Goal: Feedback & Contribution: Submit feedback/report problem

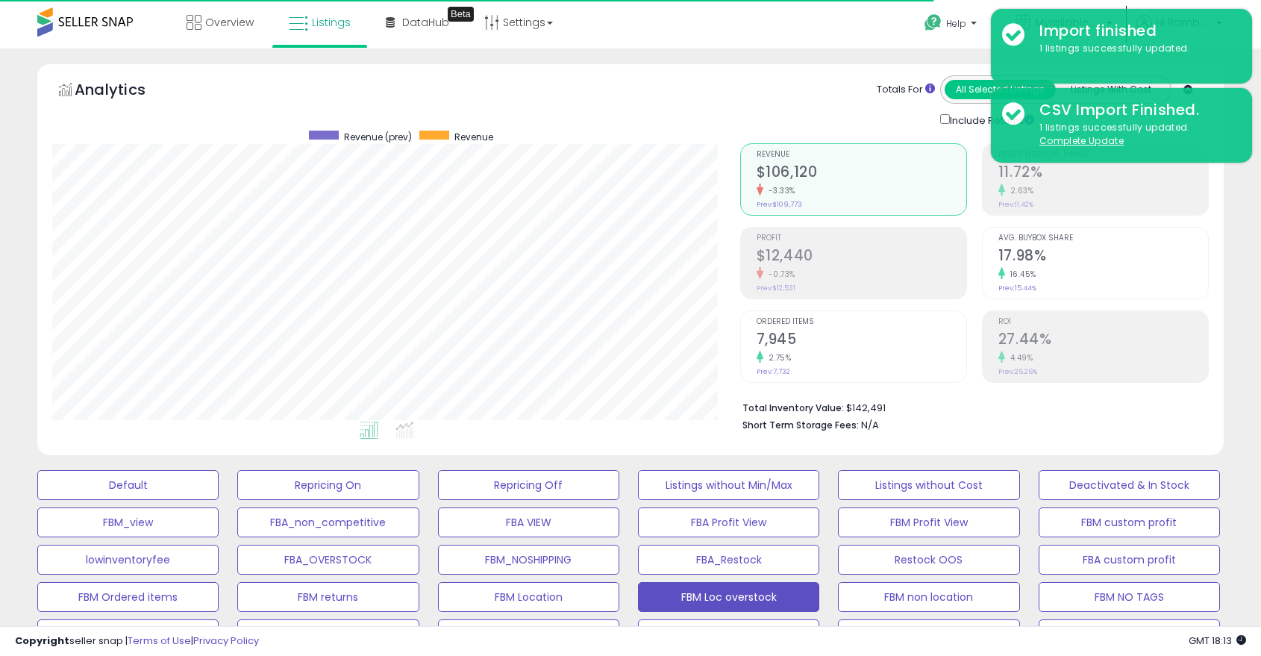
select select "**"
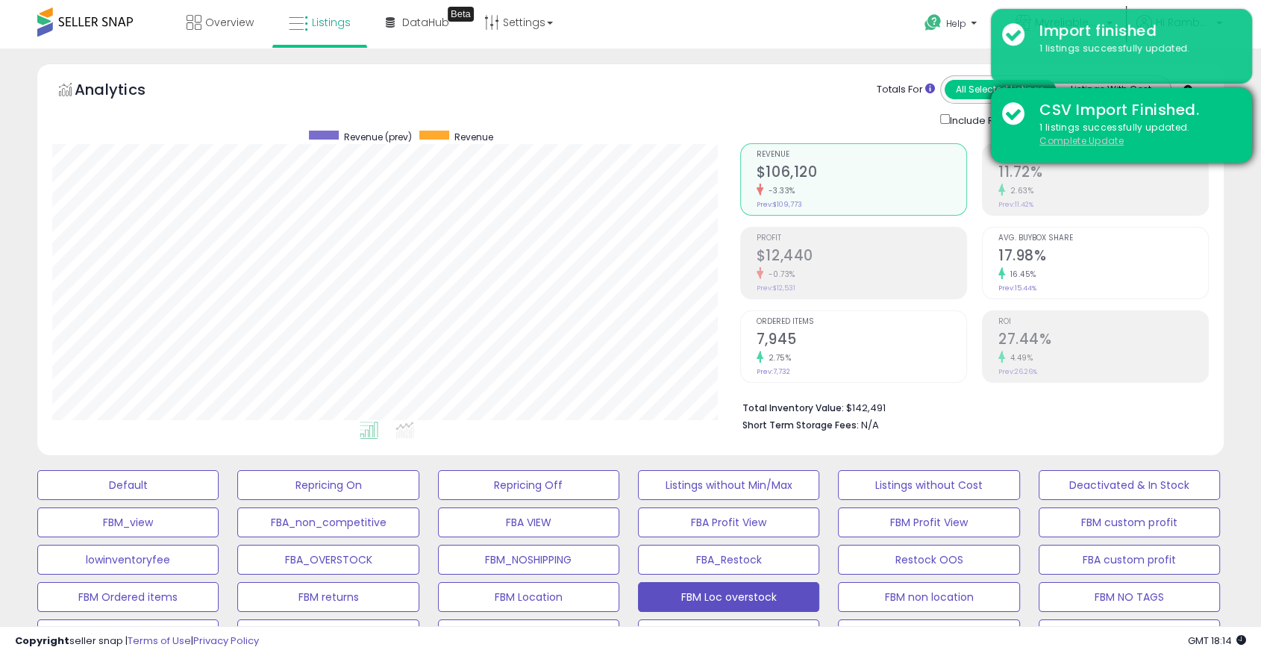
click at [1104, 142] on u "Complete Update" at bounding box center [1081, 140] width 84 height 13
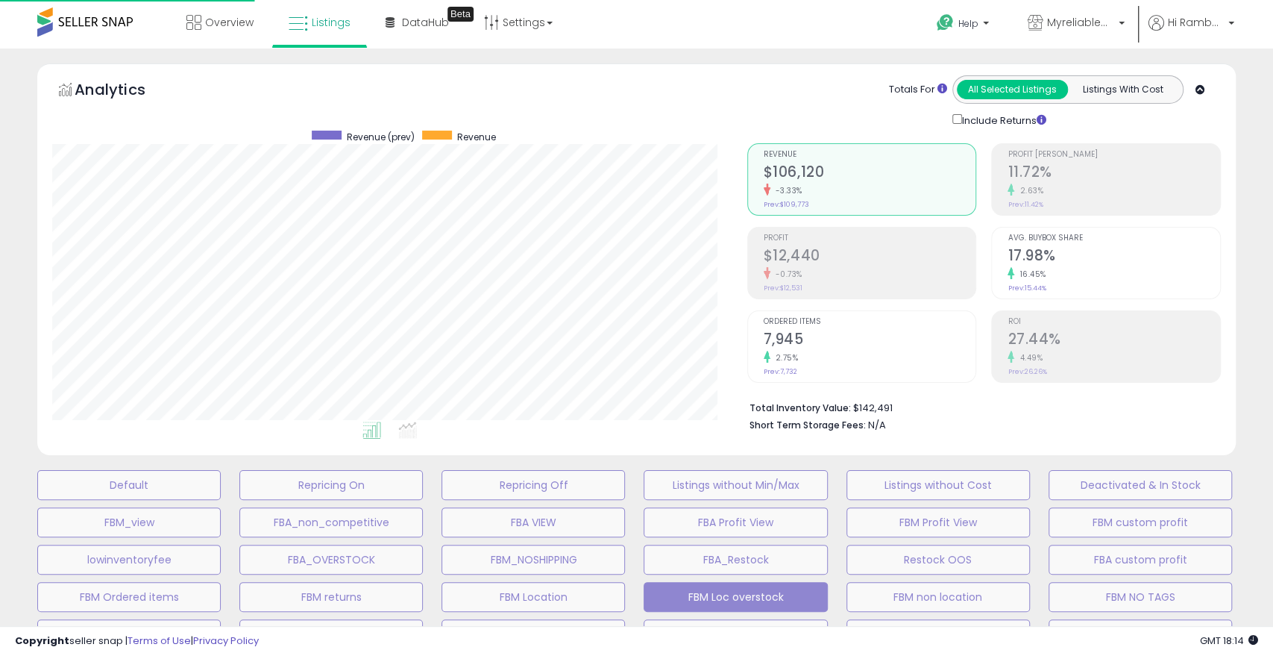
scroll to position [306, 695]
click at [1202, 24] on span "Hi Rambabu" at bounding box center [1196, 22] width 56 height 15
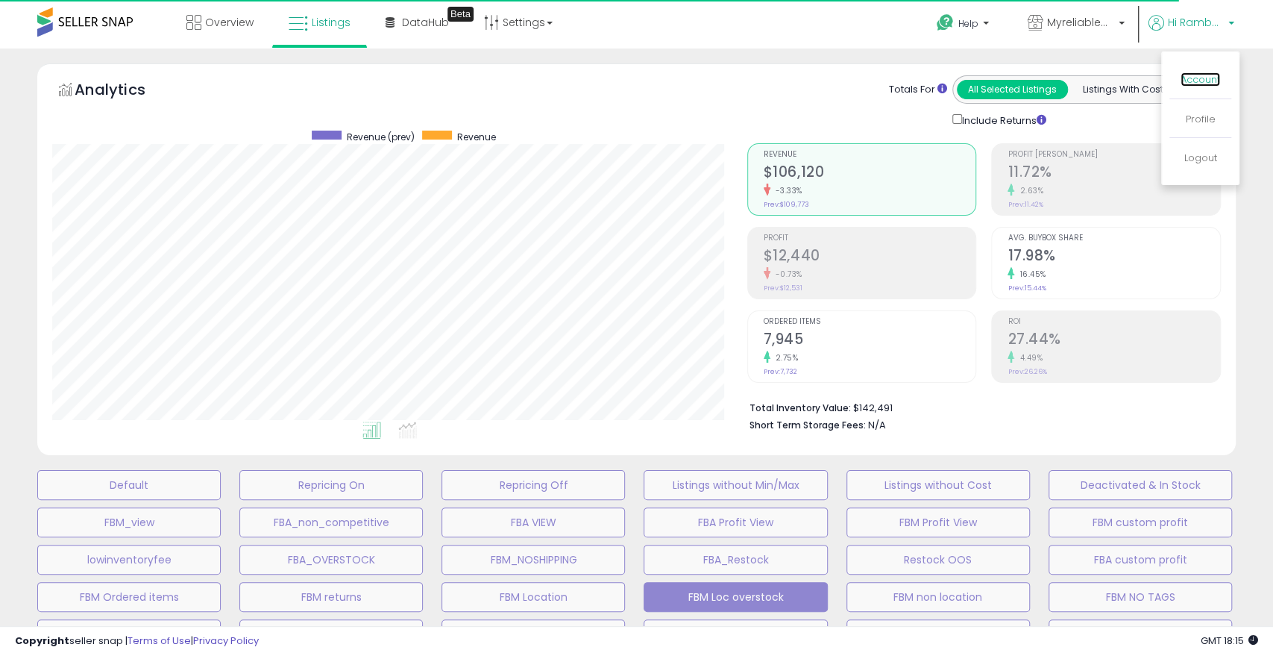
click at [1200, 85] on link "Account" at bounding box center [1201, 79] width 40 height 14
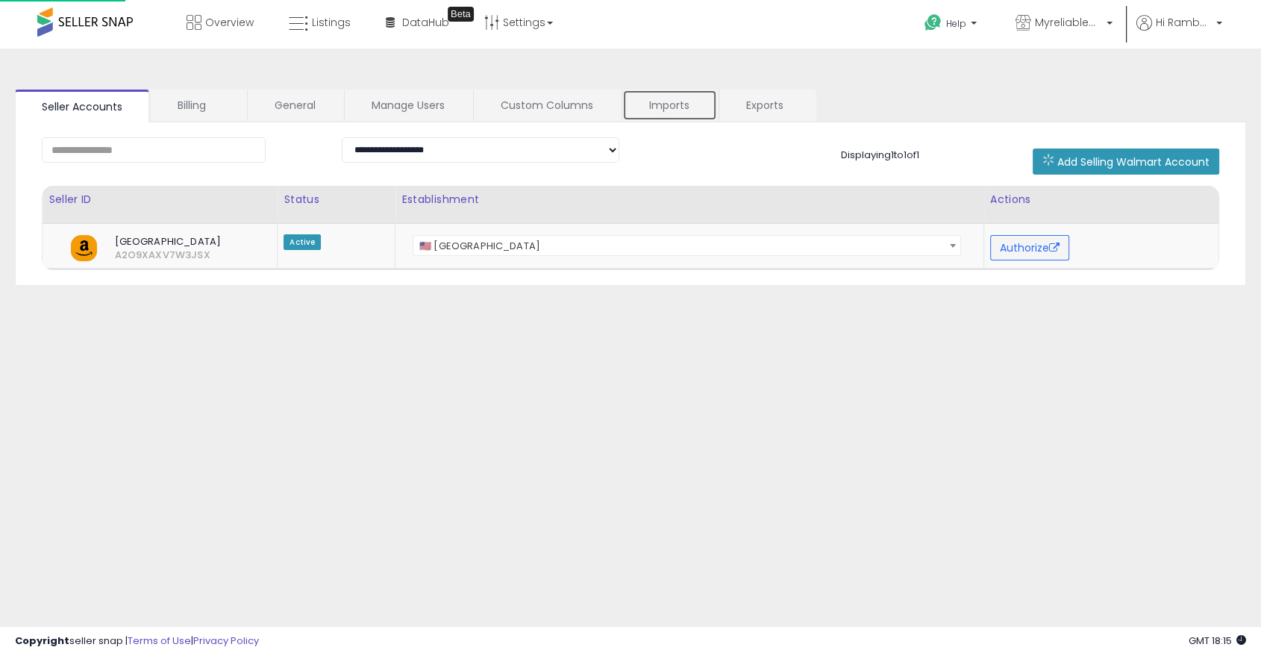
click at [693, 100] on link "Imports" at bounding box center [669, 105] width 95 height 31
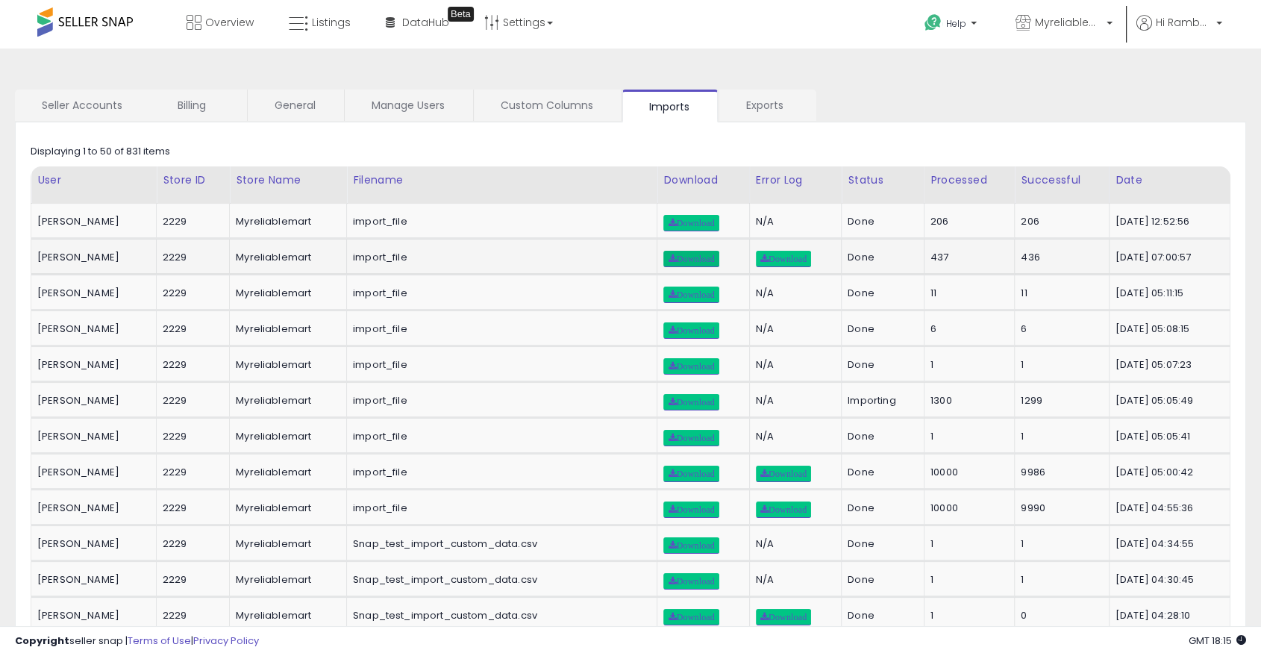
click at [694, 257] on span "Download" at bounding box center [691, 258] width 46 height 9
click at [336, 36] on link "Listings" at bounding box center [320, 22] width 84 height 45
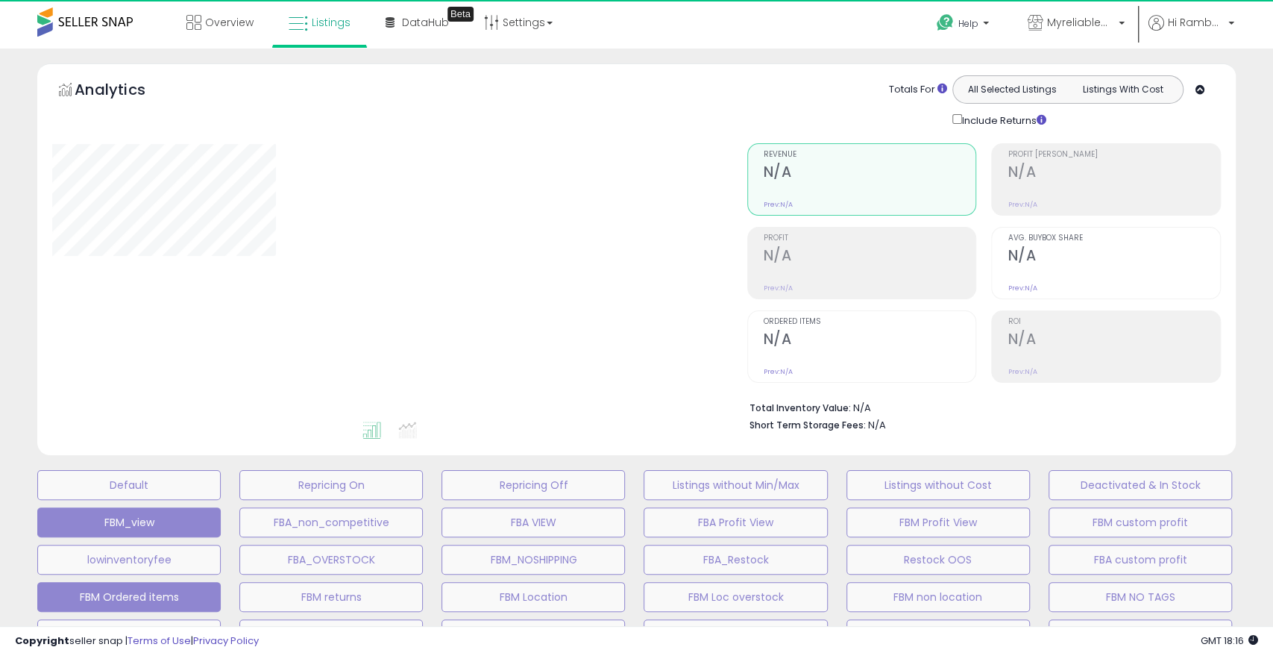
select select "**"
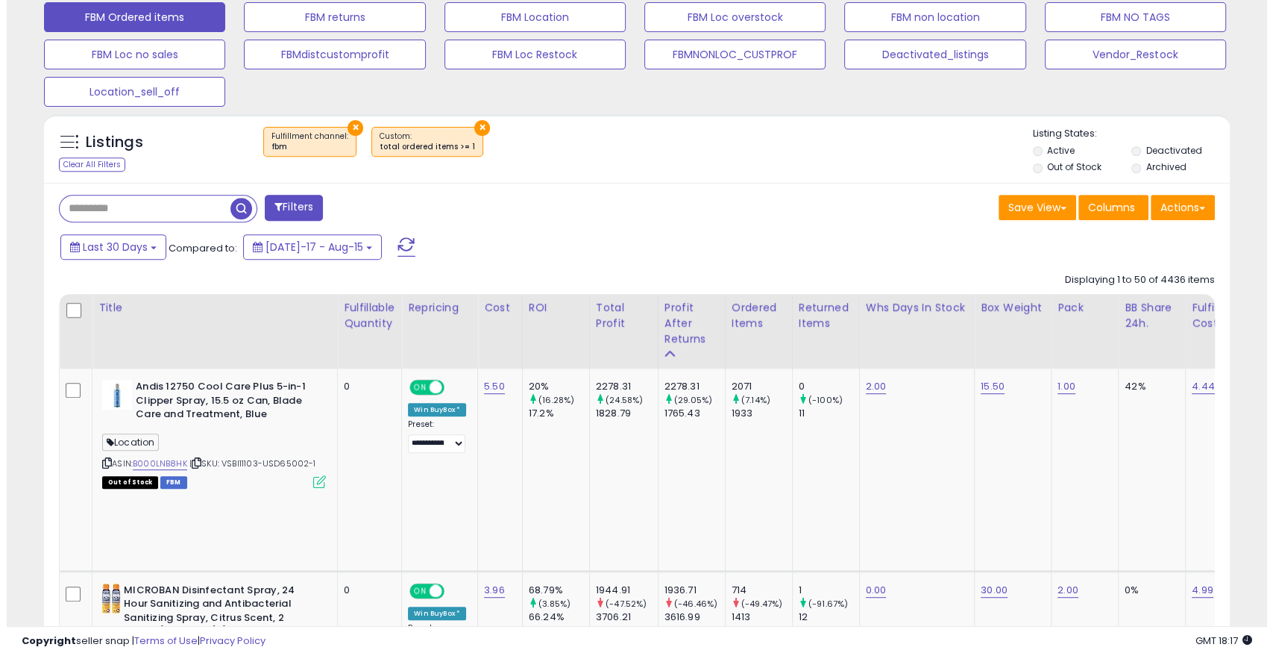
scroll to position [506, 0]
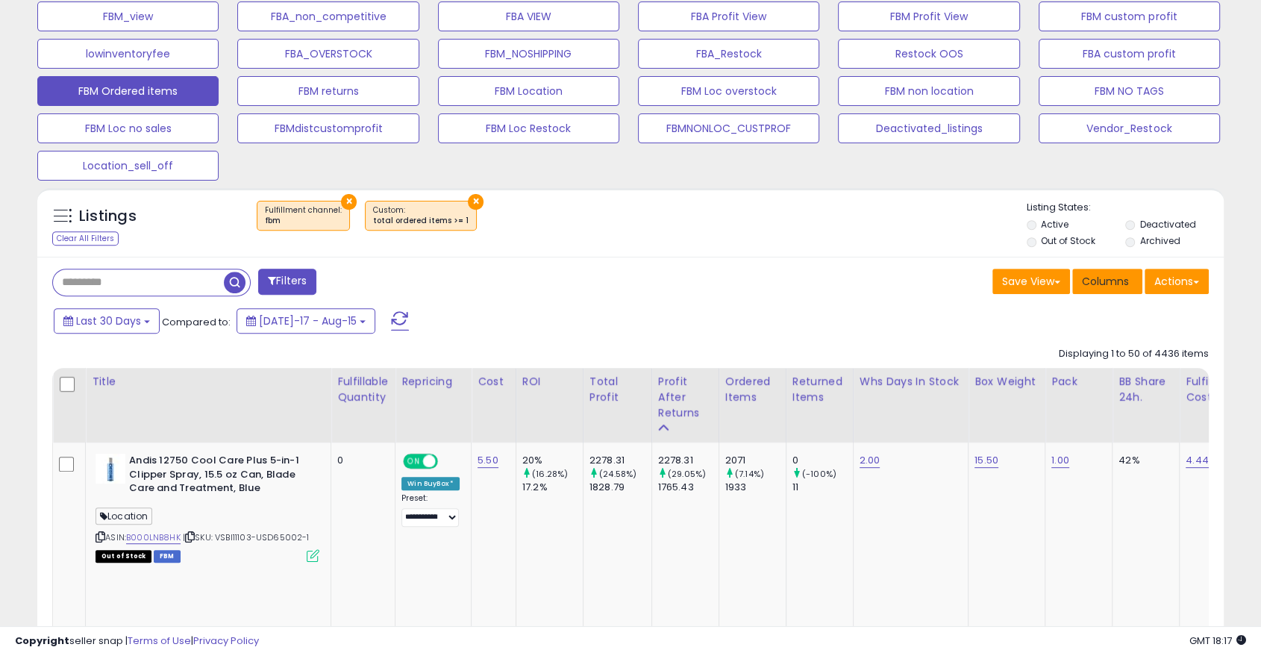
click at [1104, 285] on span "Columns" at bounding box center [1105, 281] width 47 height 15
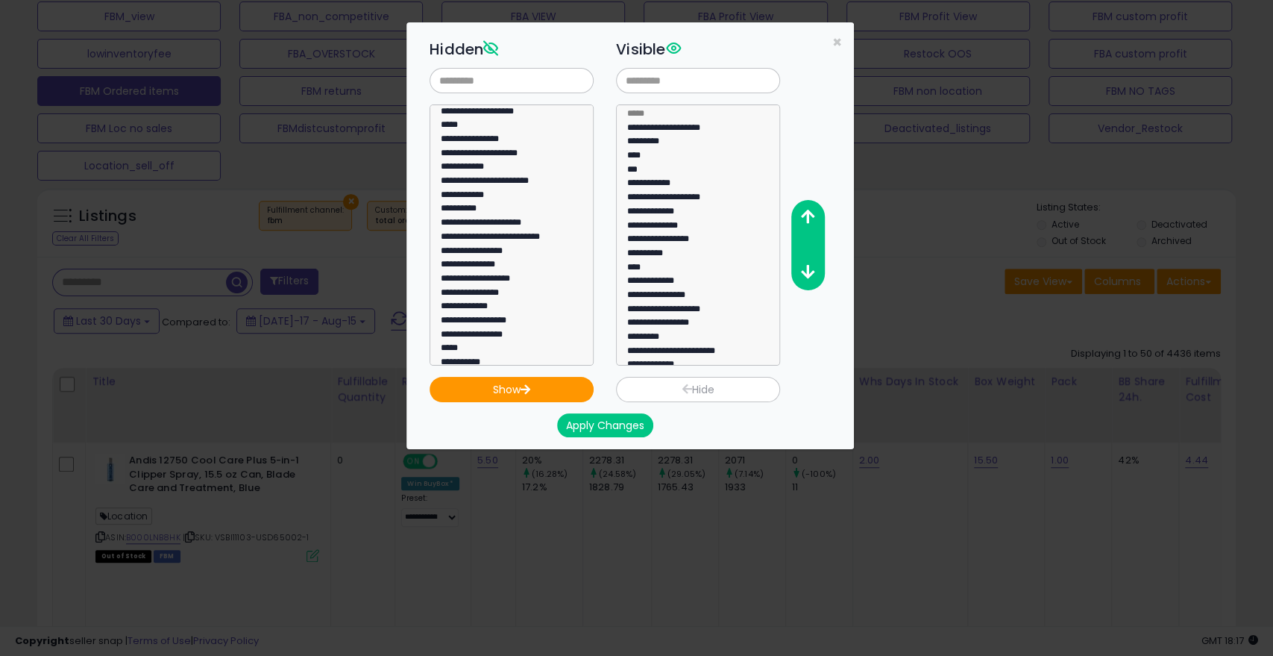
scroll to position [0, 0]
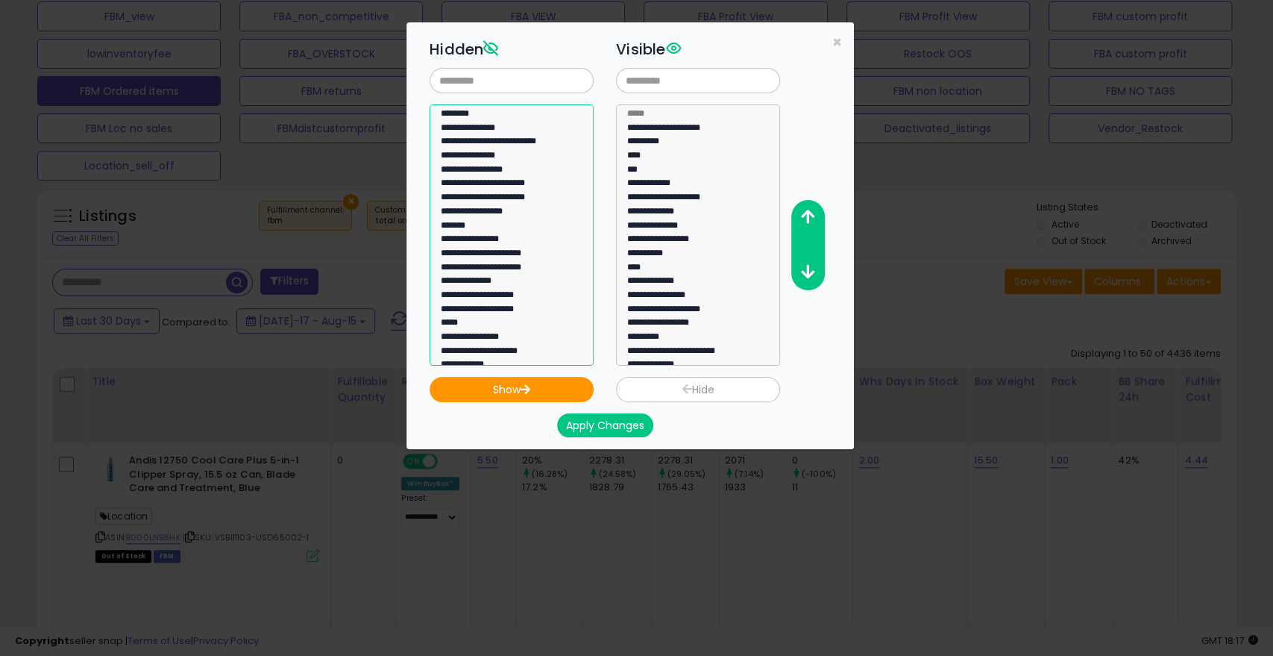
select select "********"
click at [472, 114] on option "********" at bounding box center [505, 116] width 132 height 14
click at [505, 390] on button "Show" at bounding box center [512, 389] width 164 height 25
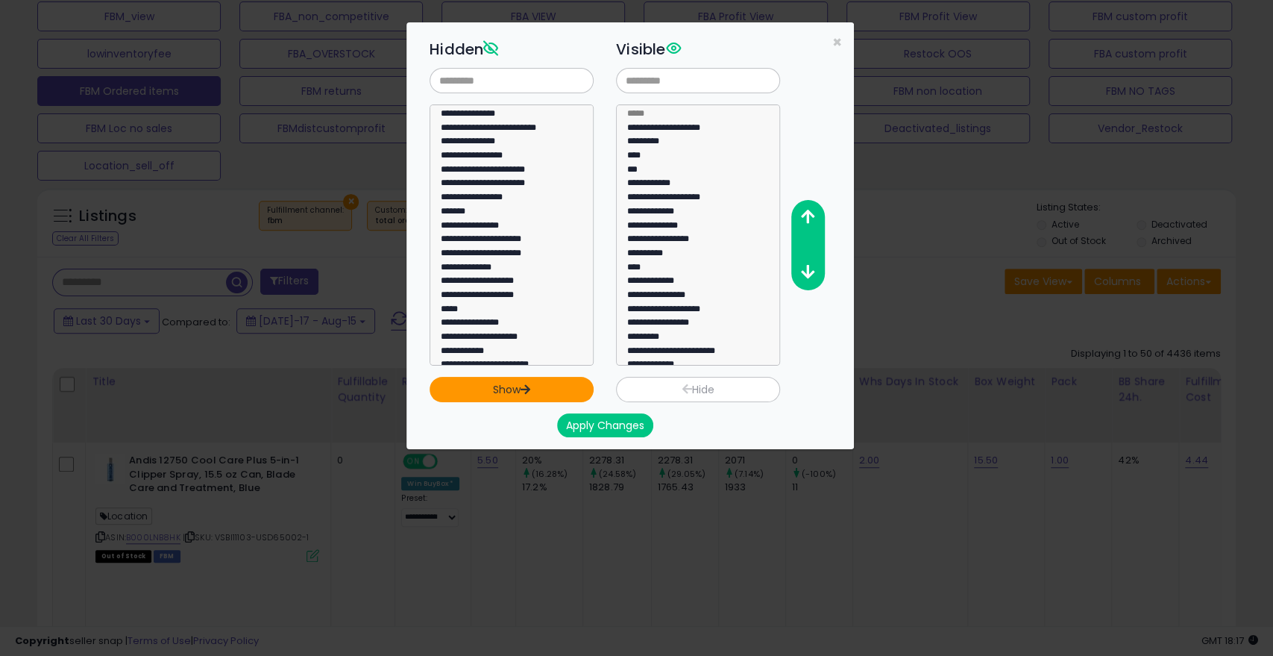
scroll to position [248, 0]
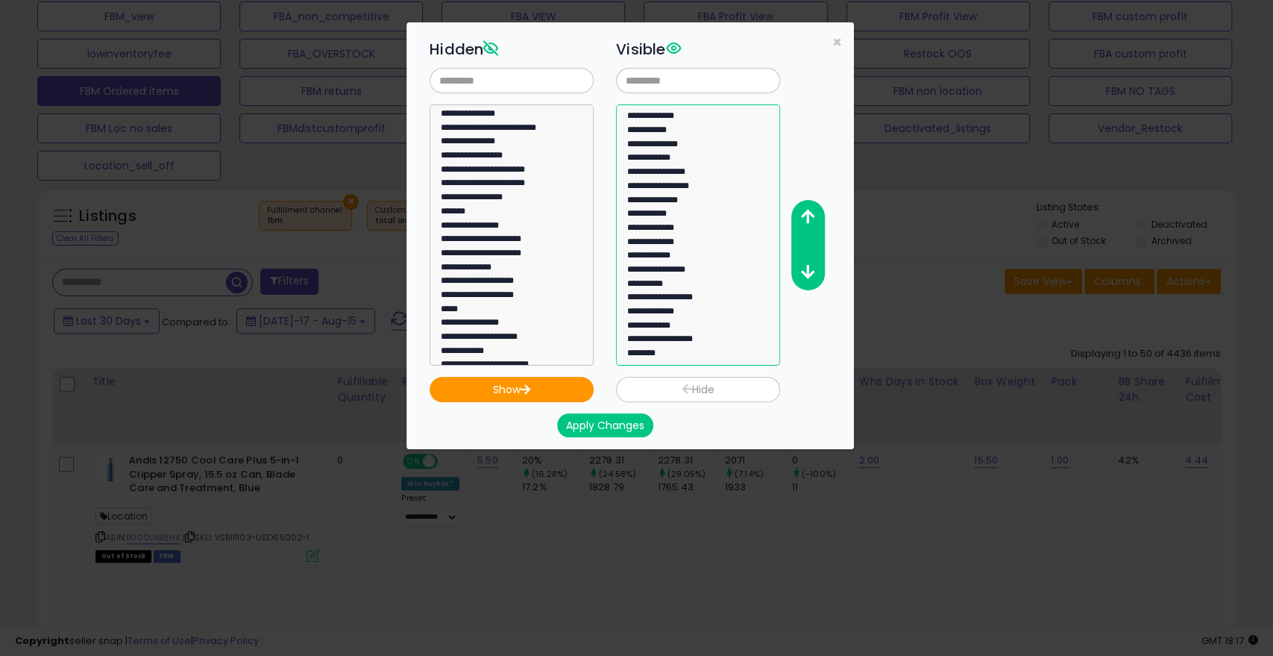
select select "********"
click at [653, 356] on option "********" at bounding box center [692, 355] width 132 height 14
click at [806, 213] on icon "button" at bounding box center [807, 217] width 13 height 16
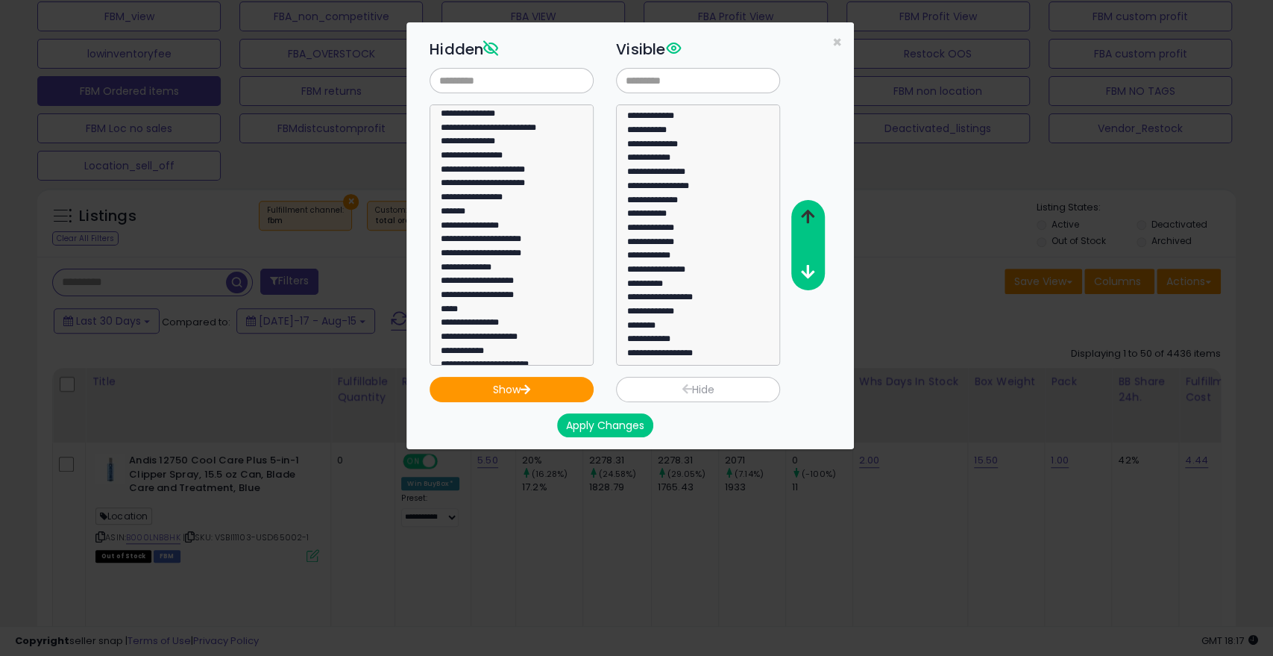
click at [806, 213] on icon "button" at bounding box center [807, 217] width 13 height 16
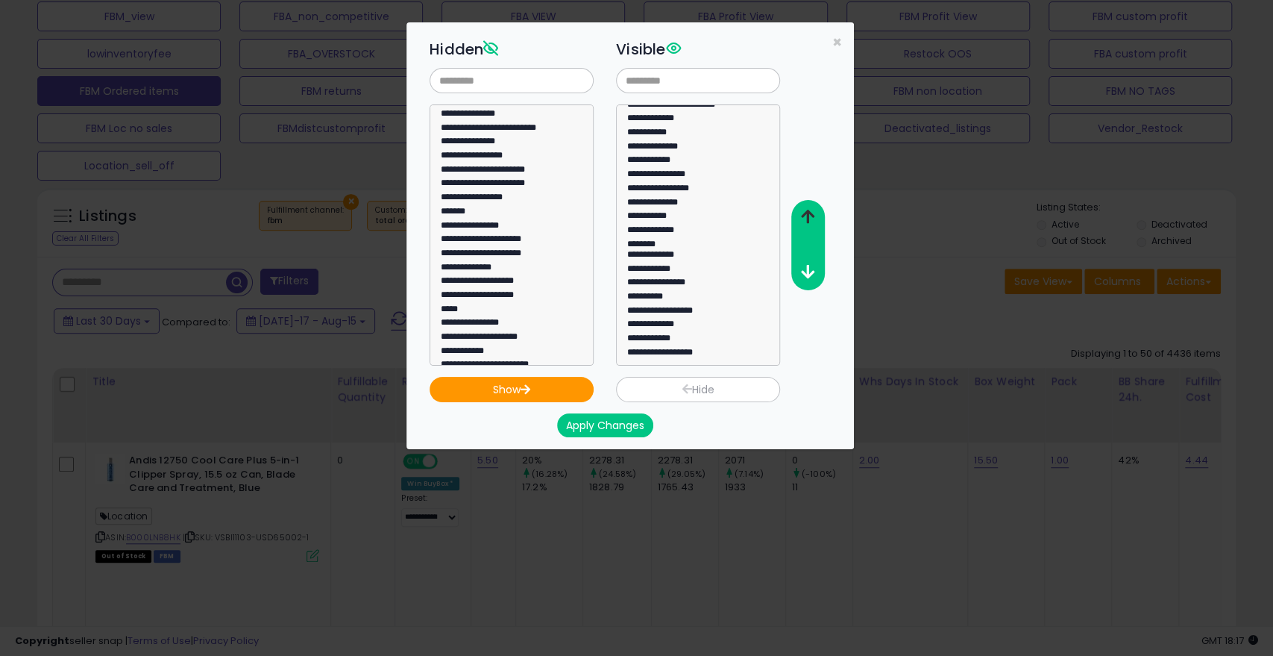
click at [806, 213] on icon "button" at bounding box center [807, 217] width 13 height 16
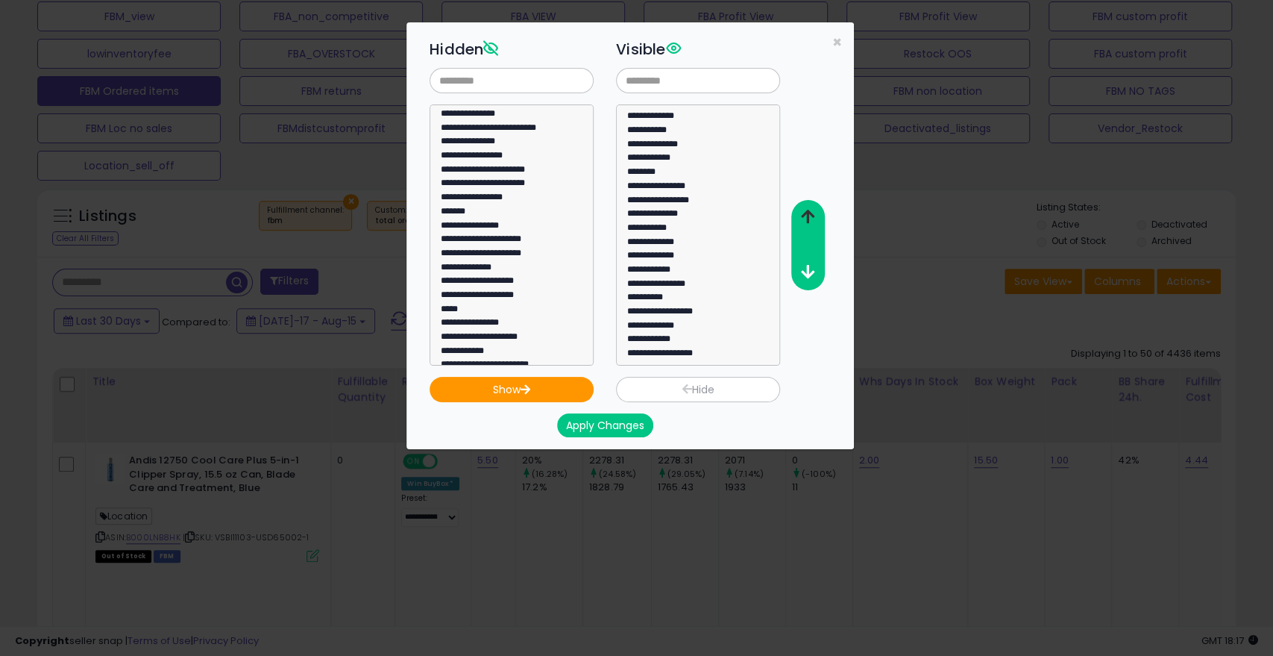
click at [806, 213] on icon "button" at bounding box center [807, 217] width 13 height 16
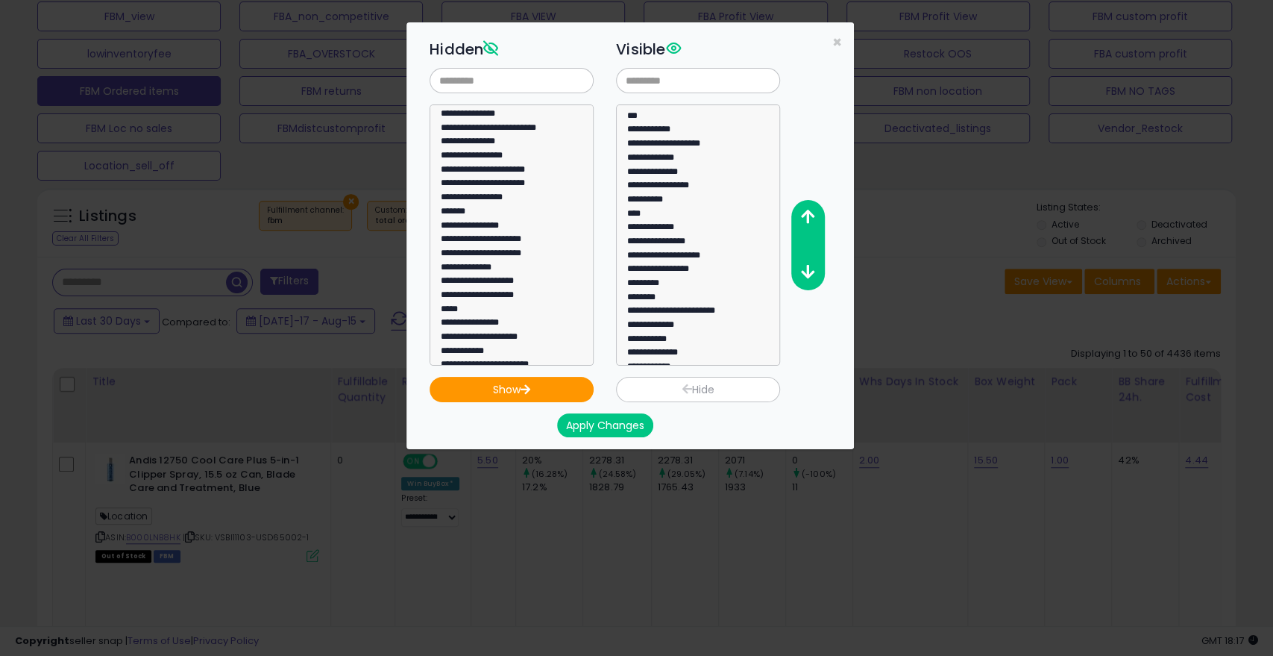
scroll to position [53, 0]
click at [813, 216] on icon "button" at bounding box center [807, 217] width 13 height 16
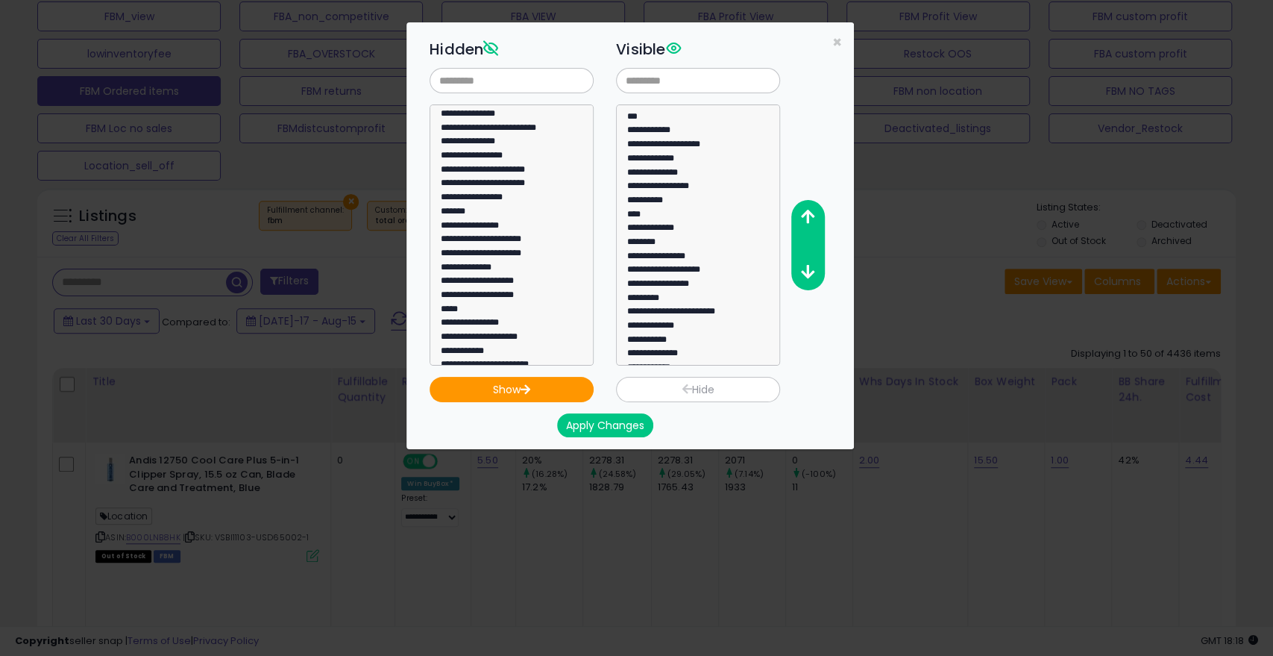
scroll to position [0, 0]
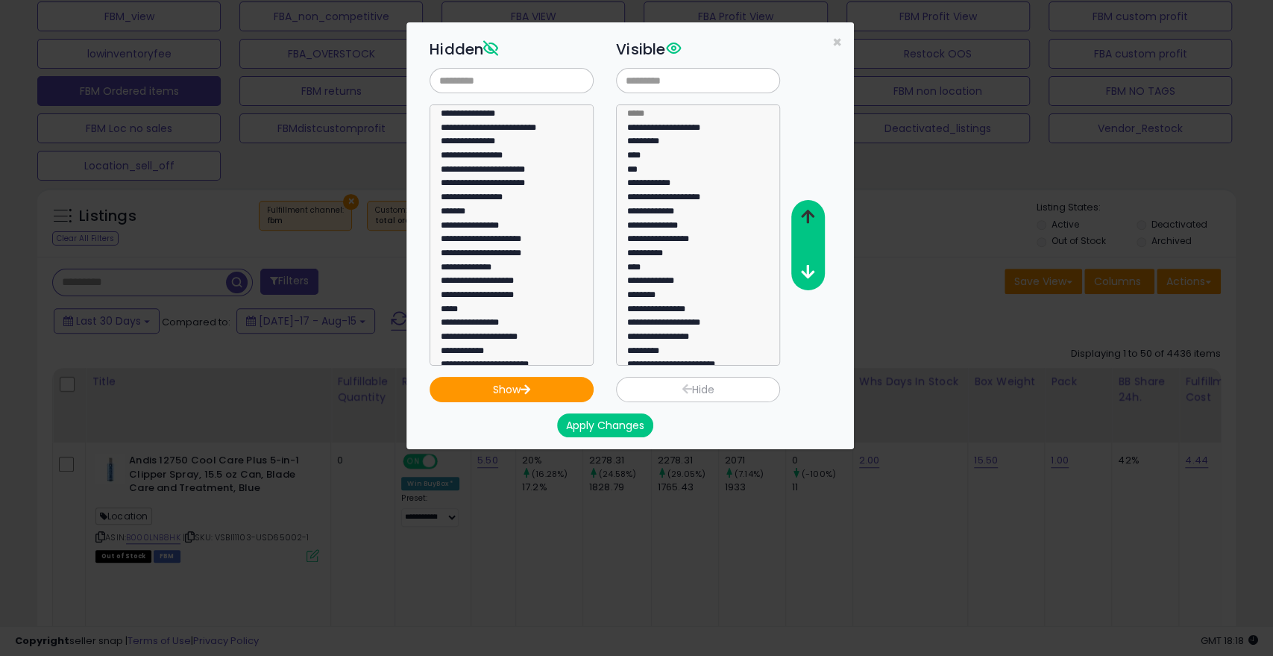
click at [812, 218] on icon "button" at bounding box center [807, 217] width 13 height 16
click at [636, 421] on button "Apply Changes" at bounding box center [605, 425] width 96 height 24
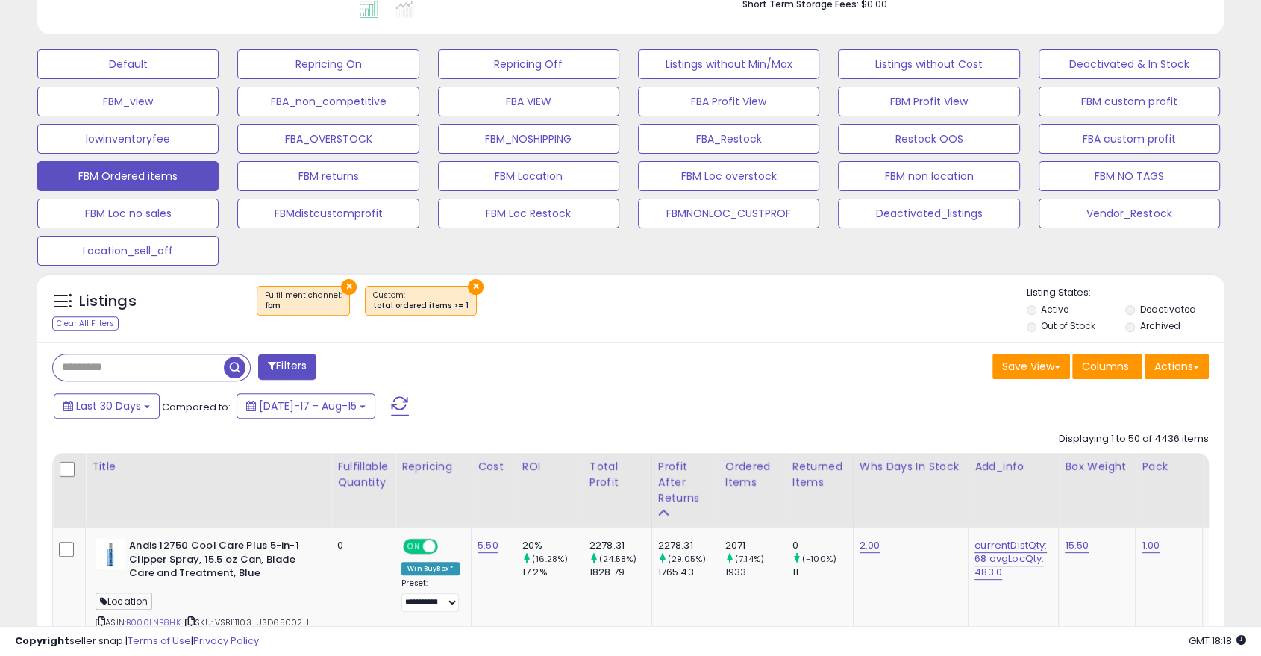
scroll to position [306, 686]
click at [1045, 369] on button "Save View" at bounding box center [1031, 366] width 78 height 25
click at [1015, 425] on link "Update Current View" at bounding box center [986, 424] width 160 height 23
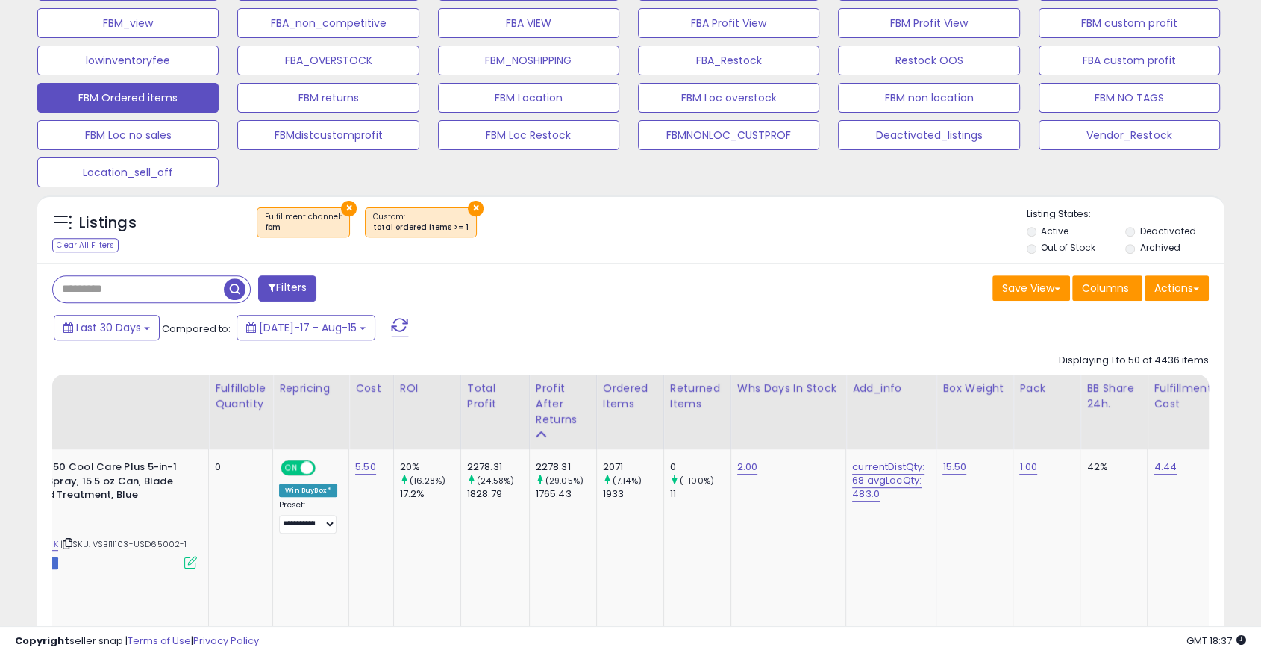
scroll to position [487, 0]
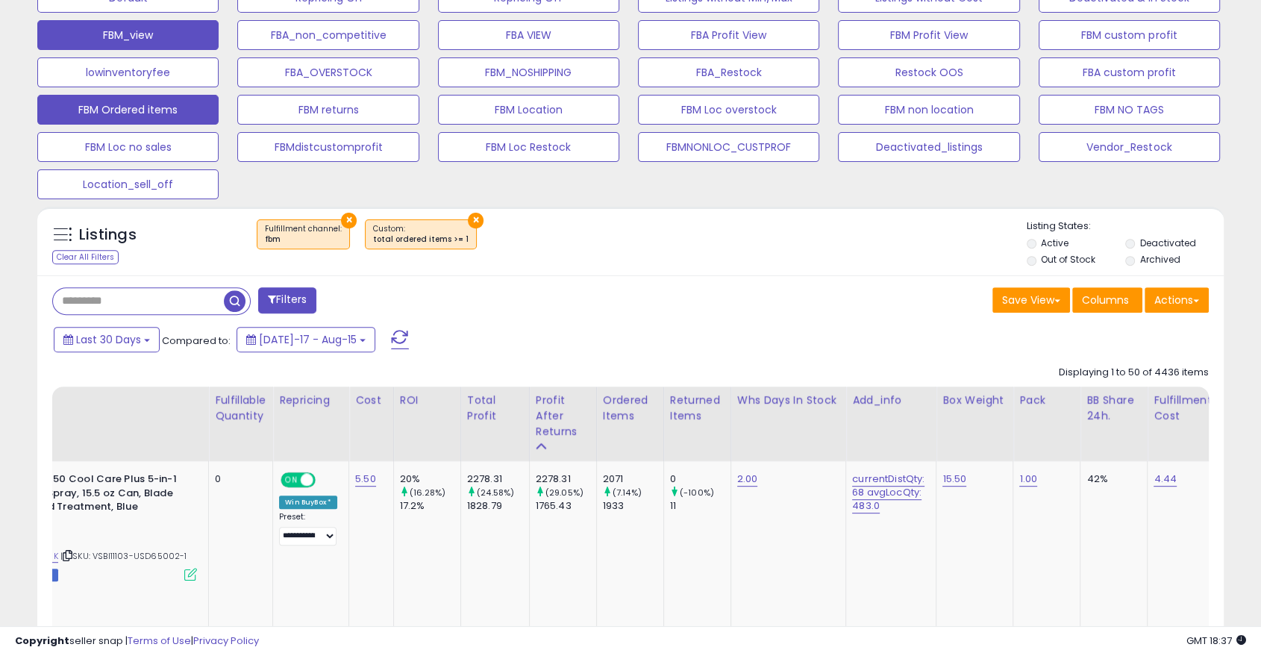
click at [170, 37] on button "FBM_view" at bounding box center [127, 35] width 181 height 30
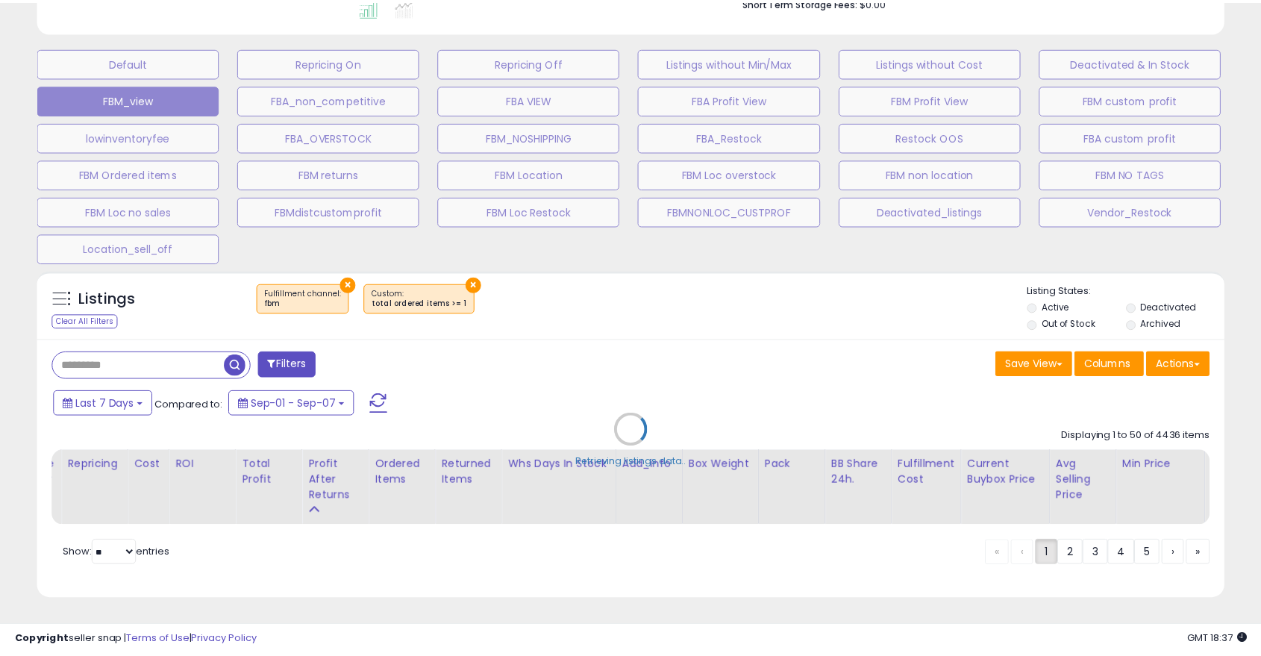
scroll to position [306, 695]
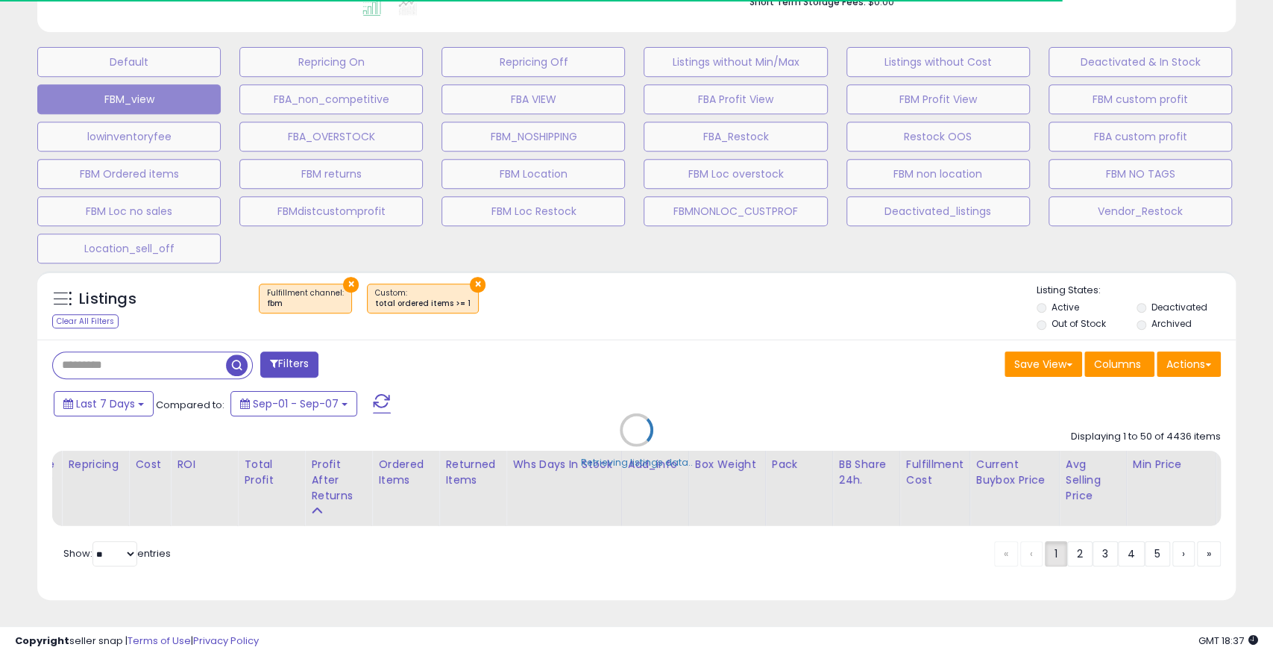
select select "**"
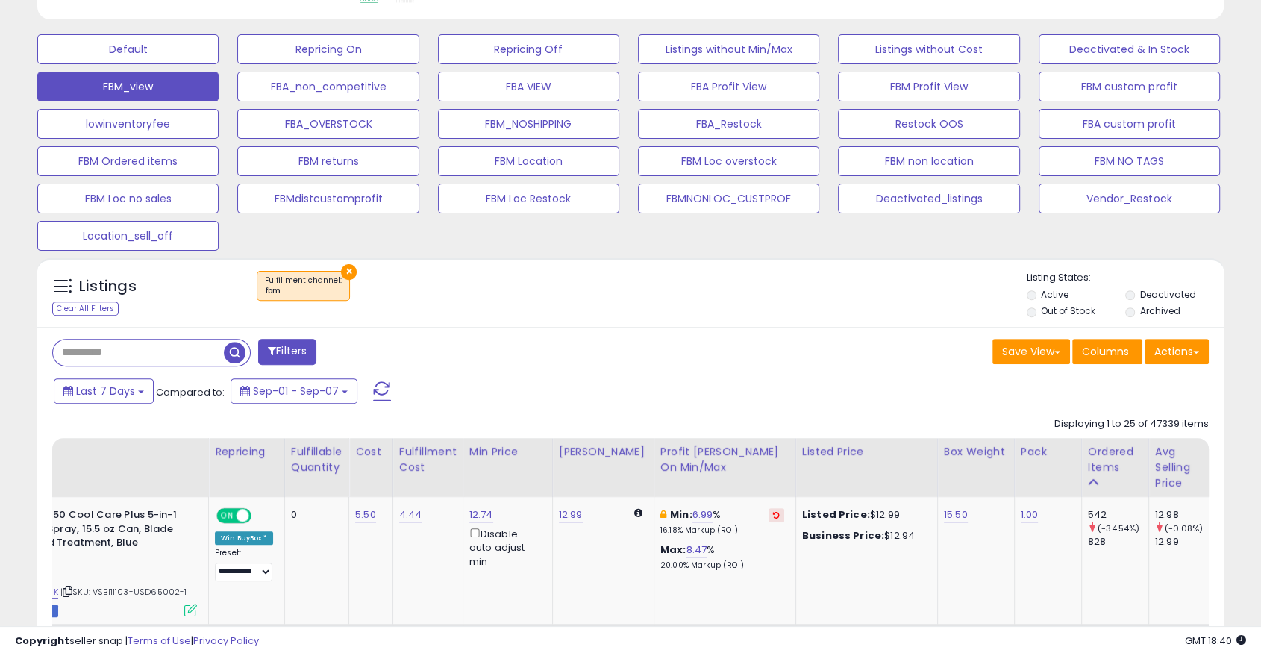
scroll to position [0, 0]
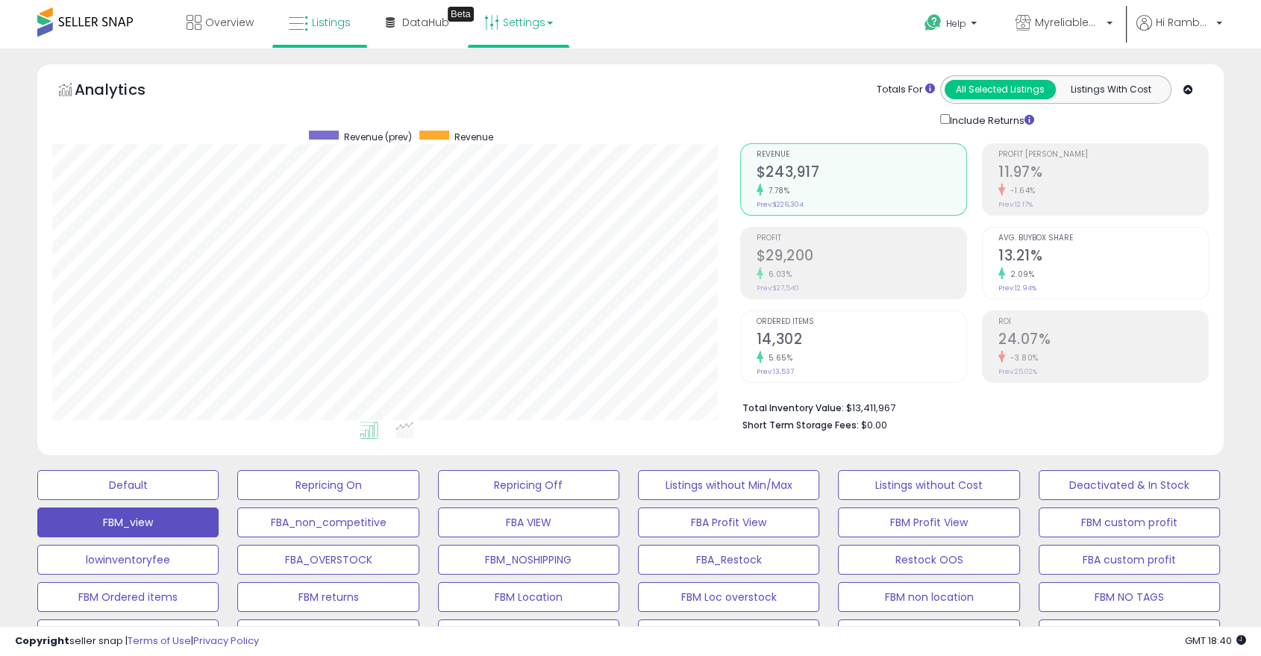
click at [525, 11] on link "Settings" at bounding box center [518, 22] width 91 height 45
click at [540, 76] on link "Store settings" at bounding box center [520, 76] width 67 height 14
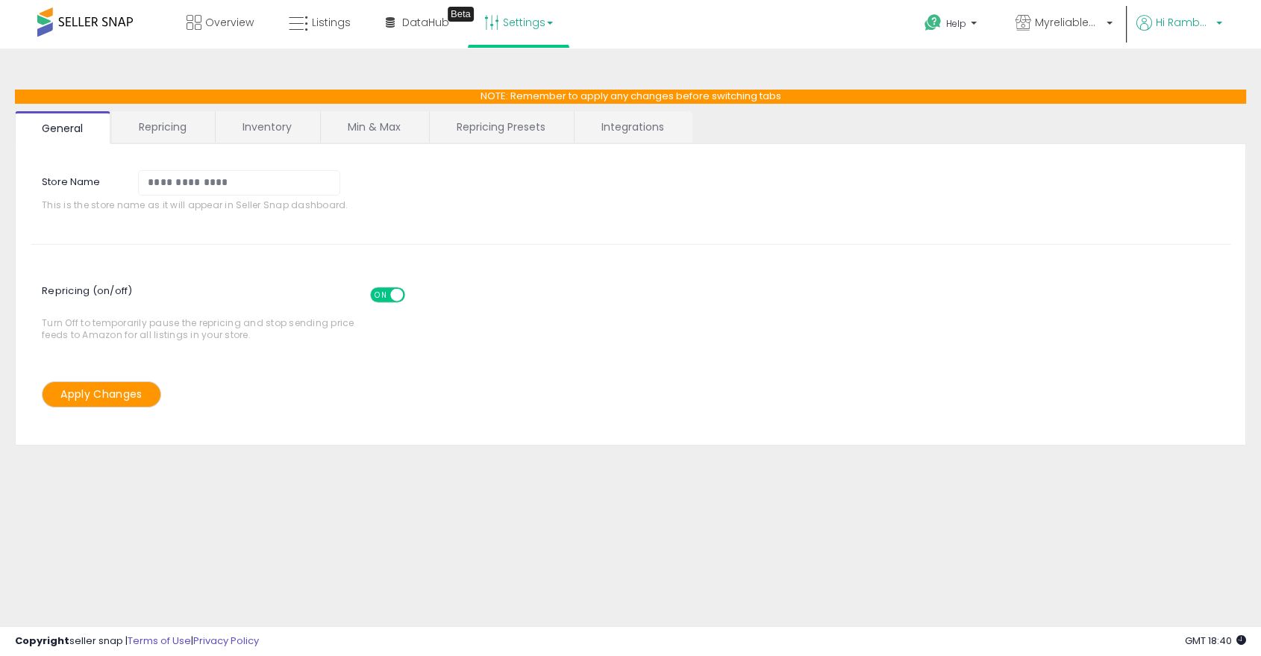
click at [1162, 26] on span "Hi Rambabu" at bounding box center [1184, 22] width 56 height 15
click at [1176, 76] on link "Account" at bounding box center [1188, 79] width 40 height 14
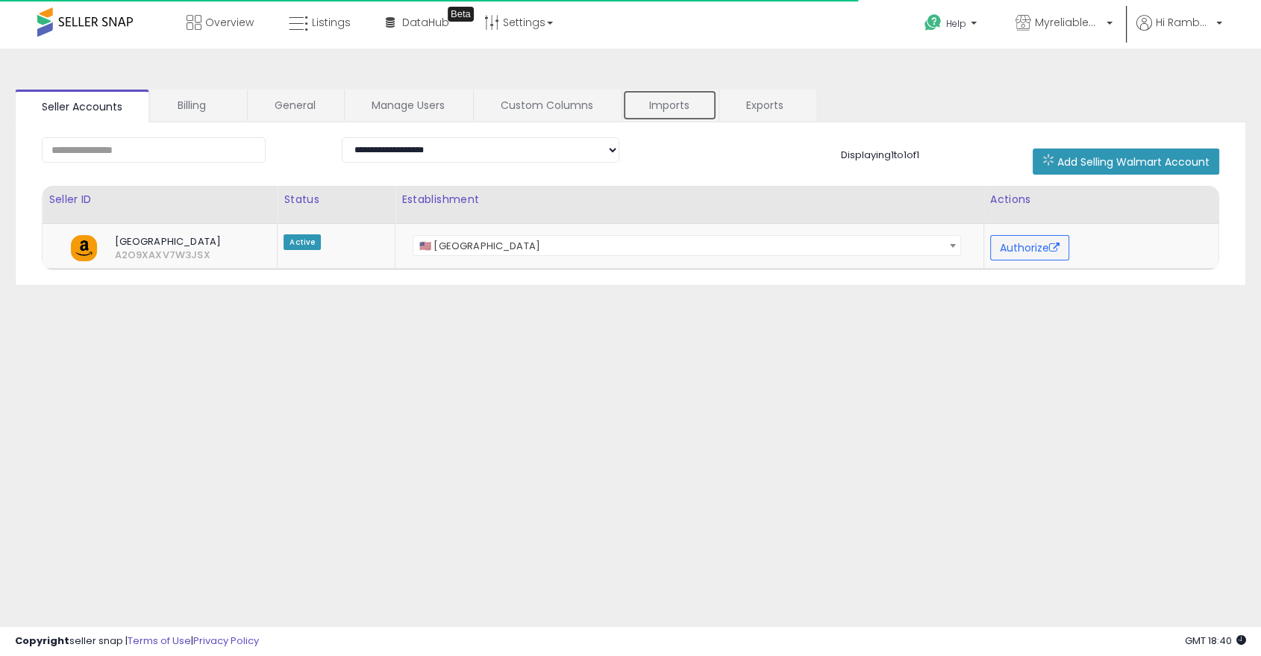
click at [646, 101] on link "Imports" at bounding box center [669, 105] width 95 height 31
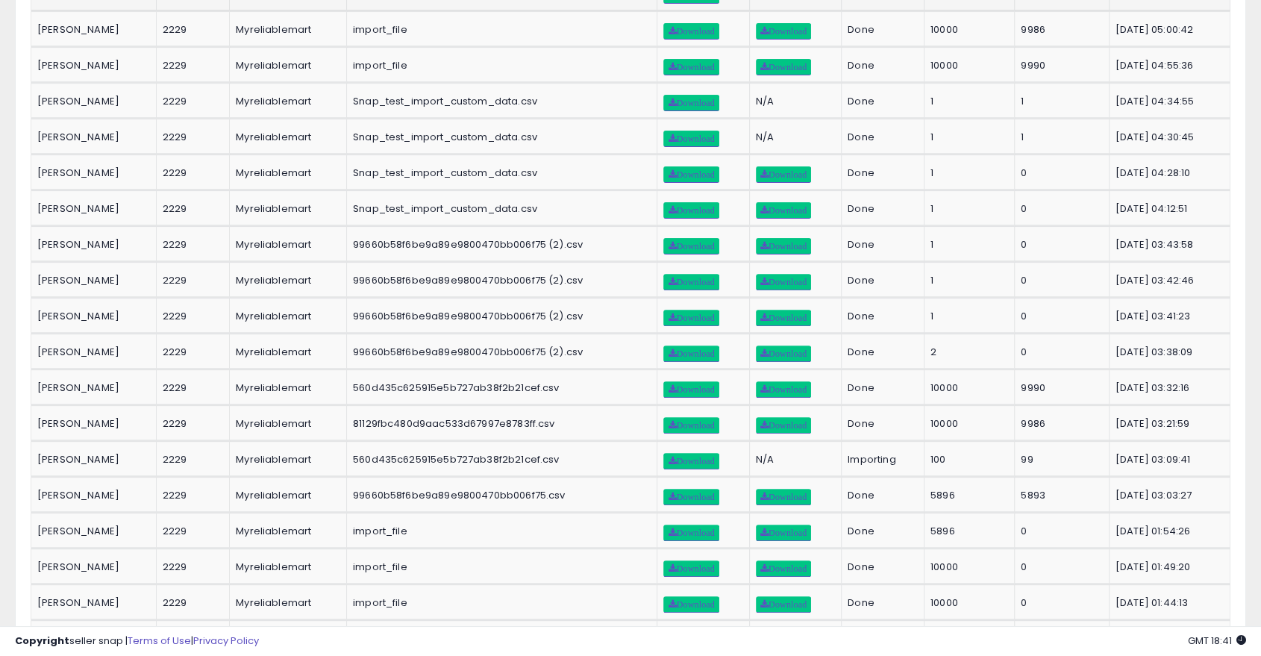
scroll to position [442, 0]
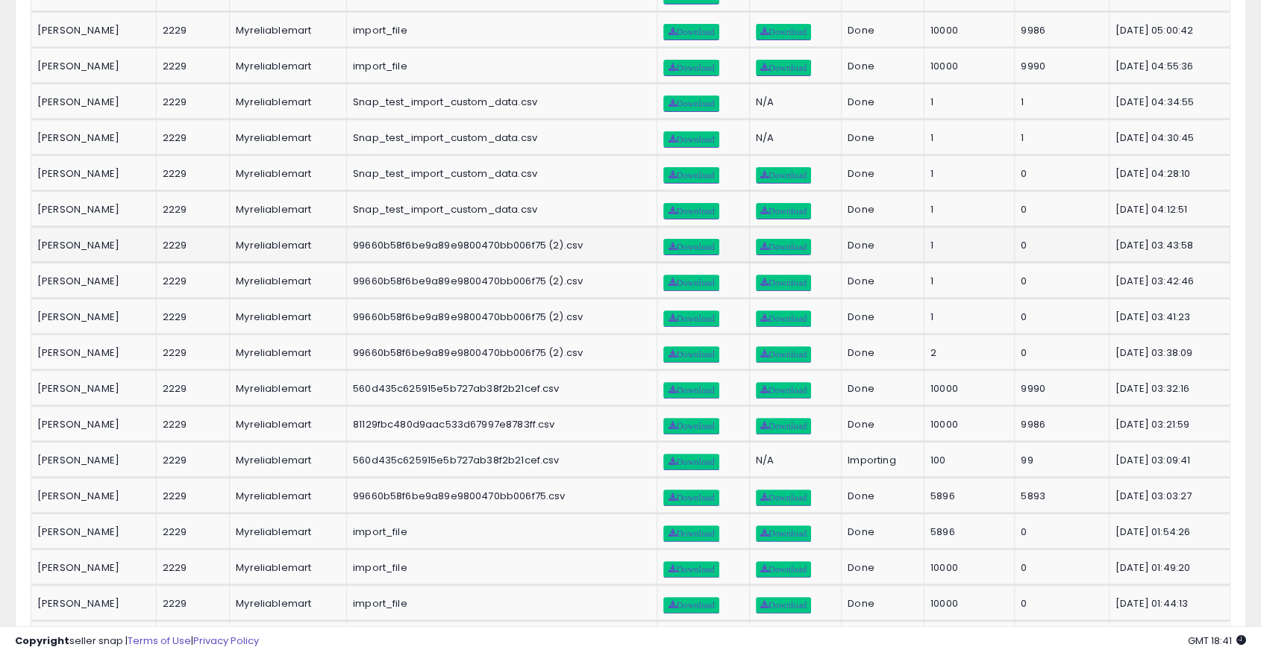
click at [559, 227] on td "99660b58f6be9a89e9800470bb006f75 (2).csv" at bounding box center [502, 245] width 310 height 36
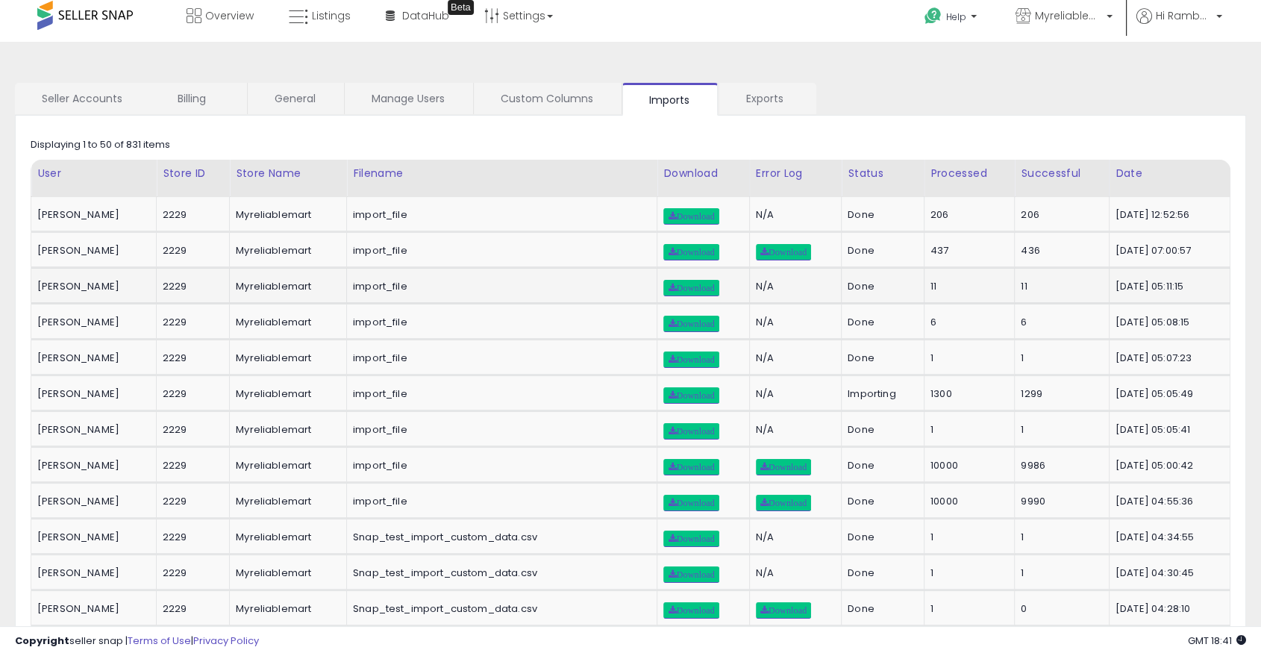
scroll to position [0, 0]
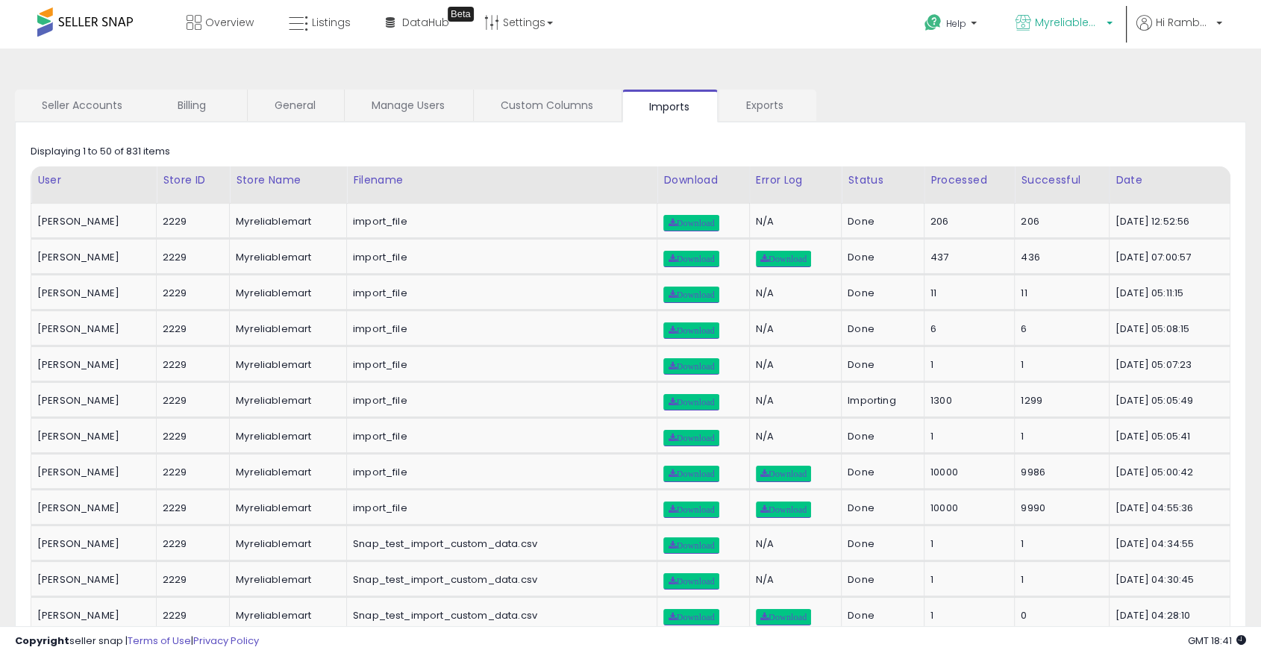
click at [1079, 27] on span "Myreliablemart" at bounding box center [1068, 22] width 67 height 15
click at [1162, 27] on span "Hi Rambabu" at bounding box center [1184, 22] width 56 height 15
click at [943, 25] on p "Help" at bounding box center [952, 25] width 57 height 16
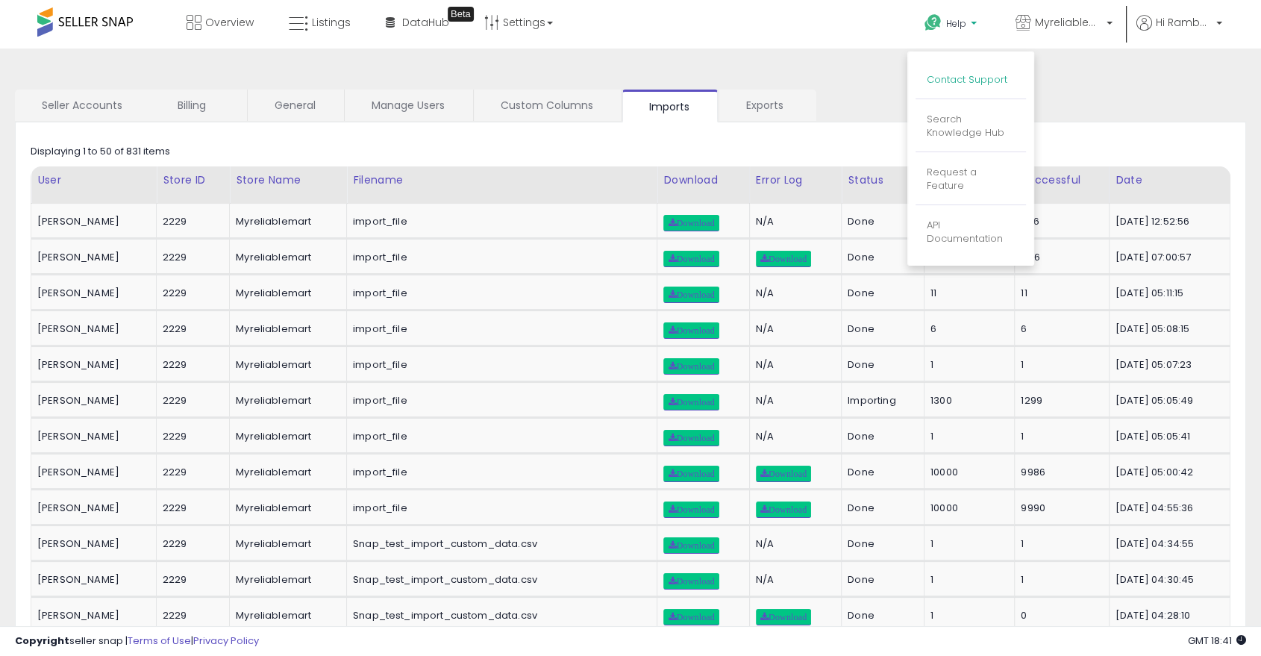
click at [965, 81] on link "Contact Support" at bounding box center [967, 79] width 81 height 14
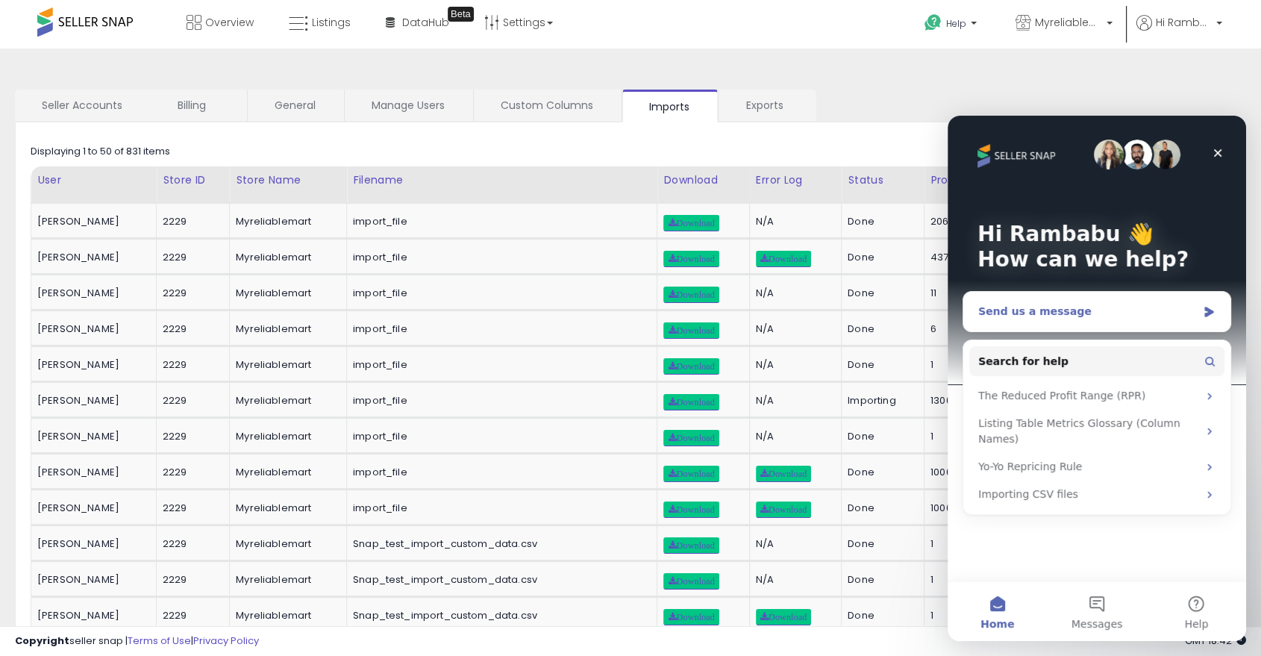
click at [1054, 312] on div "Send us a message" at bounding box center [1087, 312] width 219 height 16
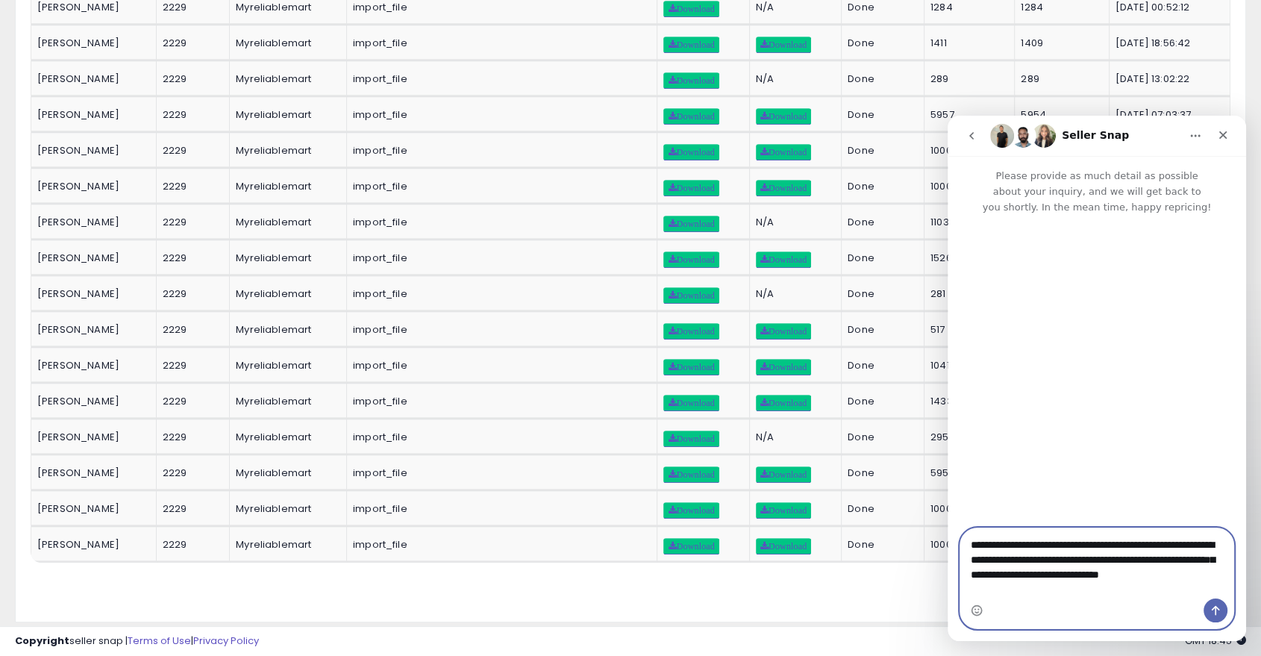
scroll to position [1431, 0]
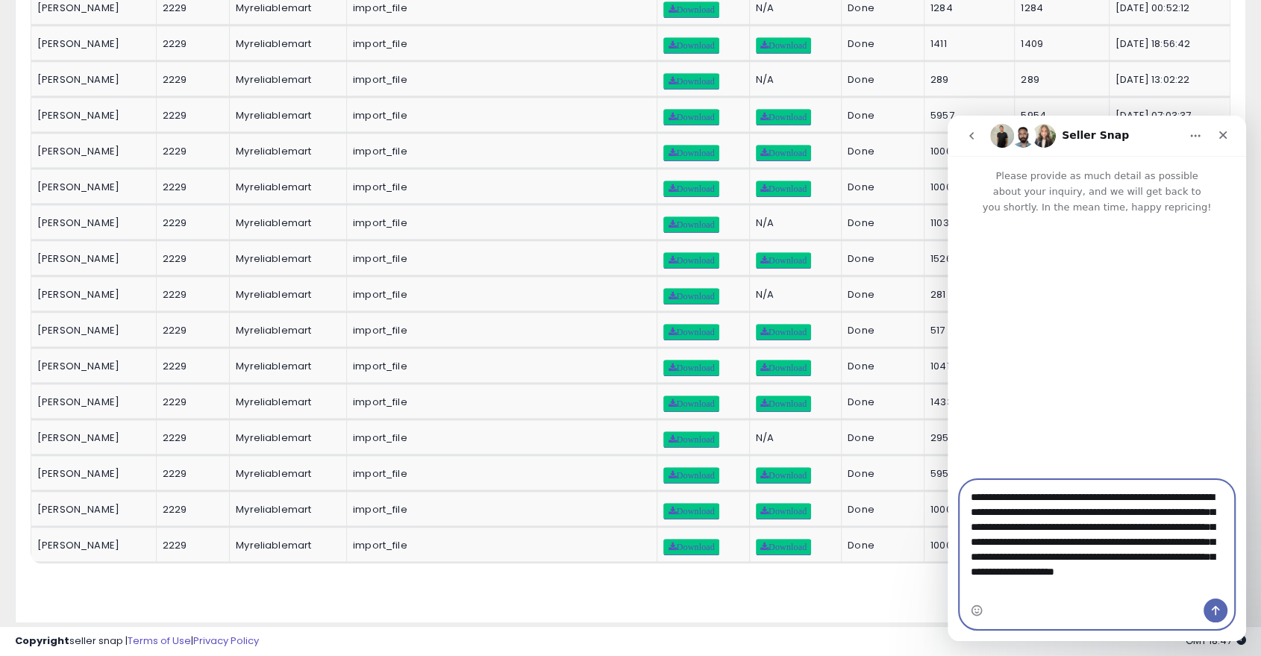
type textarea "**********"
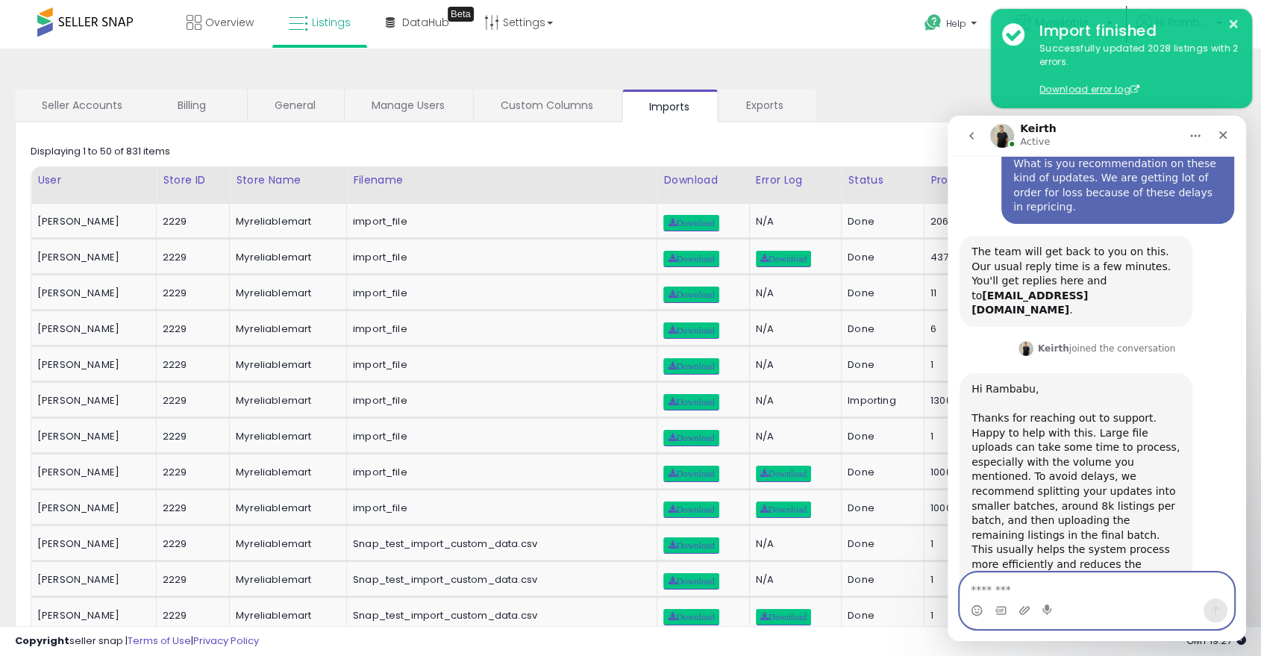
scroll to position [197, 0]
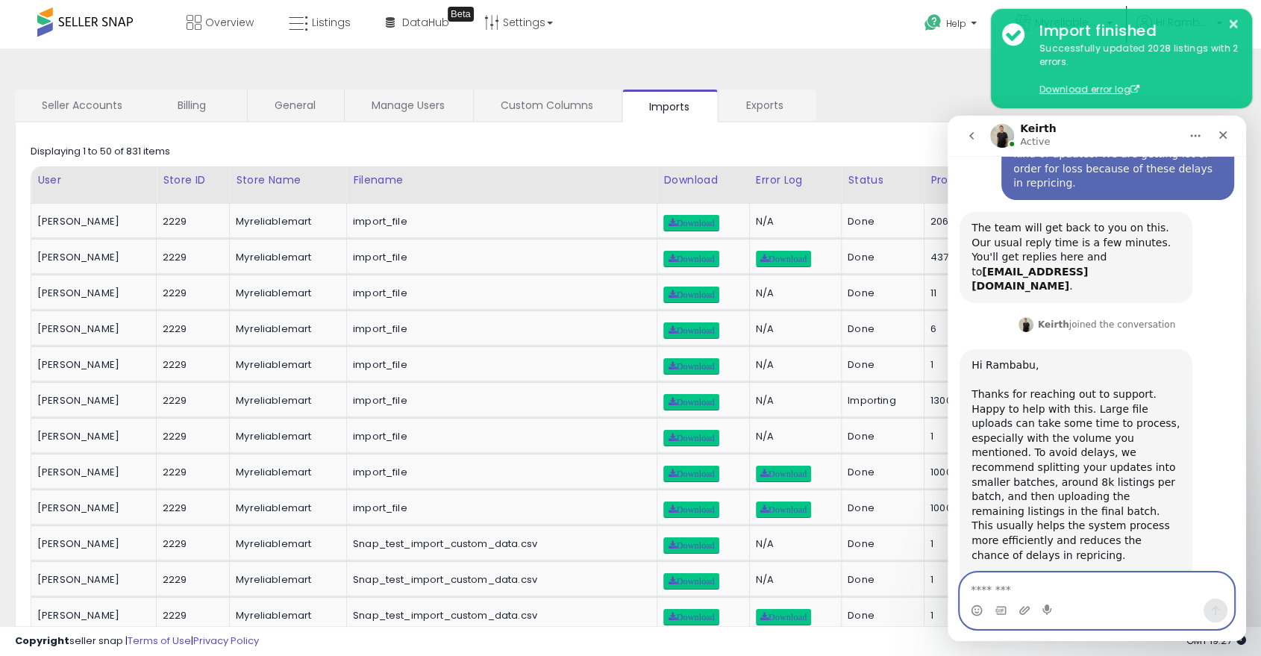
type textarea "*"
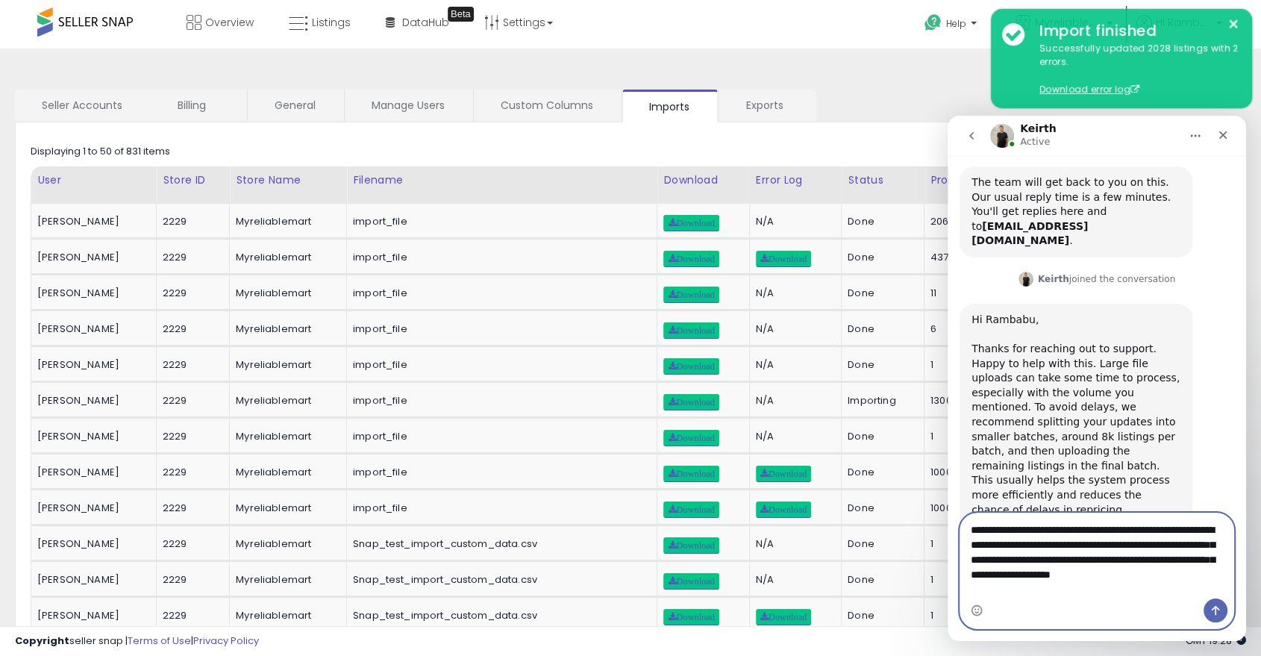
scroll to position [257, 0]
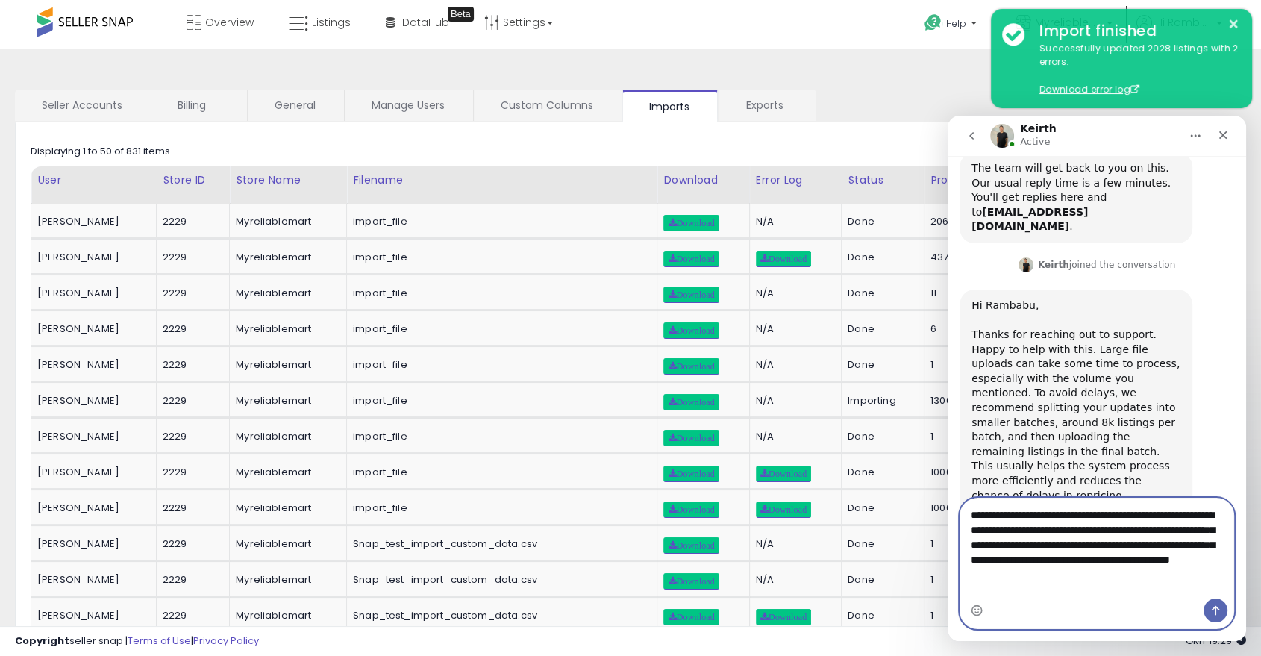
type textarea "**********"
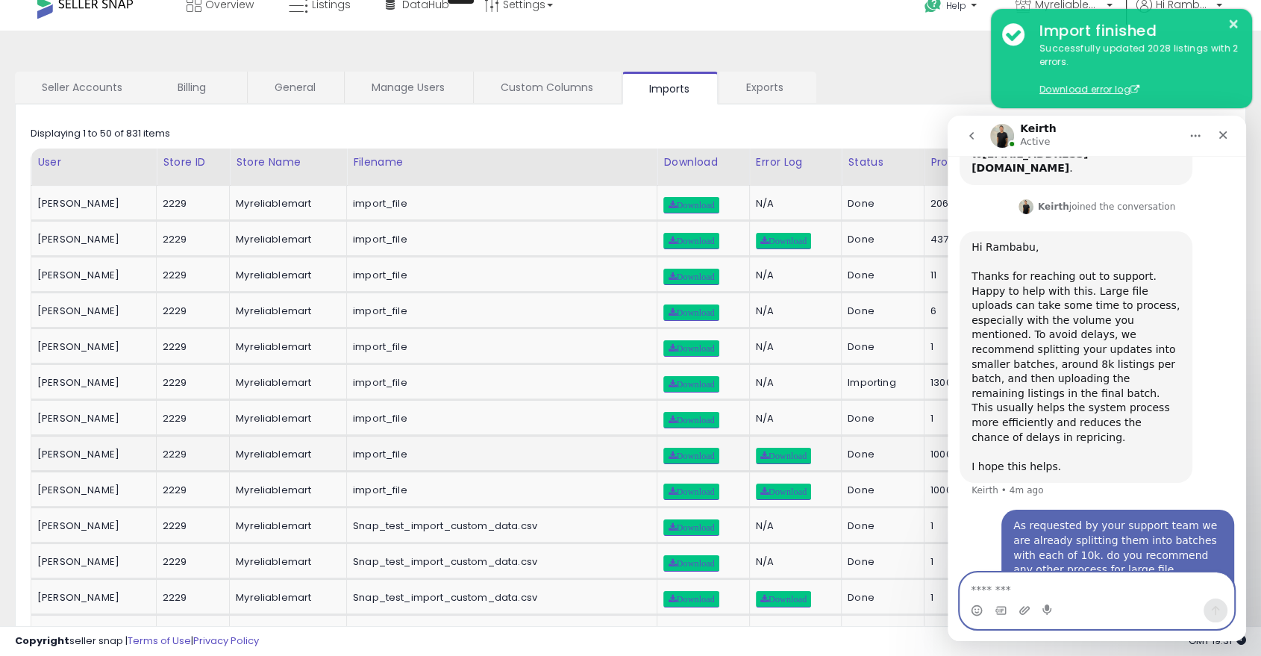
scroll to position [0, 0]
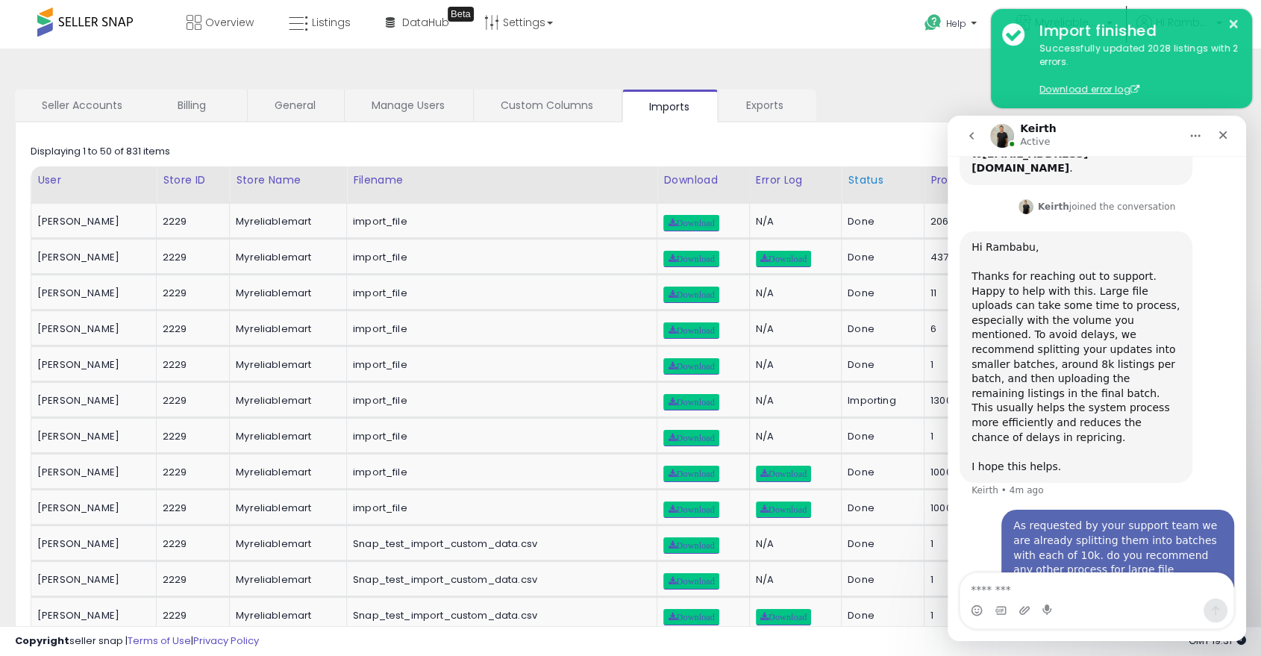
click at [850, 183] on div "Status" at bounding box center [882, 180] width 70 height 16
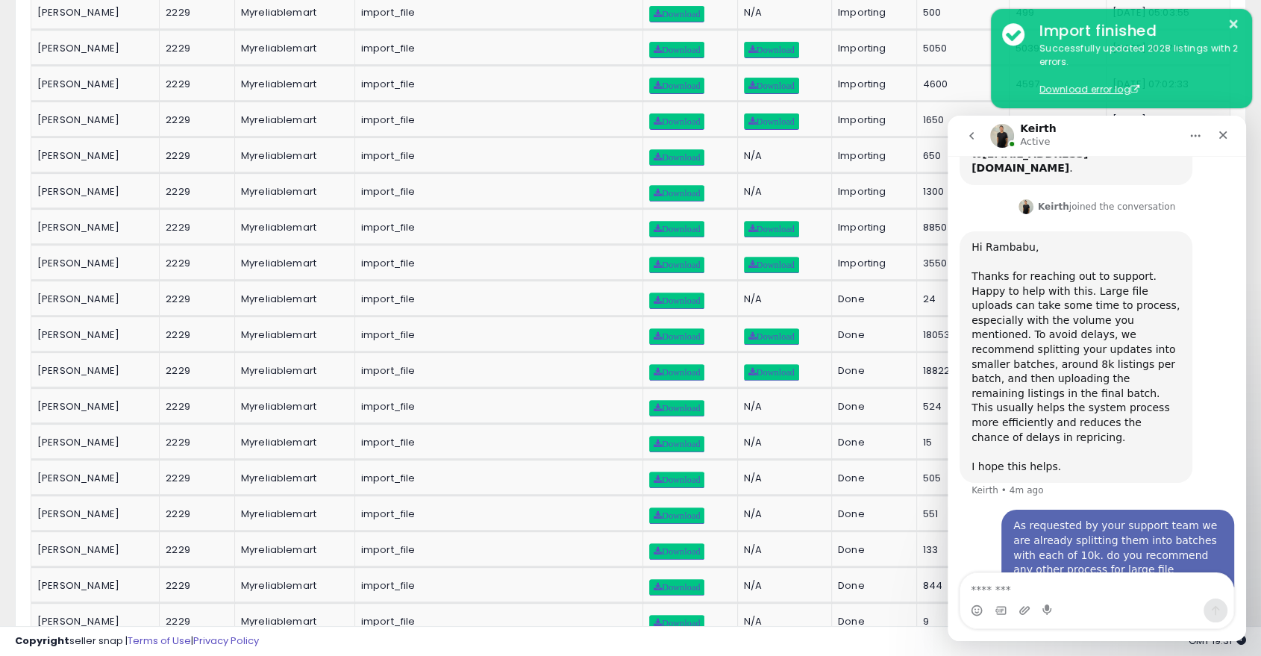
scroll to position [562, 0]
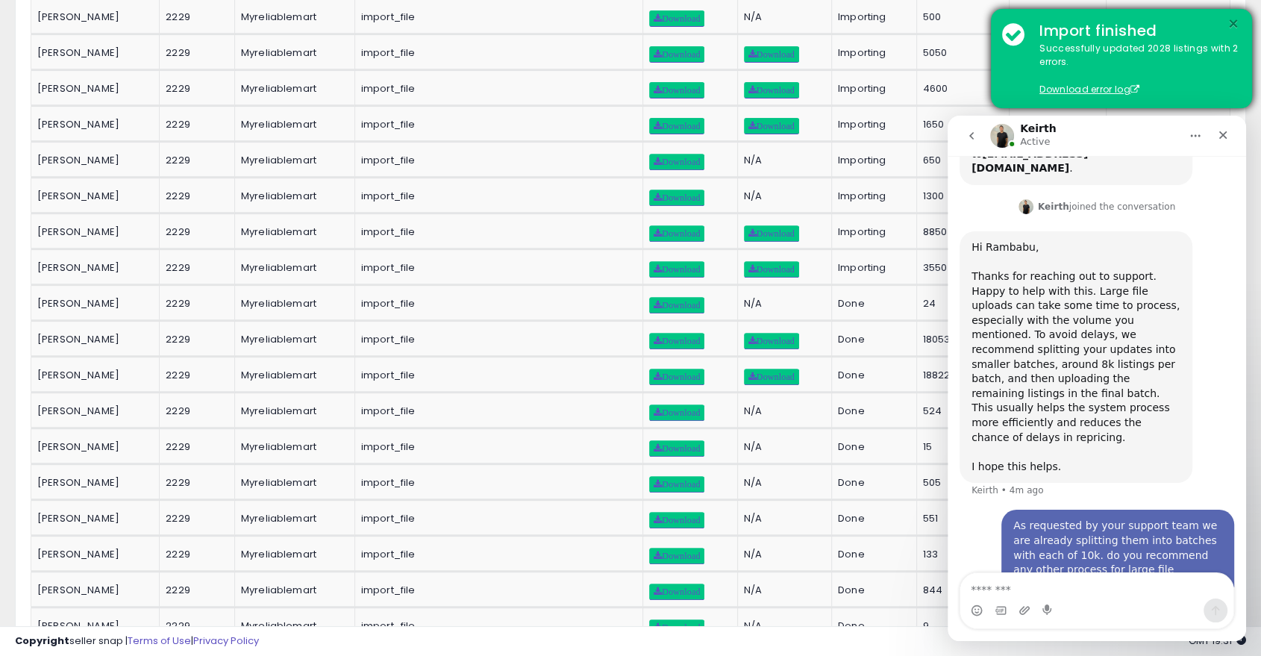
click at [1232, 25] on button "×" at bounding box center [1233, 24] width 12 height 19
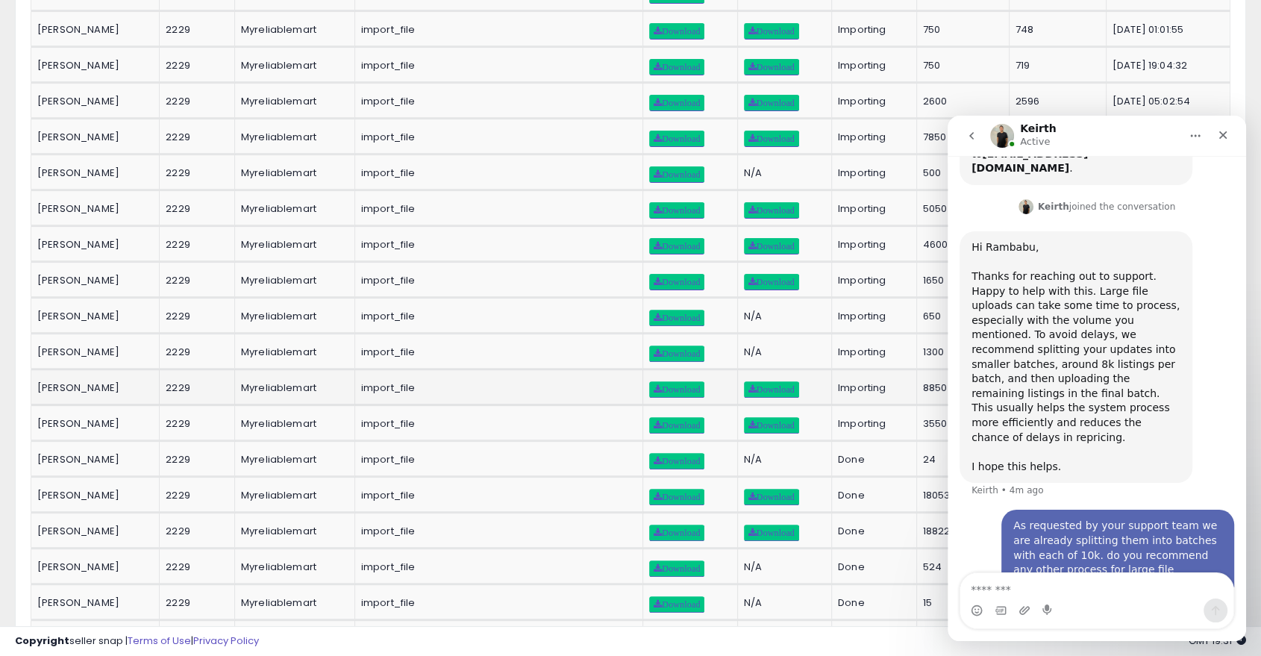
scroll to position [407, 0]
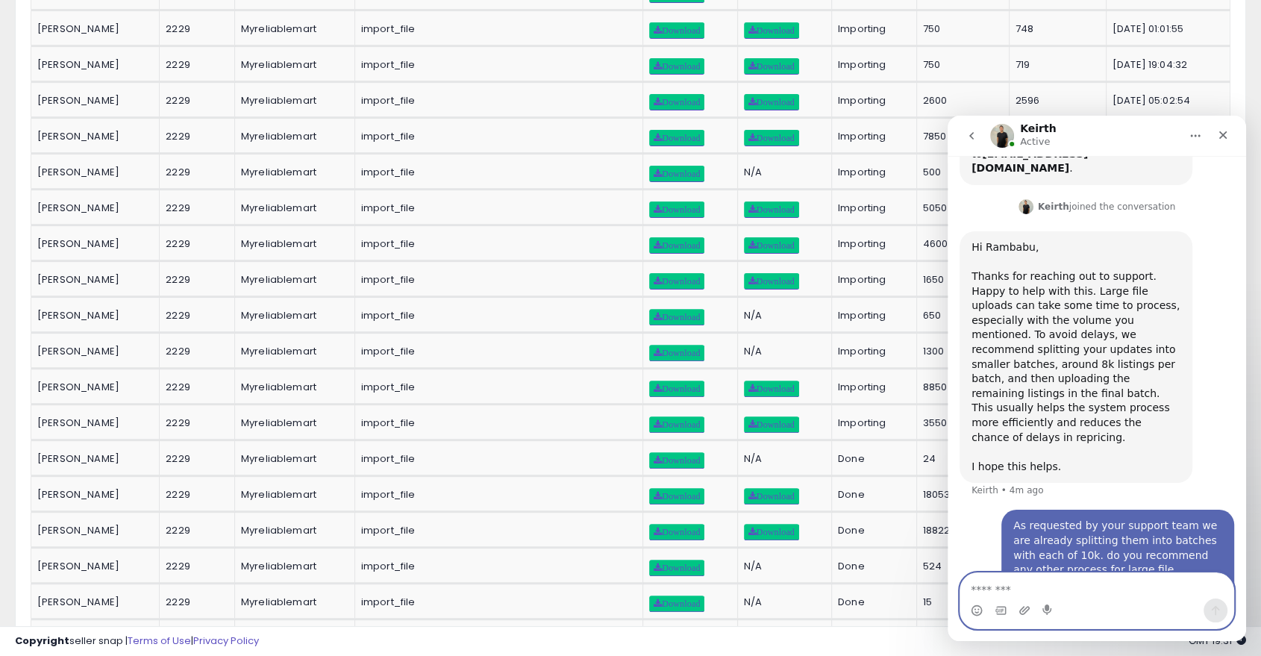
click at [1014, 587] on textarea "Message…" at bounding box center [1096, 585] width 273 height 25
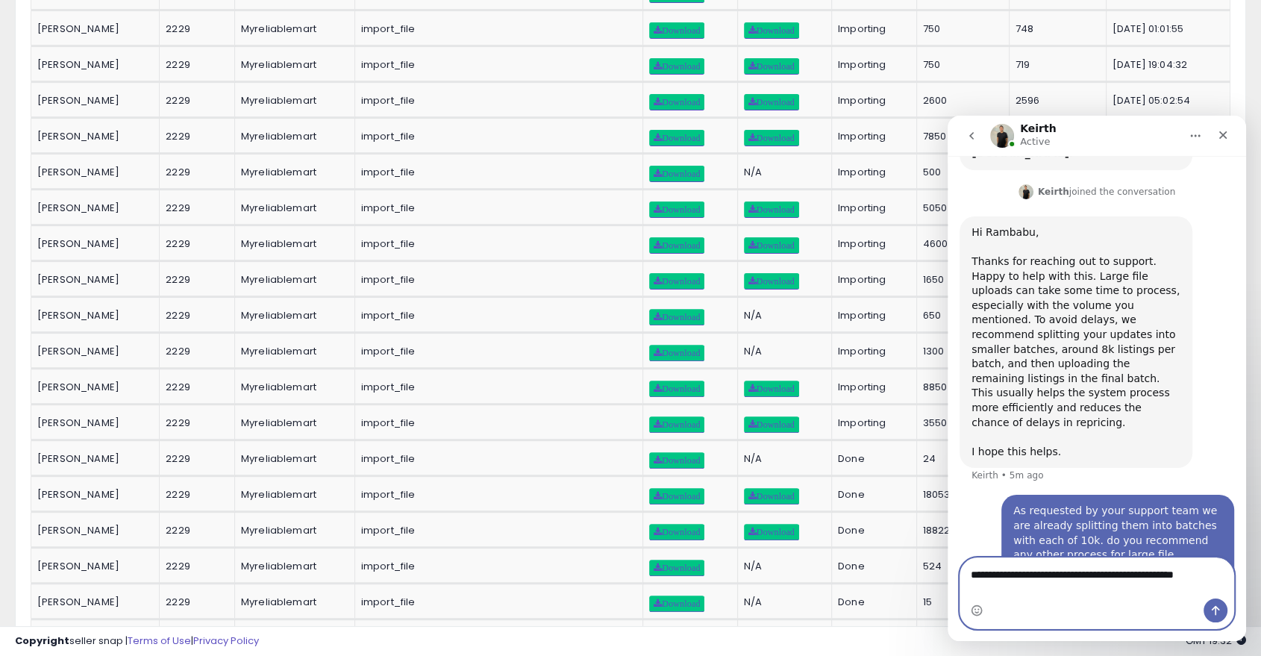
scroll to position [315, 0]
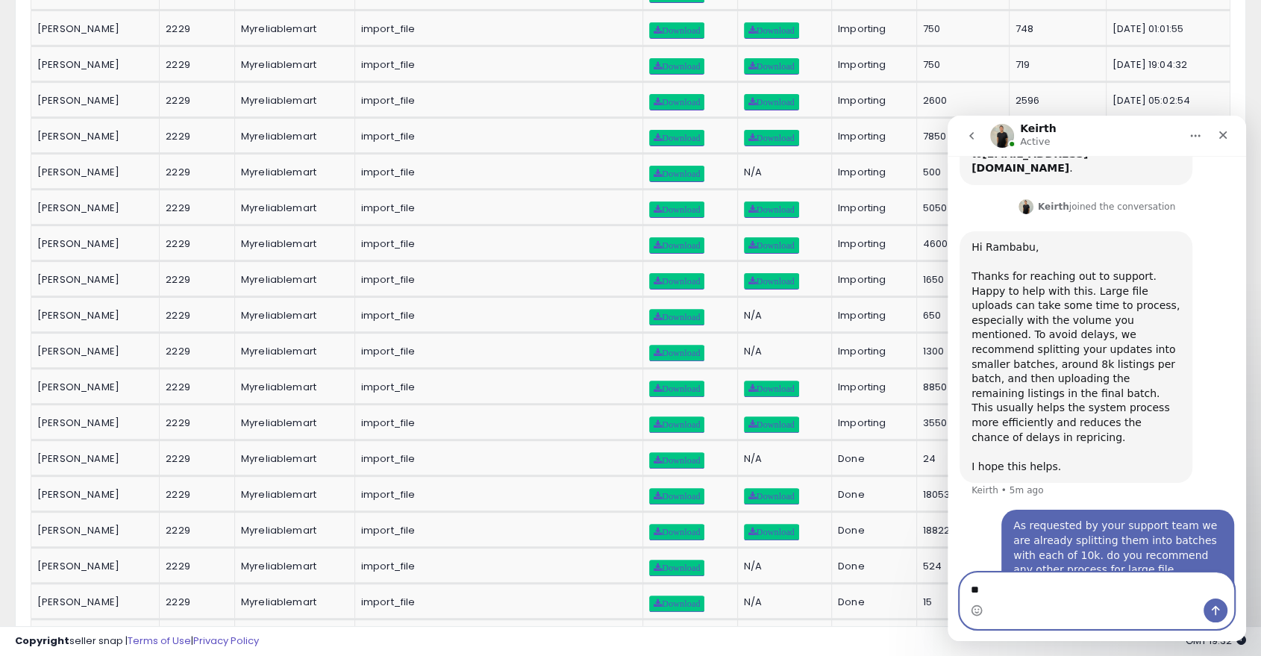
type textarea "*"
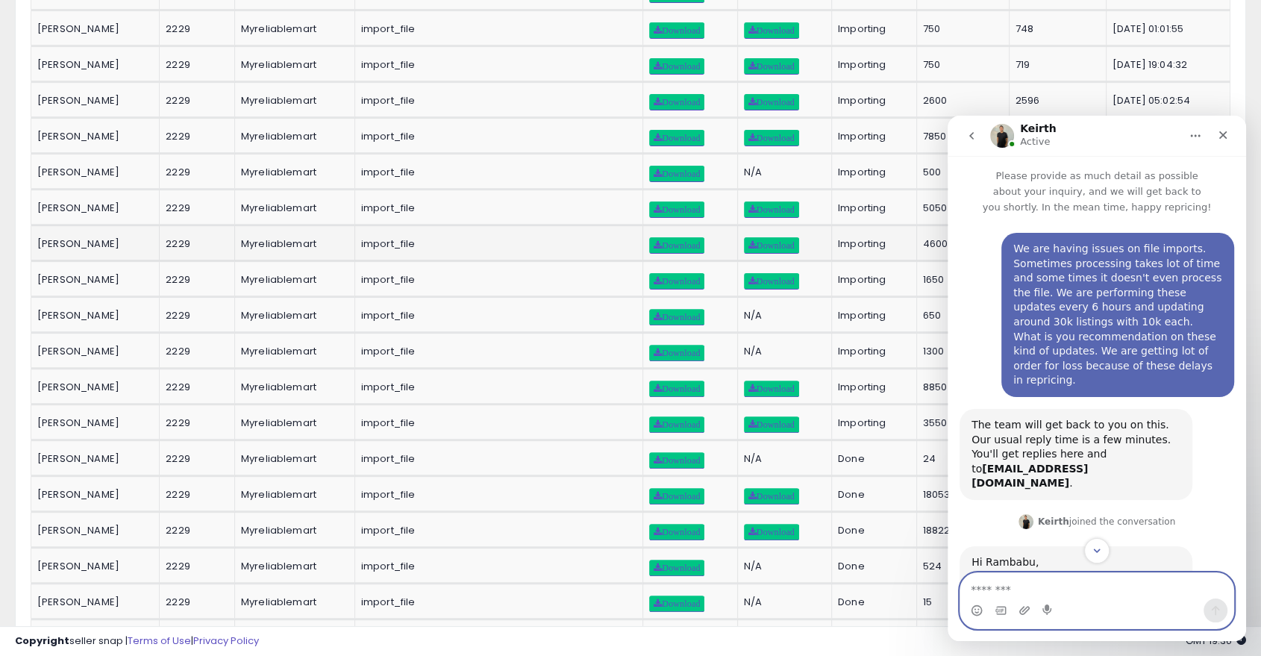
scroll to position [0, 0]
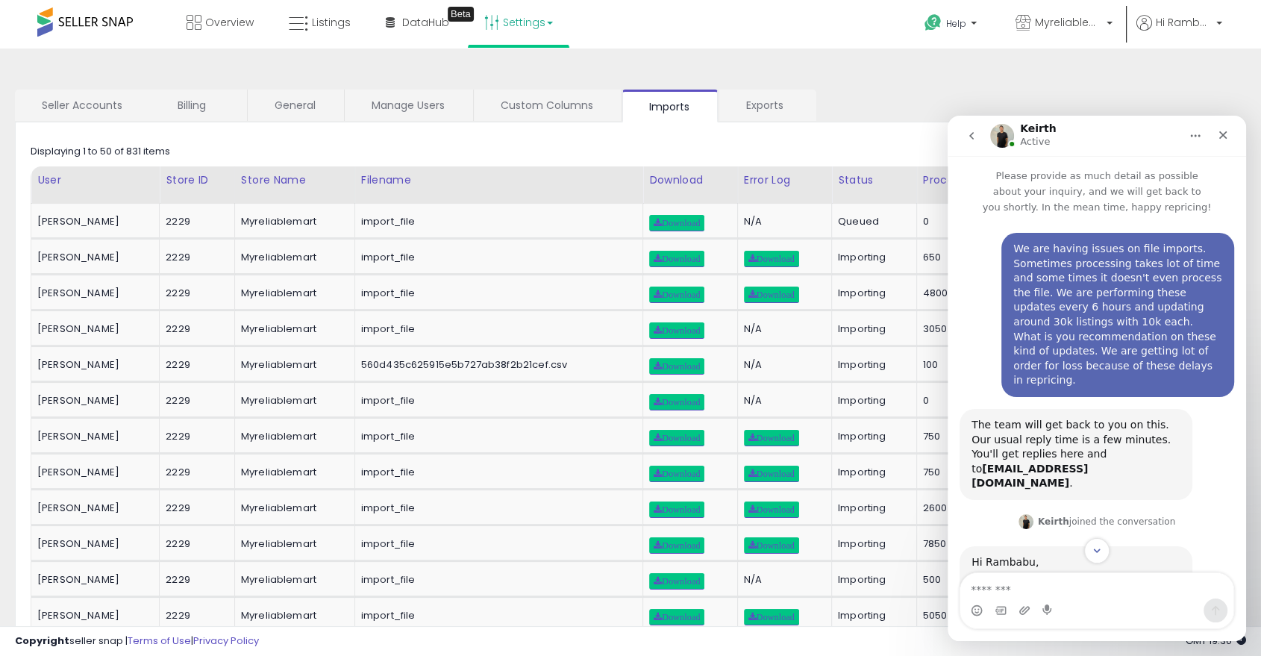
click at [547, 22] on b at bounding box center [550, 23] width 6 height 3
click at [100, 104] on link "Seller Accounts" at bounding box center [82, 105] width 134 height 31
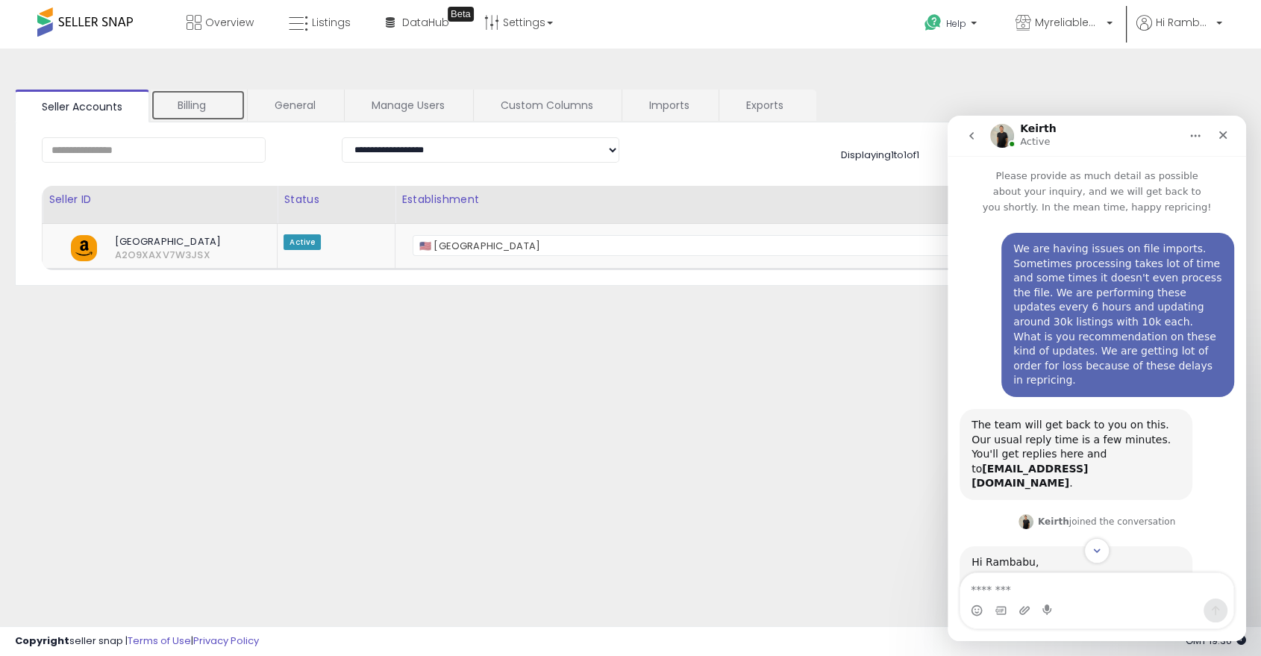
click at [190, 106] on link "Billing" at bounding box center [198, 105] width 95 height 31
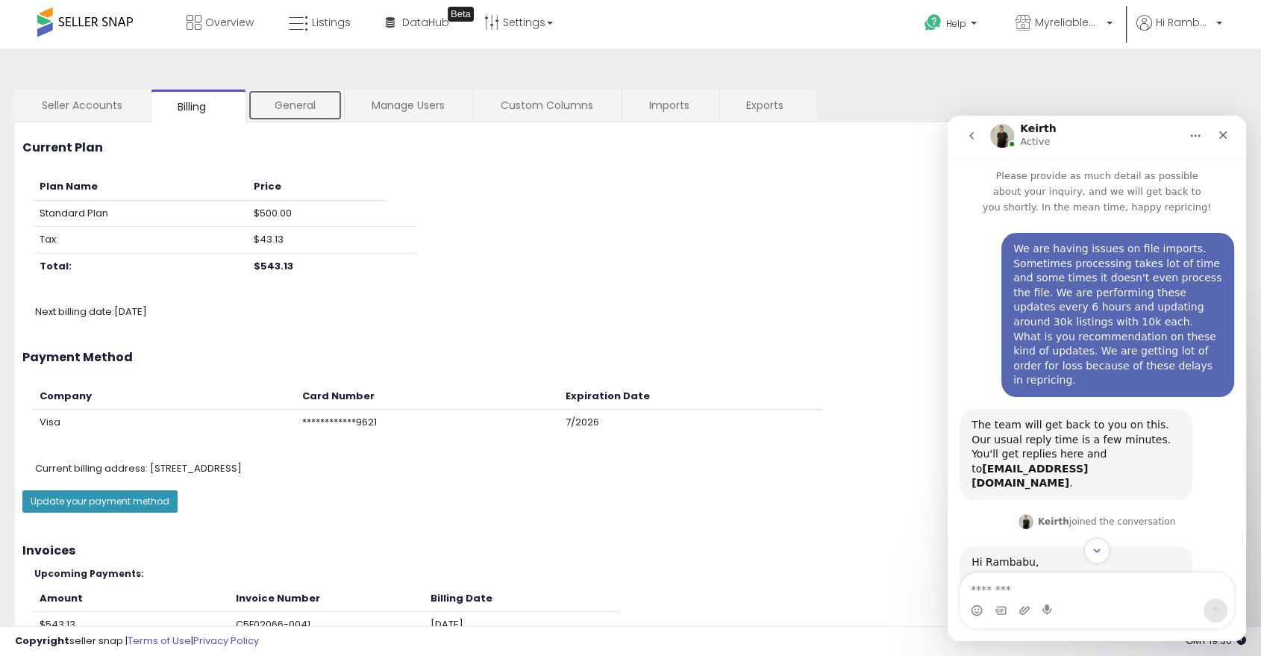
click at [280, 110] on link "General" at bounding box center [295, 105] width 95 height 31
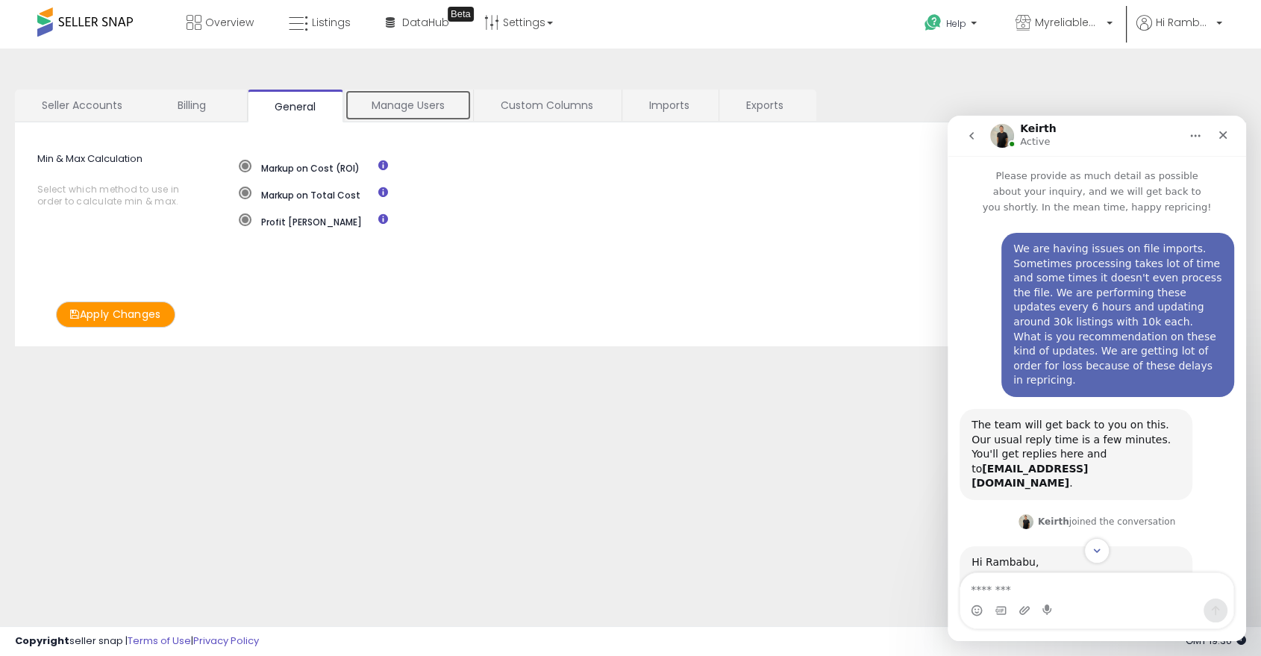
click at [404, 112] on link "Manage Users" at bounding box center [408, 105] width 127 height 31
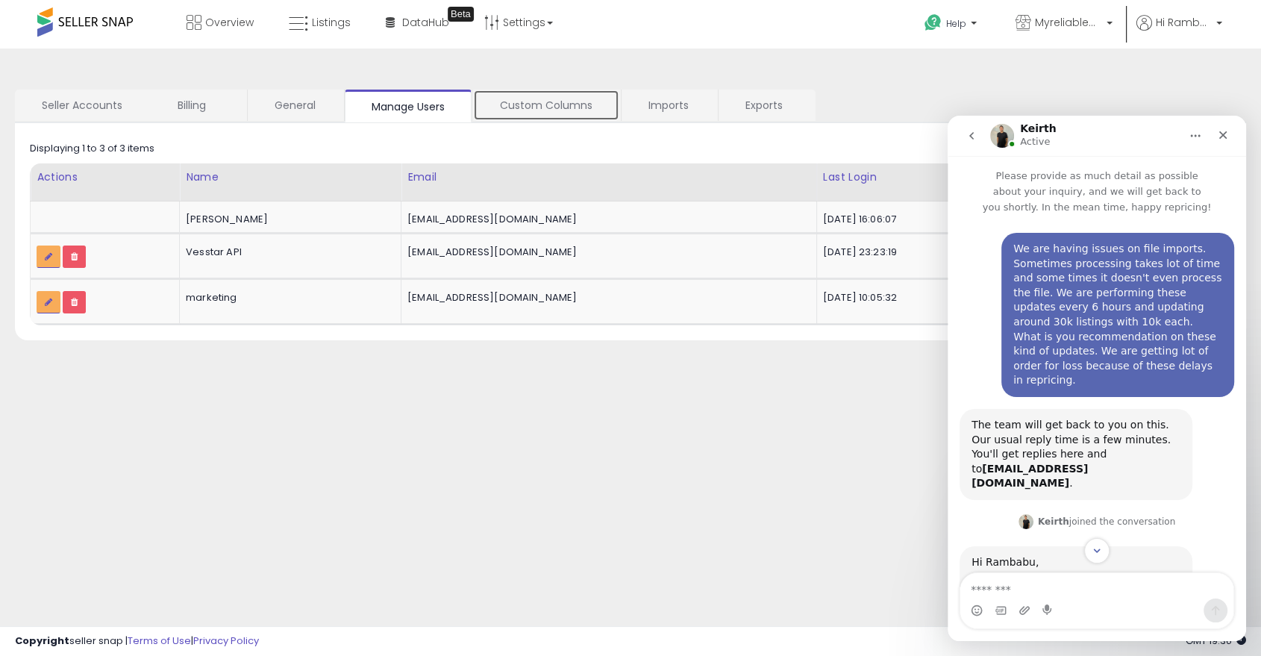
click at [492, 106] on link "Custom Columns" at bounding box center [546, 105] width 146 height 31
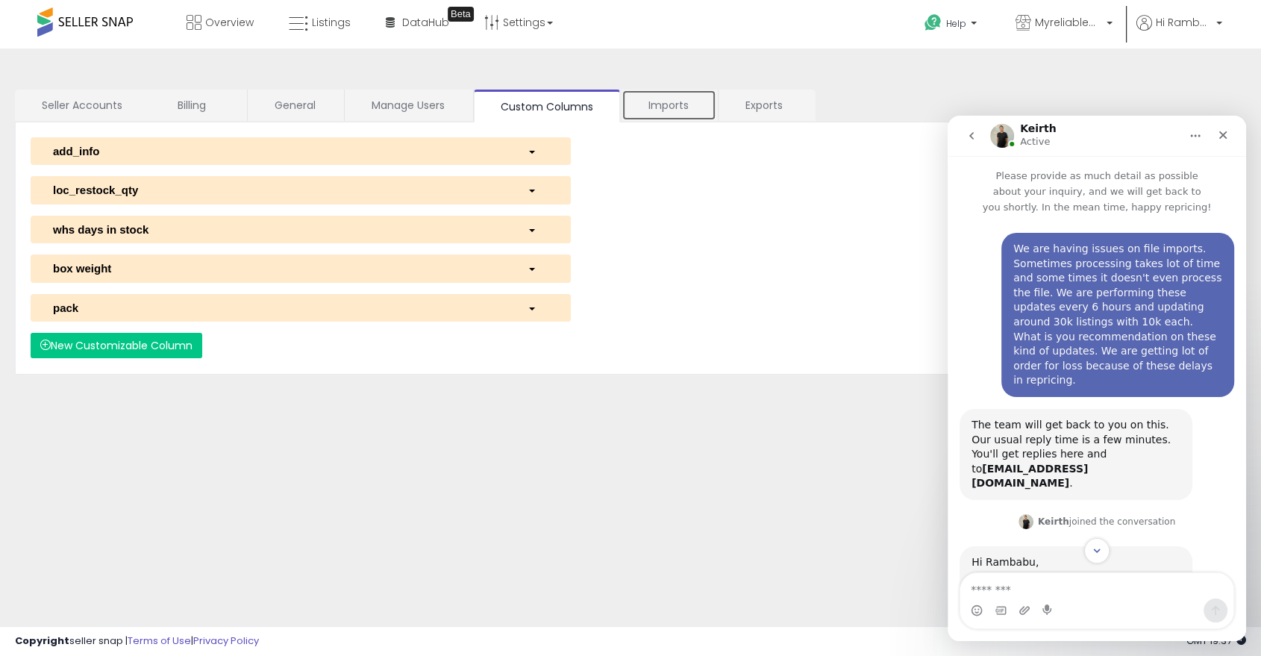
click at [651, 112] on link "Imports" at bounding box center [668, 105] width 95 height 31
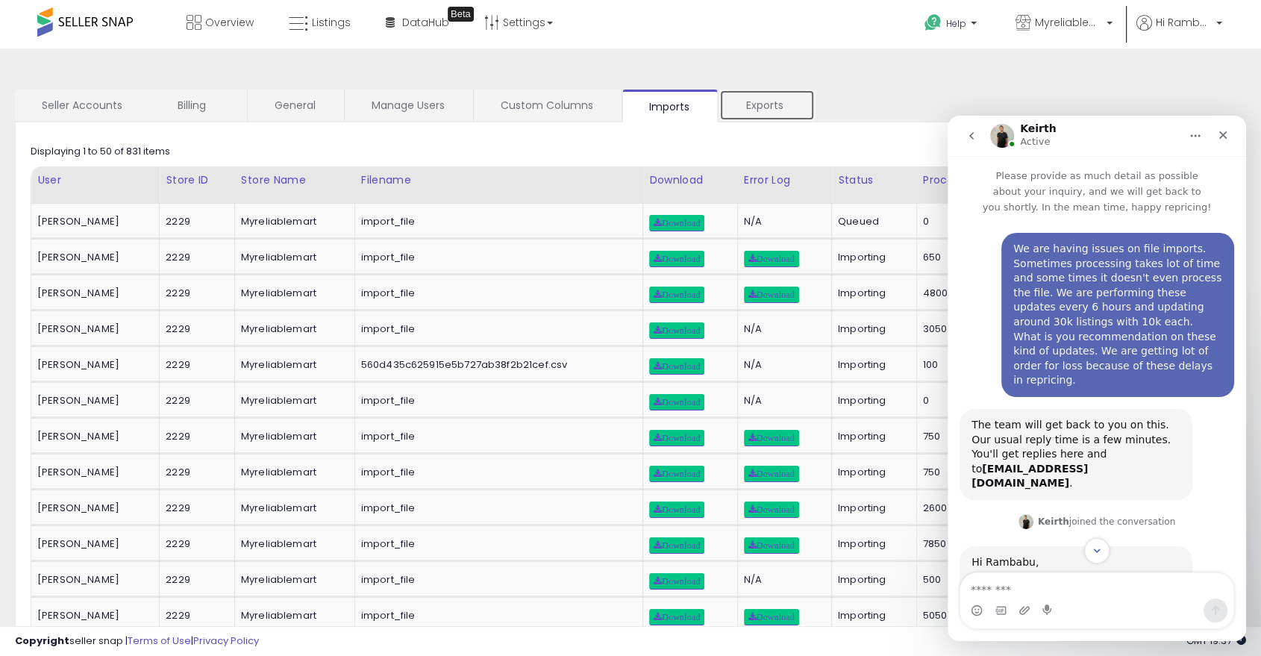
click at [756, 106] on link "Exports" at bounding box center [766, 105] width 95 height 31
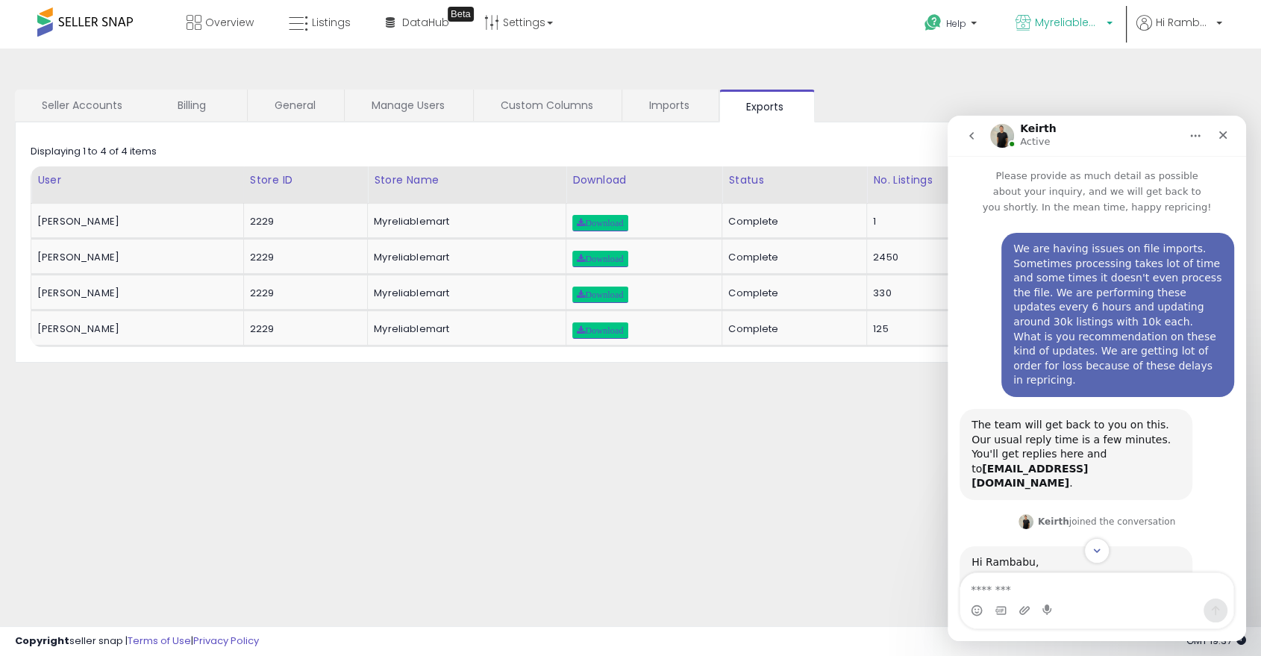
click at [1104, 25] on p "Myreliablemart" at bounding box center [1063, 24] width 97 height 19
click at [1197, 26] on span "Hi Rambabu" at bounding box center [1184, 22] width 56 height 15
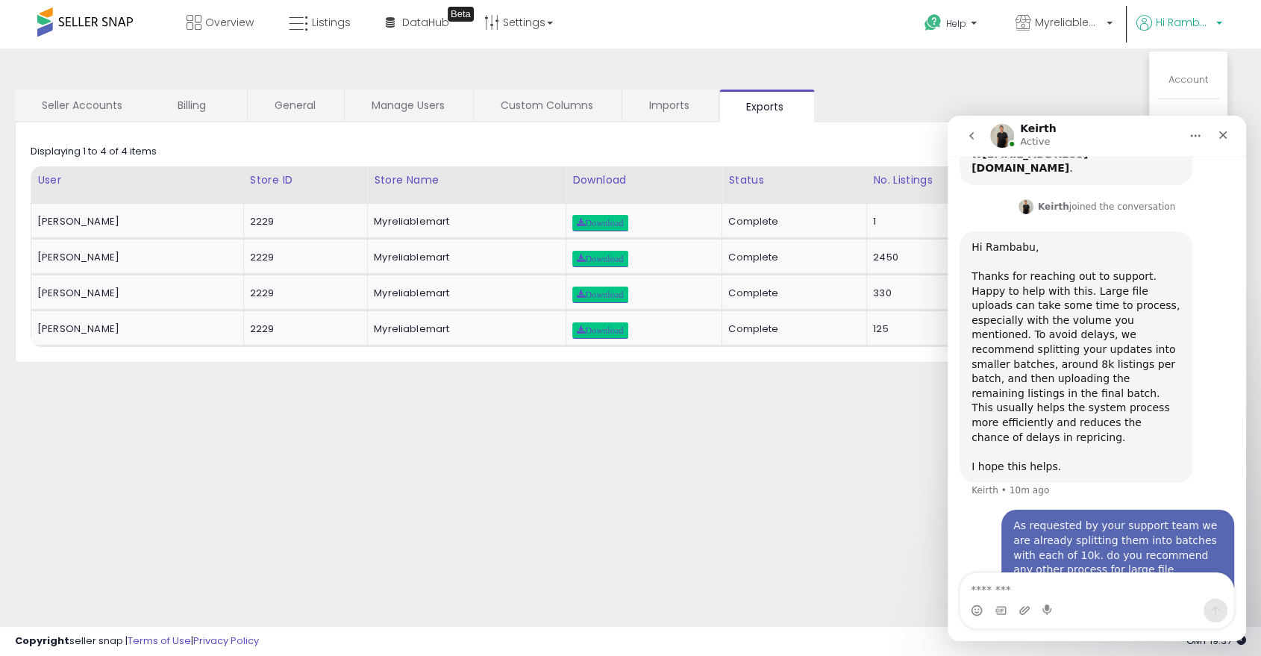
click at [978, 137] on button "go back" at bounding box center [971, 136] width 28 height 28
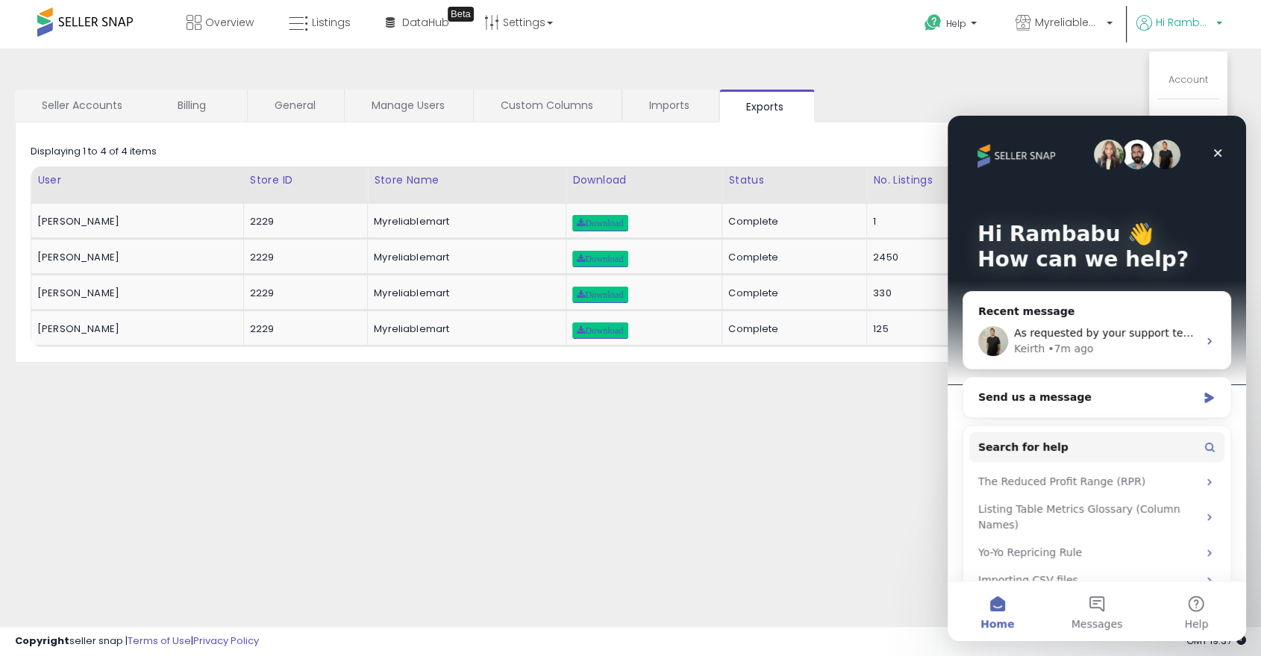
scroll to position [0, 0]
click at [1214, 150] on icon "Close" at bounding box center [1218, 153] width 8 height 8
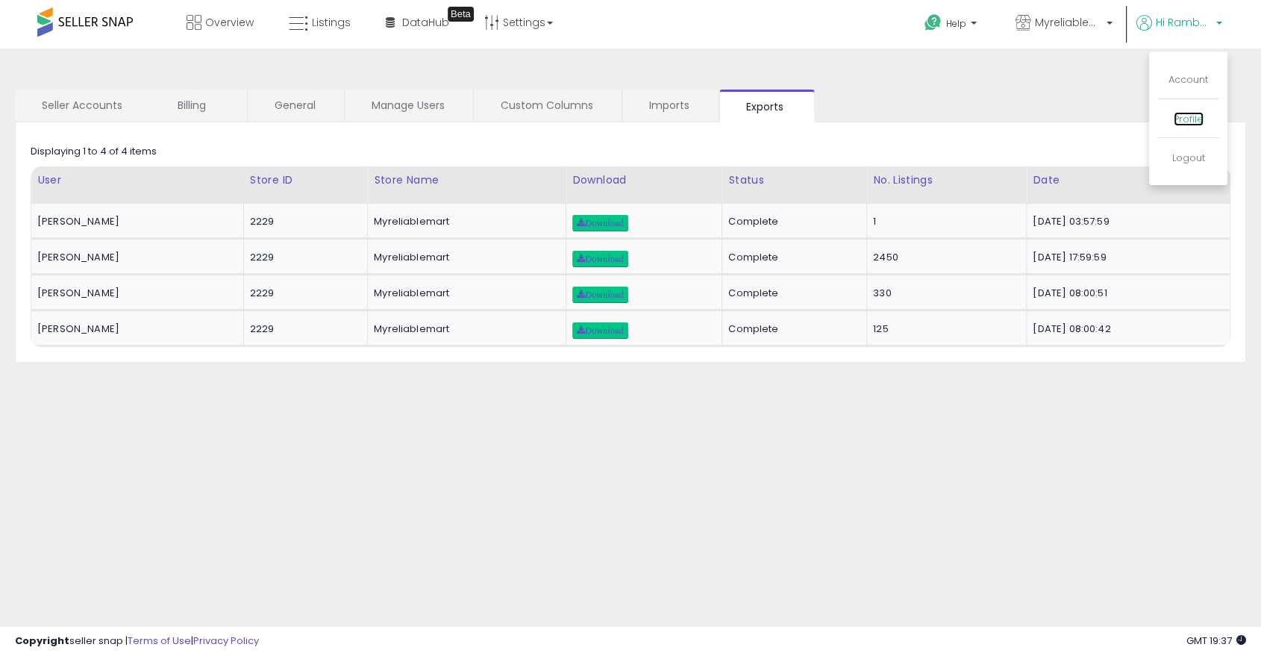
click at [1186, 122] on link "Profile" at bounding box center [1188, 119] width 30 height 14
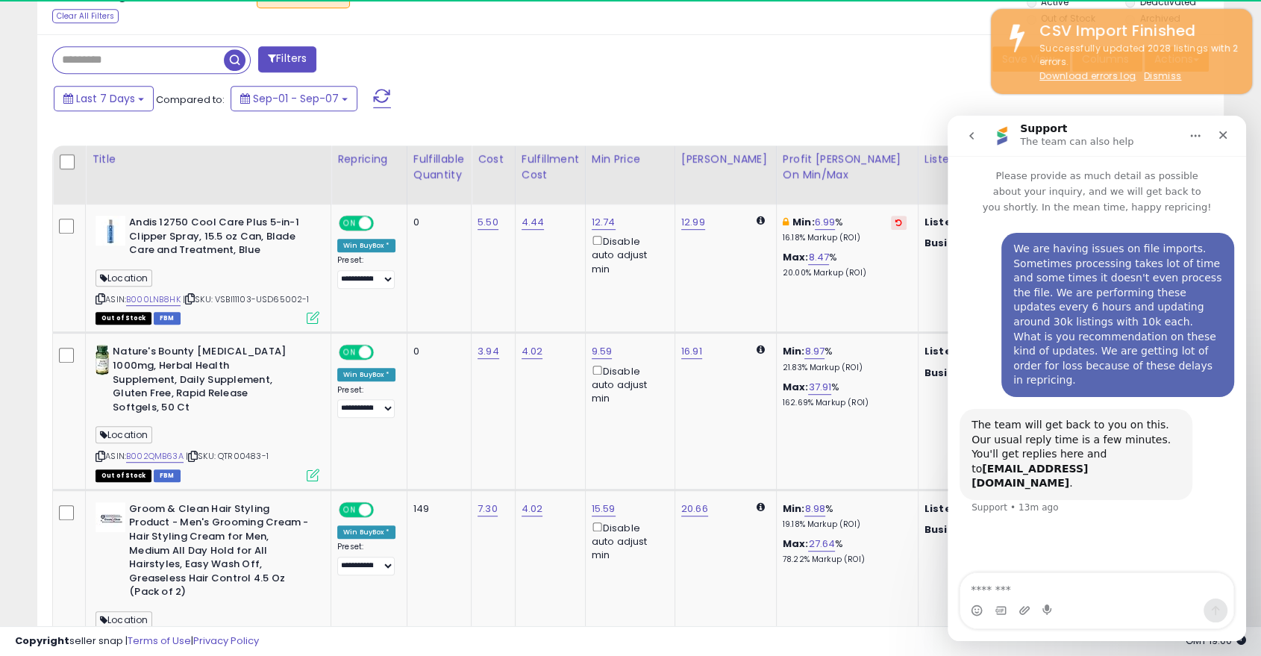
scroll to position [717, 0]
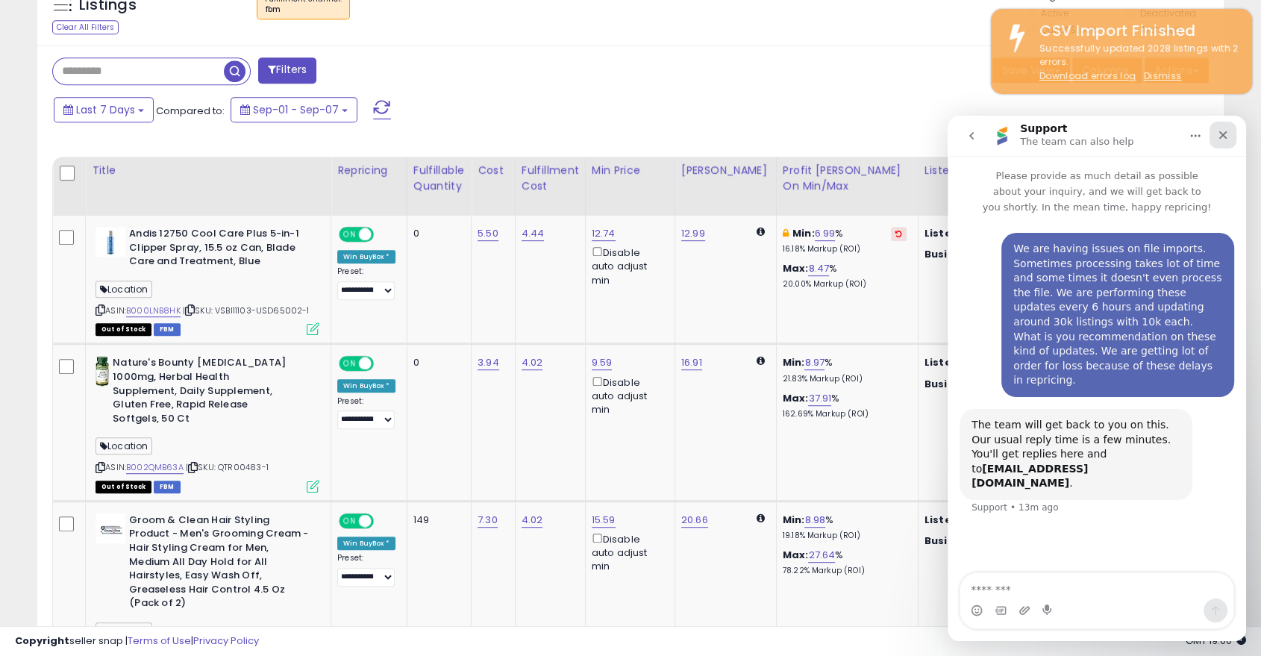
click at [1216, 142] on div "Close" at bounding box center [1222, 135] width 27 height 27
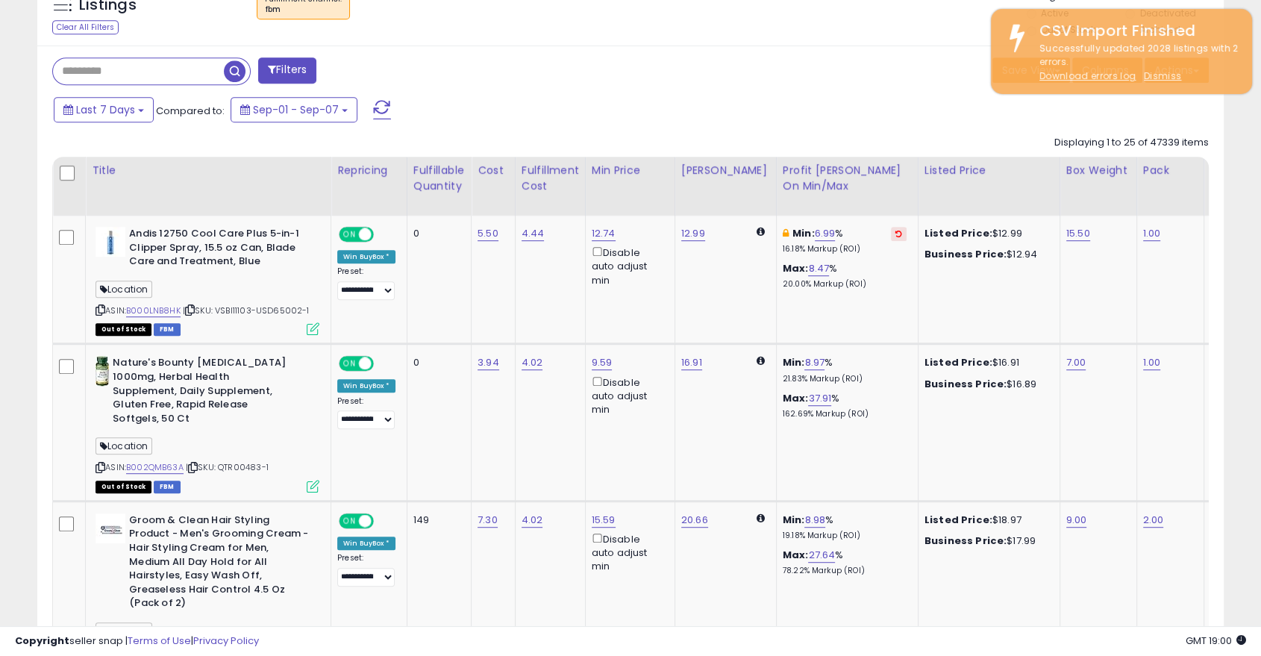
scroll to position [0, 0]
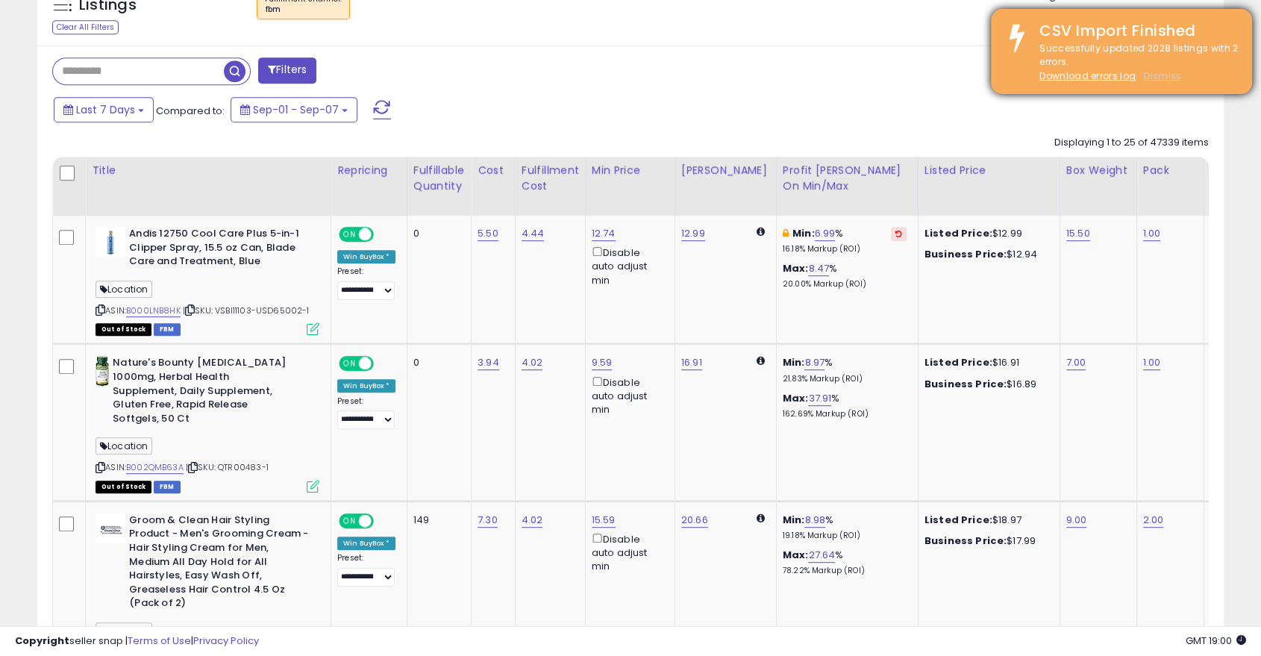
click at [1156, 81] on u "Dismiss" at bounding box center [1162, 75] width 37 height 13
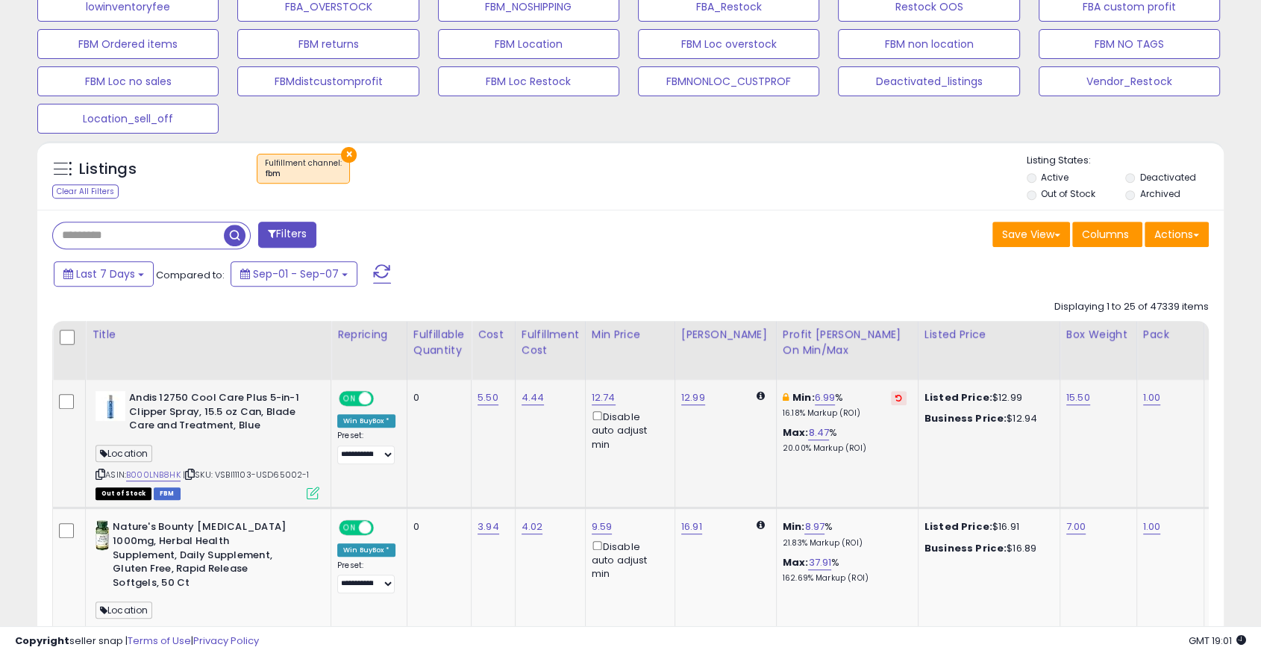
click at [830, 443] on p "20.00% Markup (ROI)" at bounding box center [845, 448] width 124 height 10
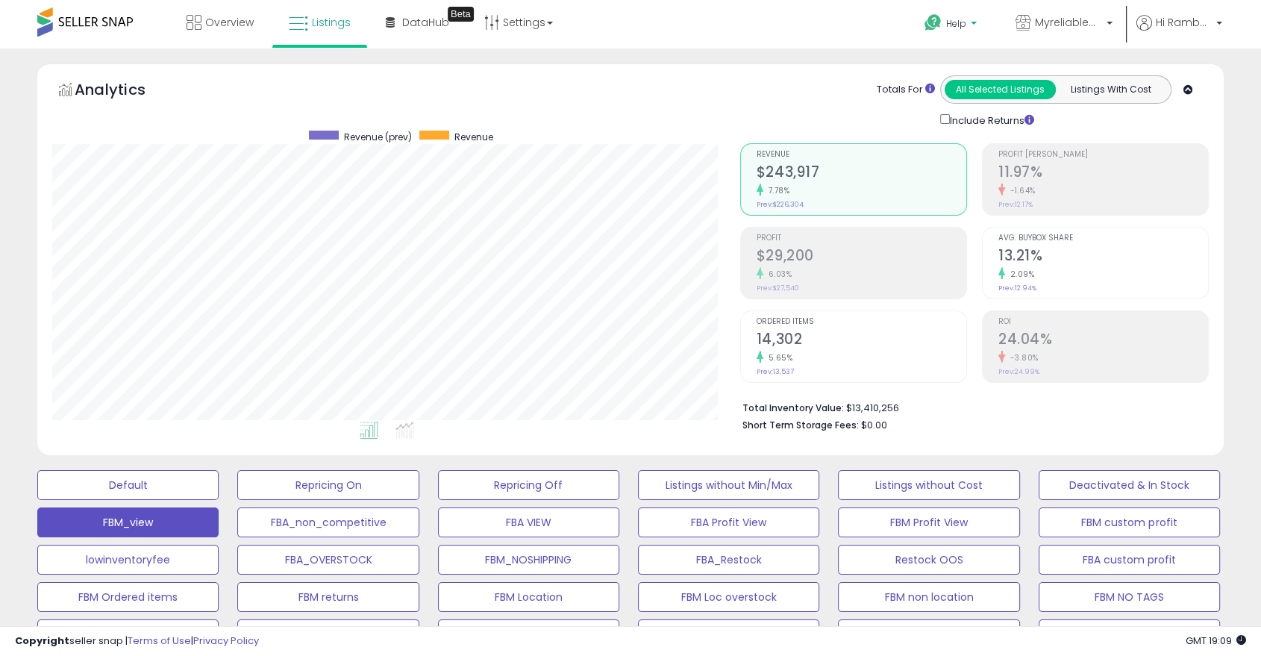
click at [965, 24] on span "Help" at bounding box center [956, 23] width 20 height 13
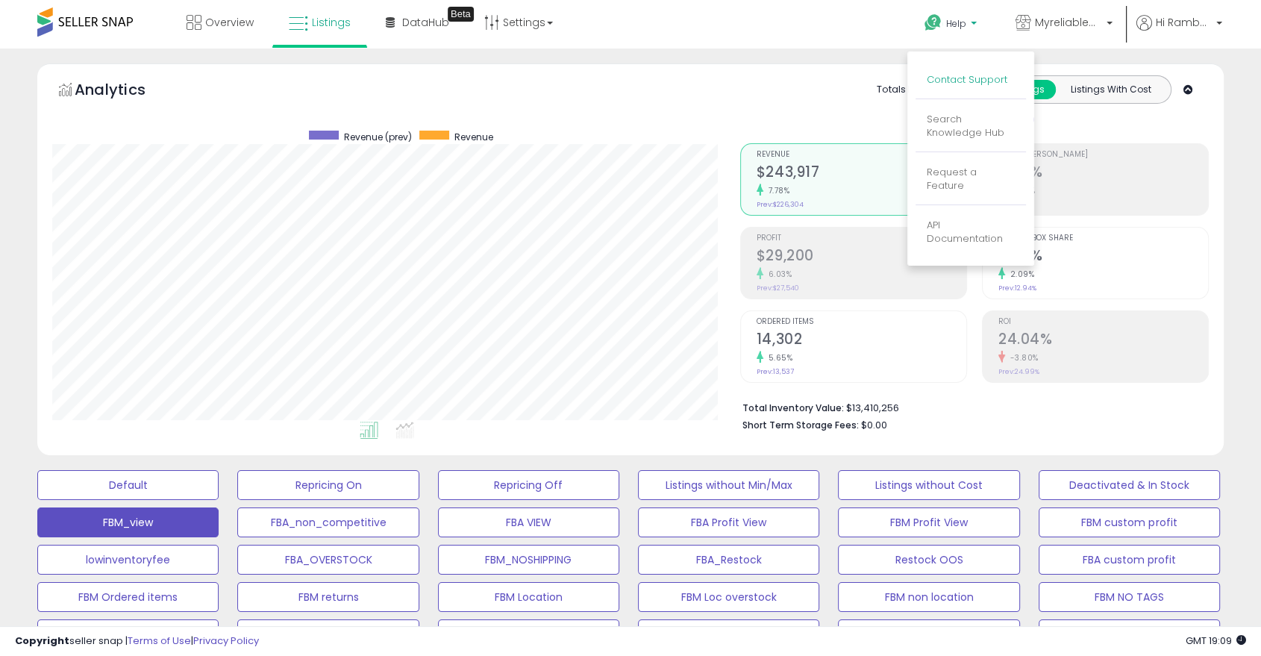
click at [970, 78] on link "Contact Support" at bounding box center [967, 79] width 81 height 14
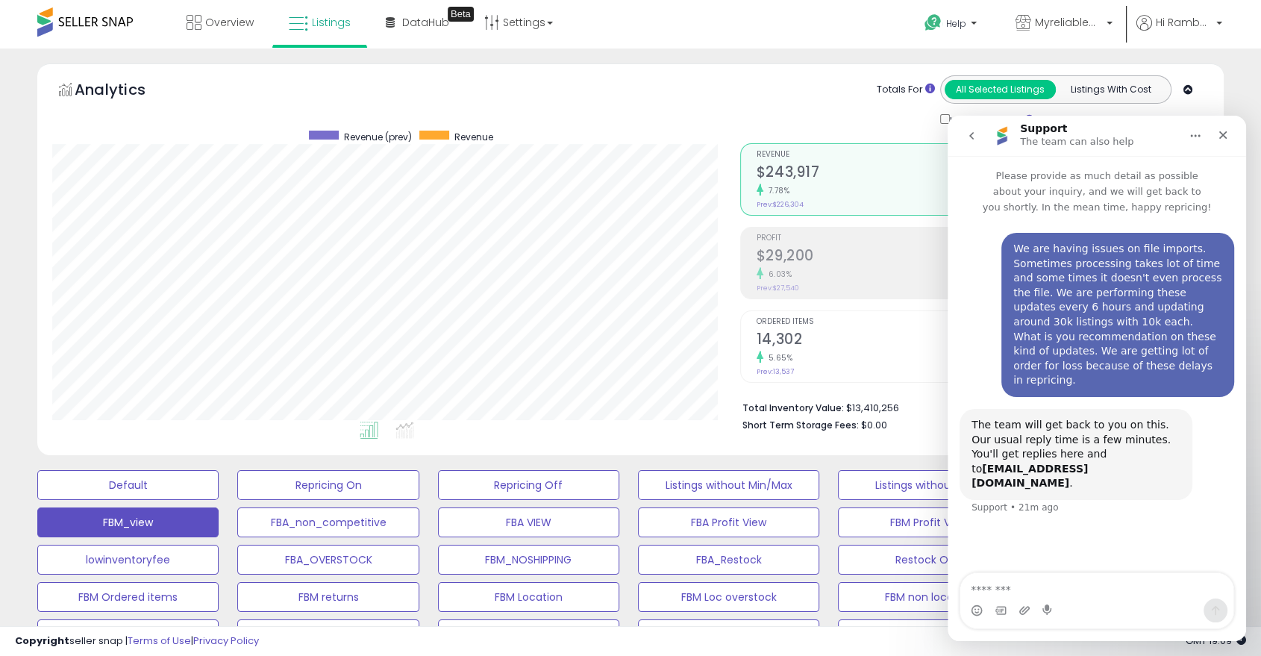
click at [1061, 463] on b "[EMAIL_ADDRESS][DOMAIN_NAME]" at bounding box center [1029, 476] width 116 height 27
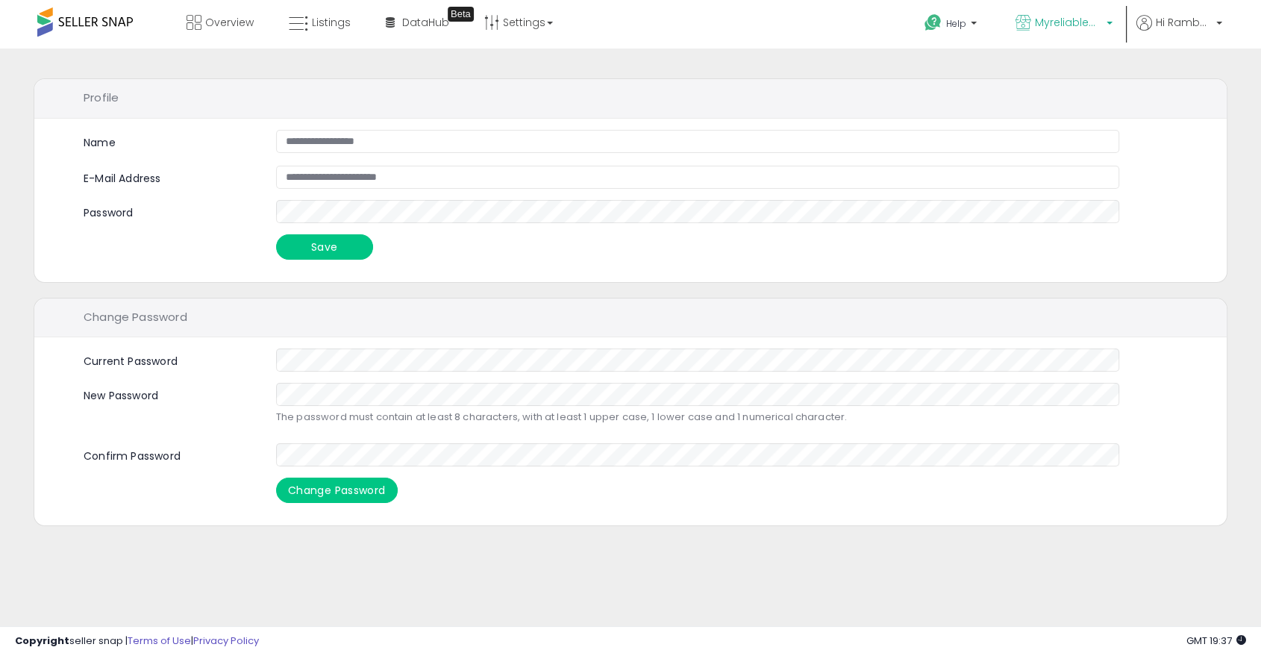
click at [1057, 22] on span "Myreliablemart" at bounding box center [1068, 22] width 67 height 15
click at [976, 25] on p "Help" at bounding box center [952, 25] width 57 height 16
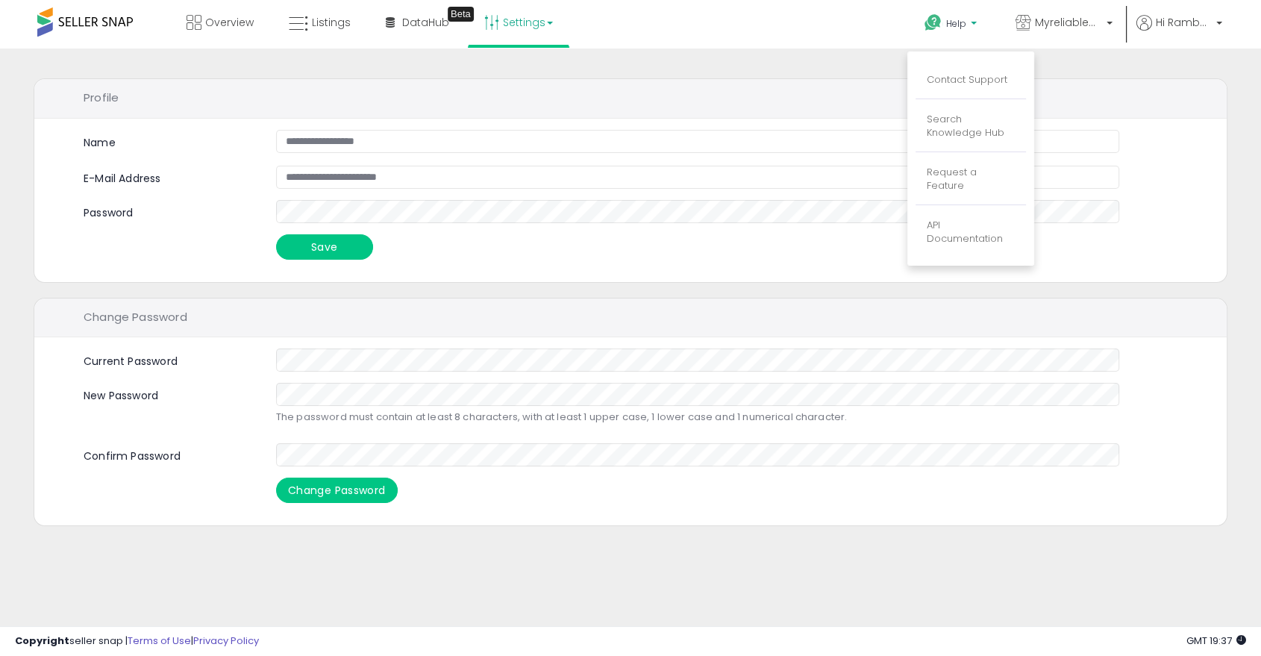
click at [522, 25] on link "Settings" at bounding box center [518, 22] width 91 height 45
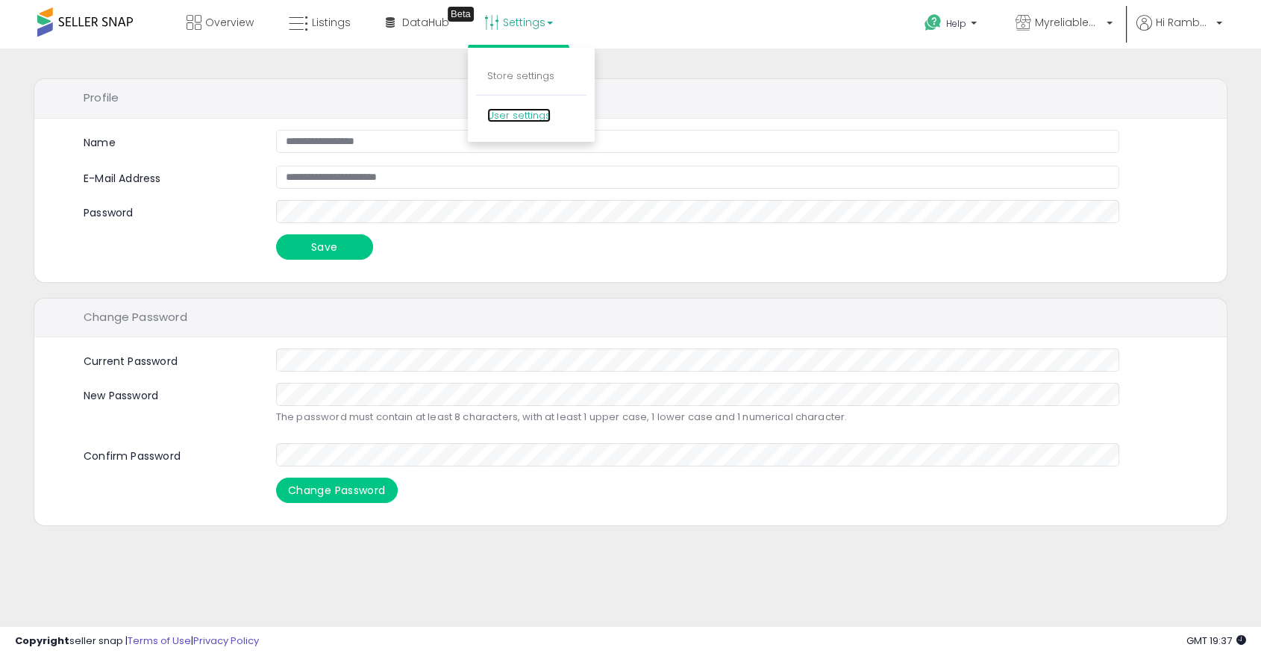
click at [531, 114] on link "User settings" at bounding box center [518, 115] width 63 height 14
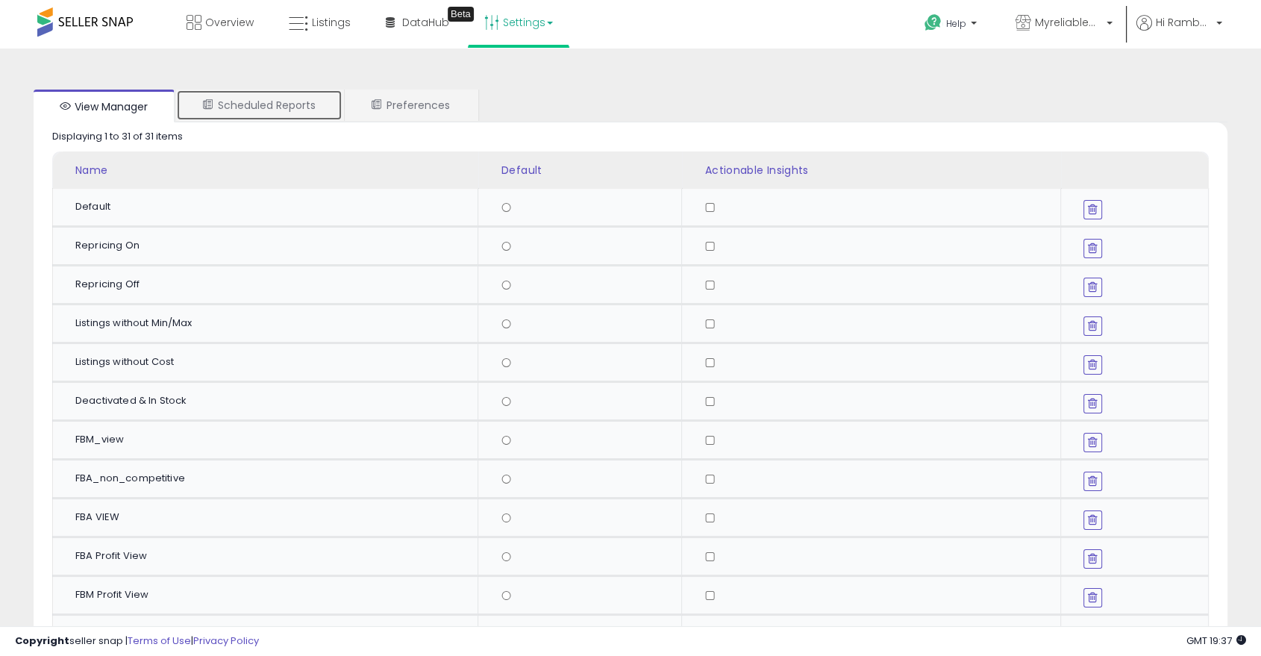
click at [301, 106] on link "Scheduled Reports" at bounding box center [259, 105] width 166 height 31
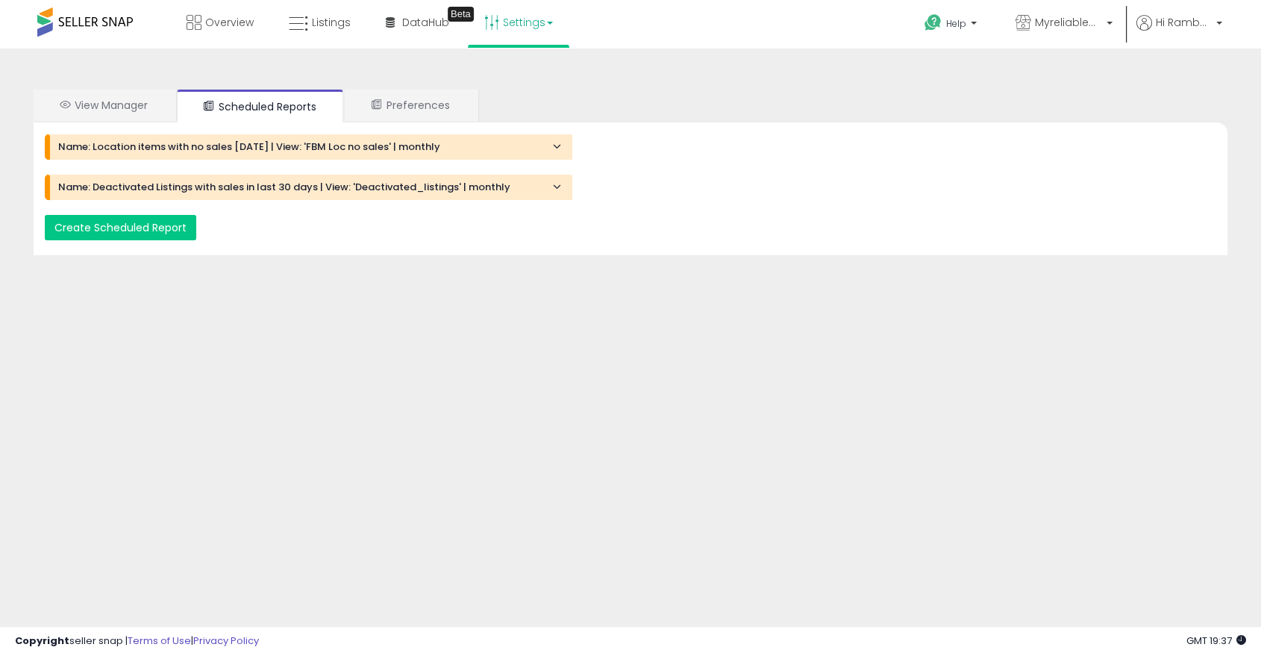
click at [427, 146] on h4 "Name: Location items with no sales in 30 days | View: 'FBM Loc no sales' | mont…" at bounding box center [309, 147] width 503 height 10
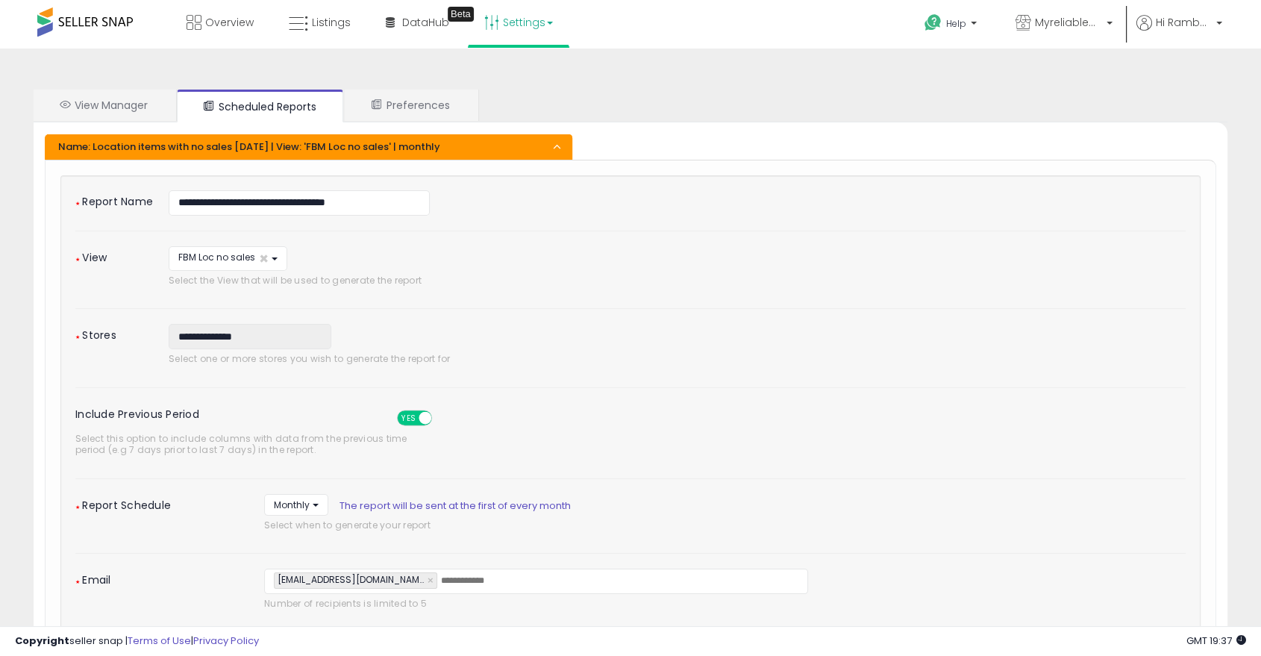
click at [427, 146] on h4 "Name: Location items with no sales in 30 days | View: 'FBM Loc no sales' | mont…" at bounding box center [309, 147] width 503 height 10
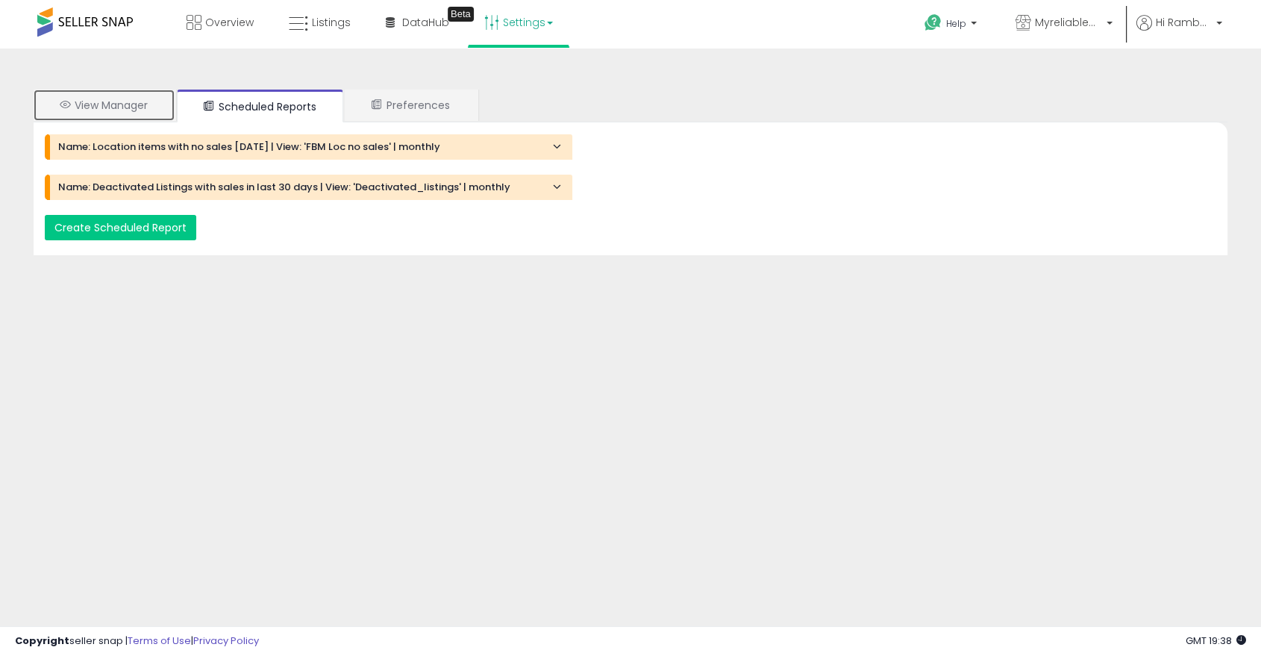
click at [143, 102] on link "View Manager" at bounding box center [104, 105] width 141 height 31
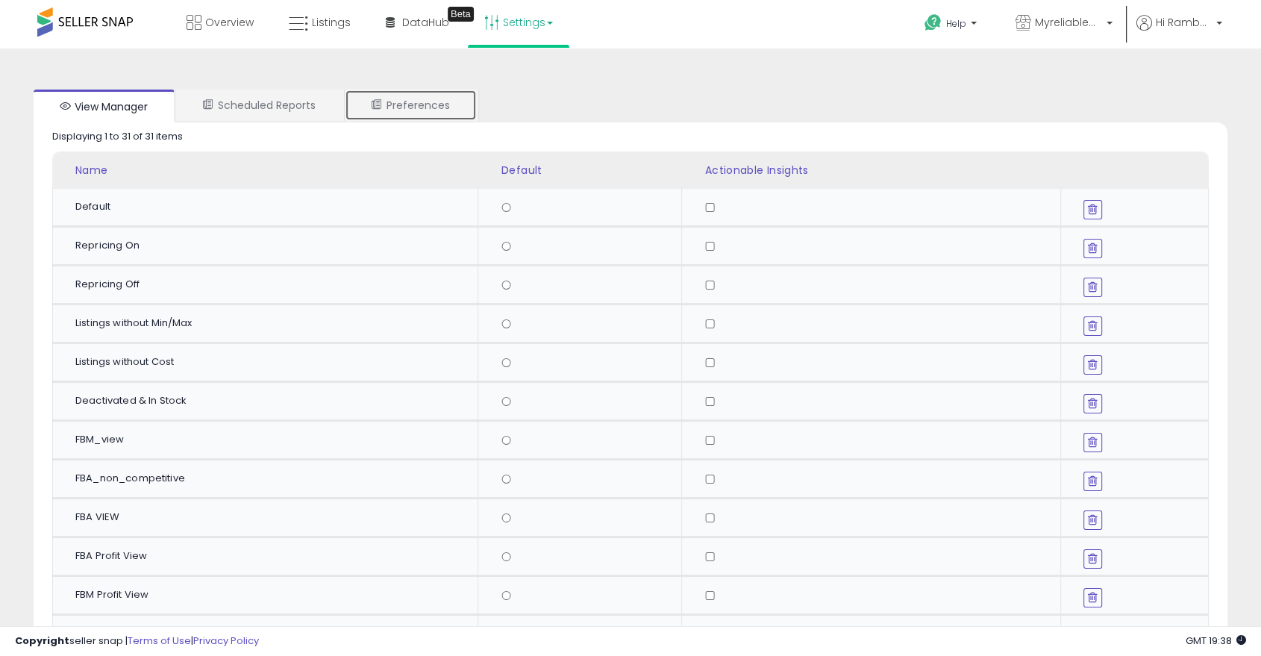
click at [382, 104] on icon at bounding box center [377, 104] width 10 height 10
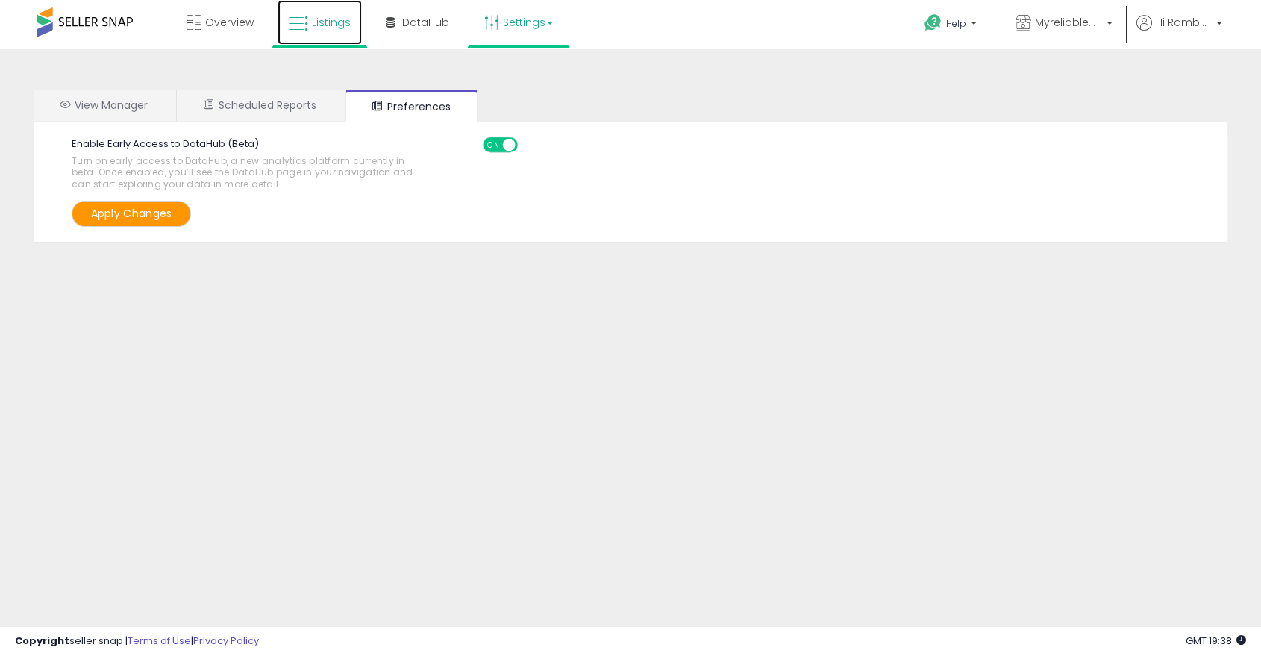
click at [325, 15] on span "Listings" at bounding box center [331, 22] width 39 height 15
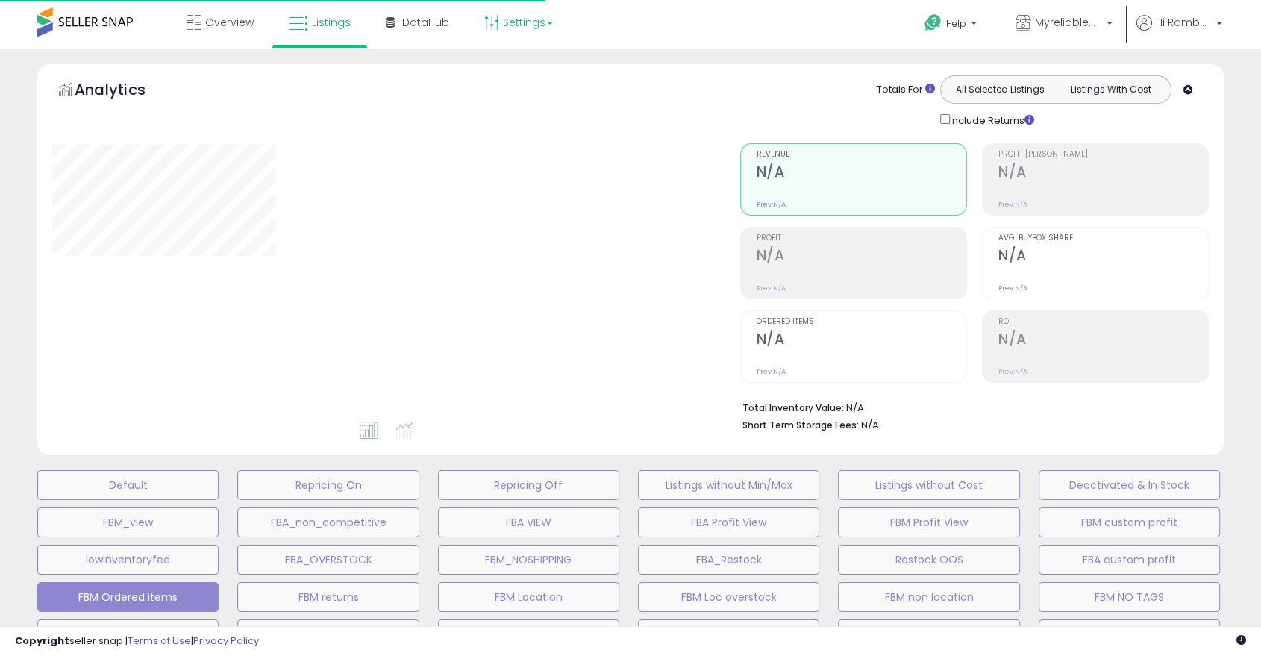
click at [507, 28] on link "Settings" at bounding box center [518, 22] width 91 height 45
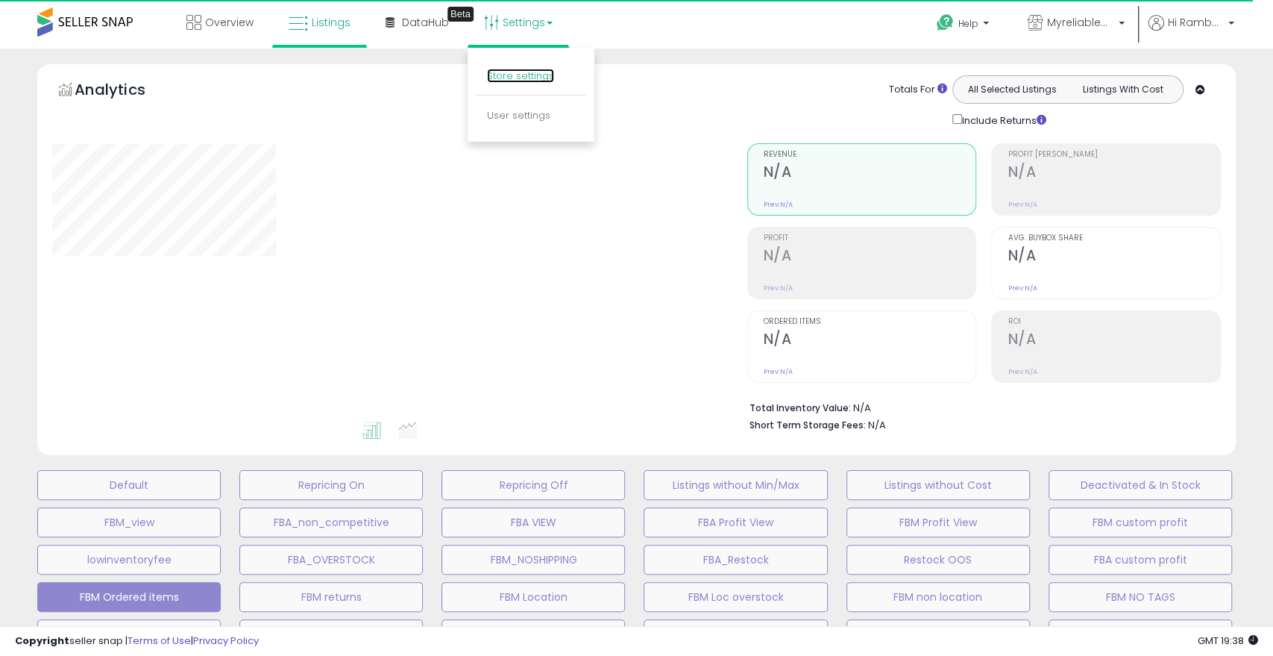
click at [526, 79] on link "Store settings" at bounding box center [520, 76] width 67 height 14
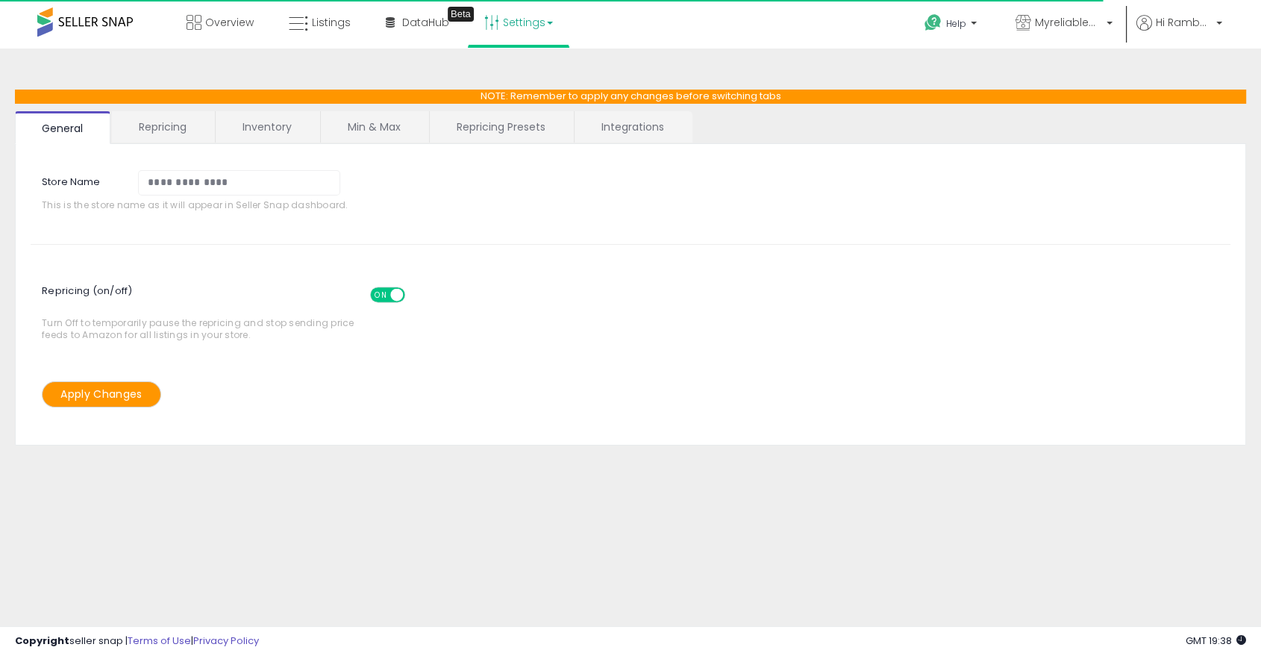
click at [621, 137] on link "Integrations" at bounding box center [632, 126] width 116 height 31
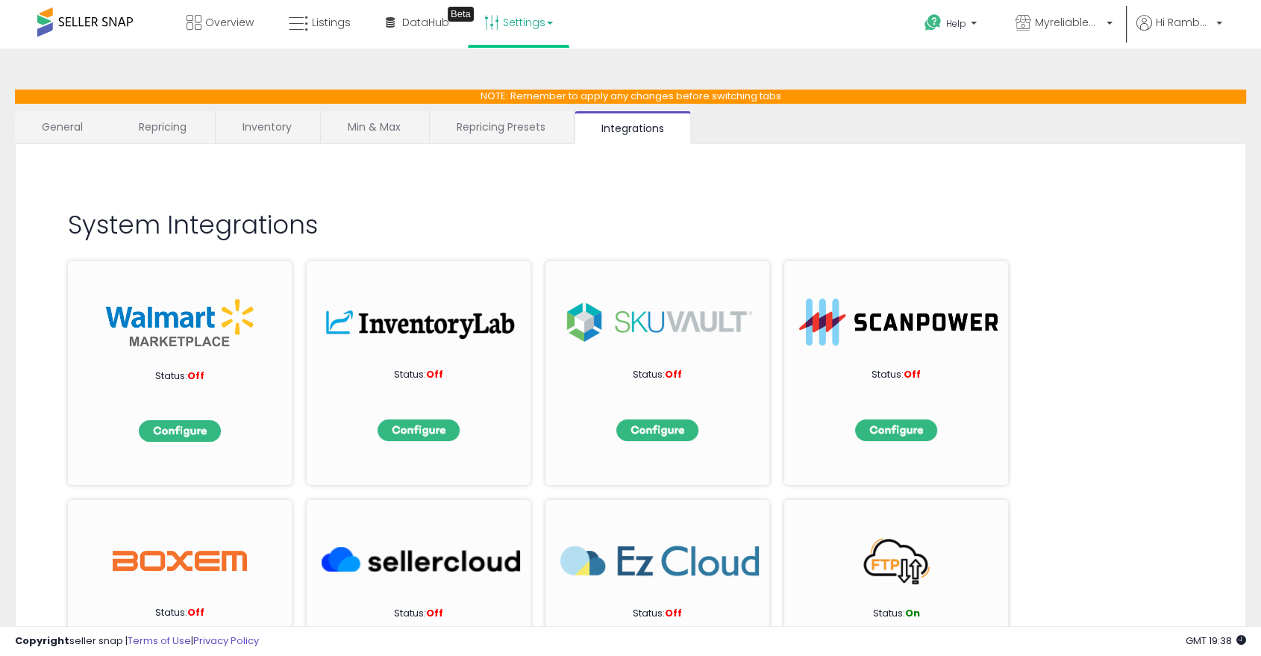
scroll to position [157, 0]
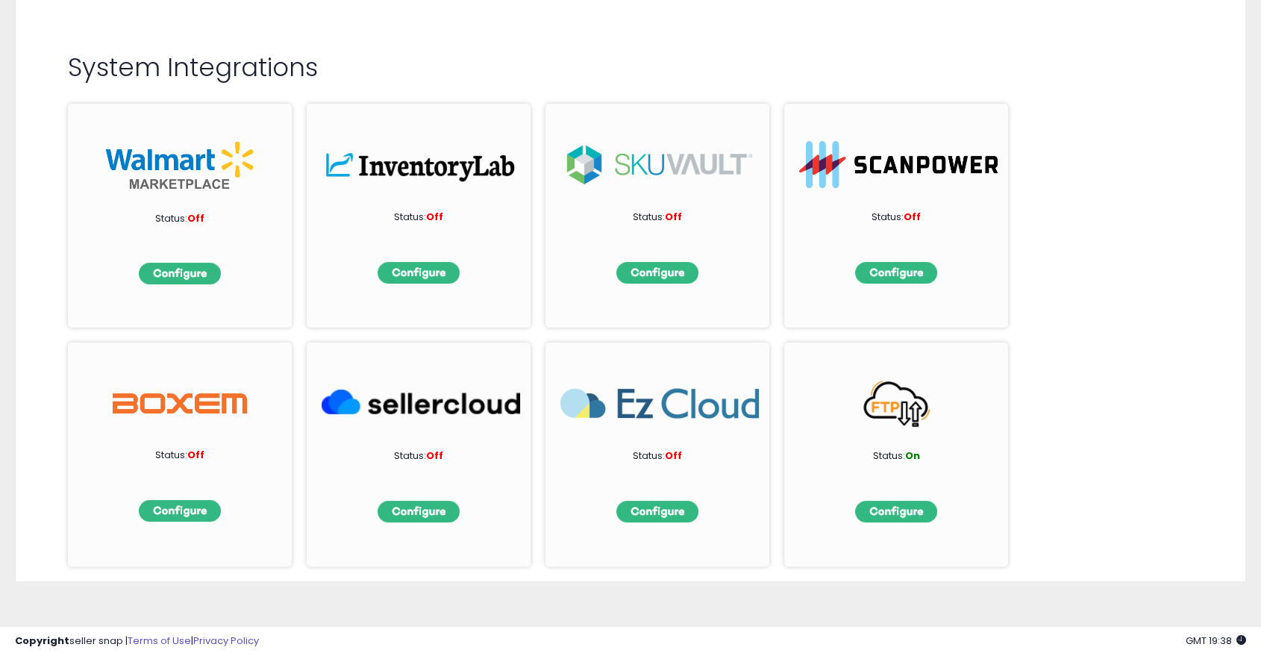
click at [892, 407] on img at bounding box center [898, 403] width 198 height 47
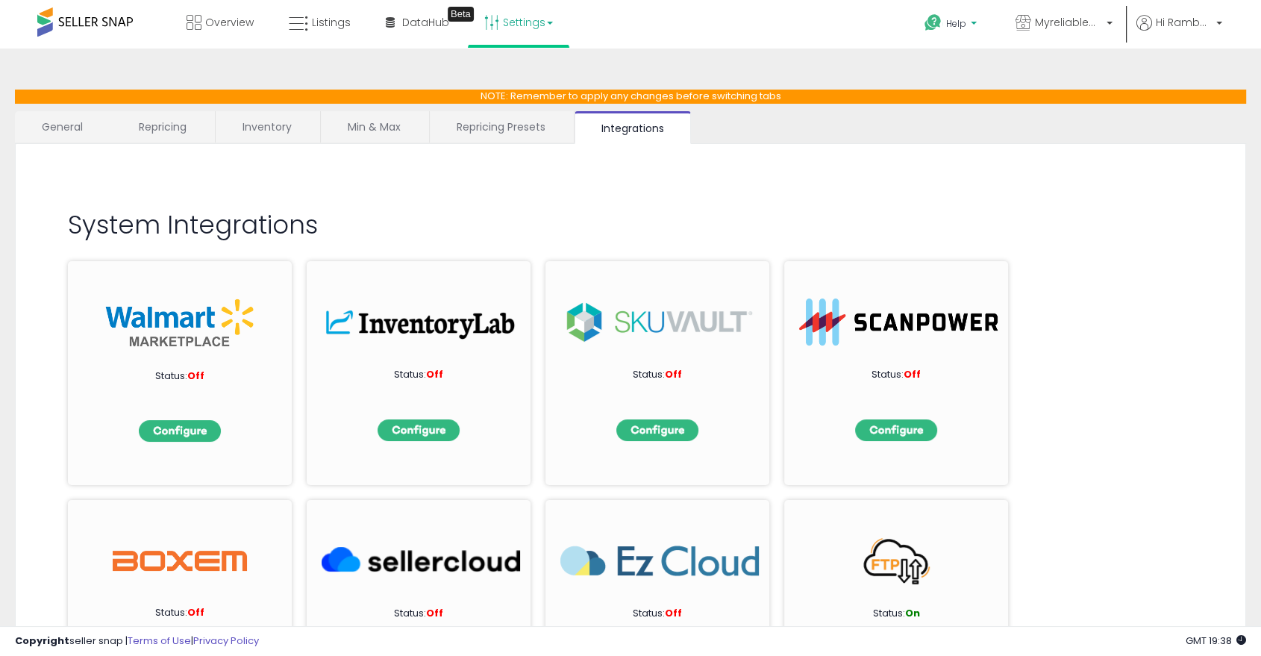
click at [947, 22] on span "Help" at bounding box center [956, 23] width 20 height 13
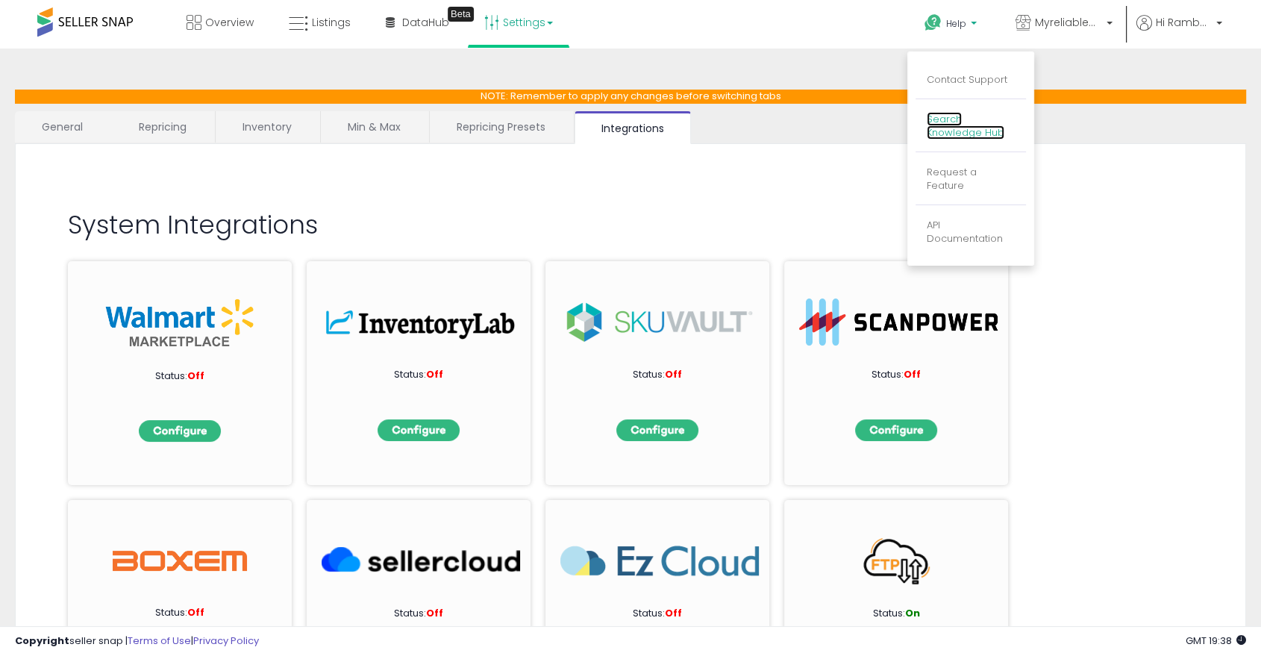
click at [965, 131] on link "Search Knowledge Hub" at bounding box center [966, 126] width 78 height 28
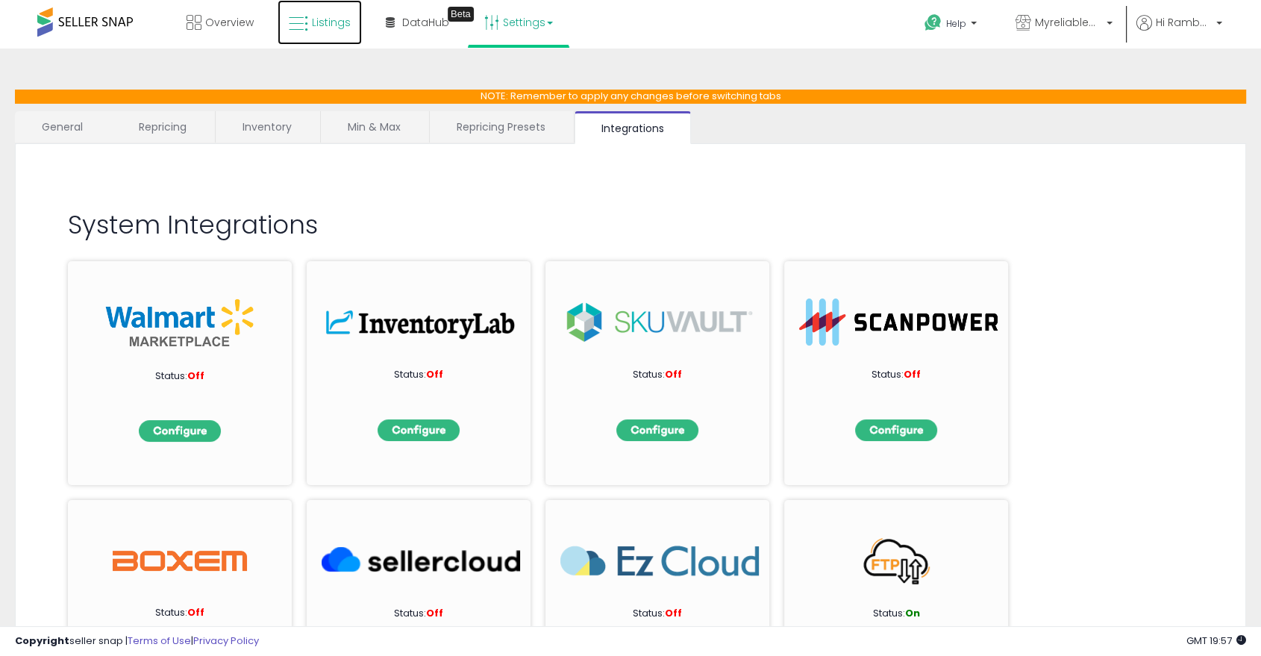
click at [292, 30] on icon at bounding box center [298, 23] width 19 height 19
